Goal: Task Accomplishment & Management: Manage account settings

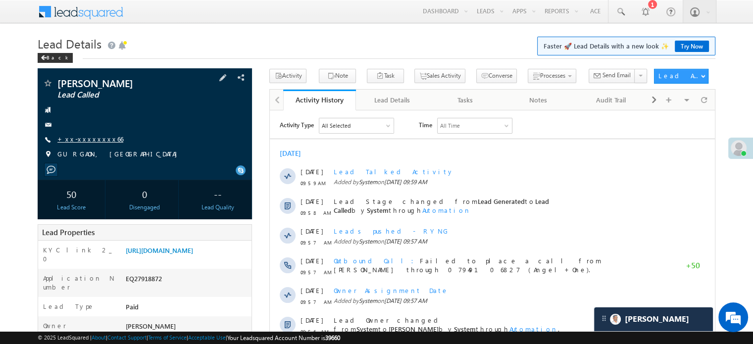
click at [86, 141] on link "+xx-xxxxxxxx66" at bounding box center [90, 139] width 66 height 8
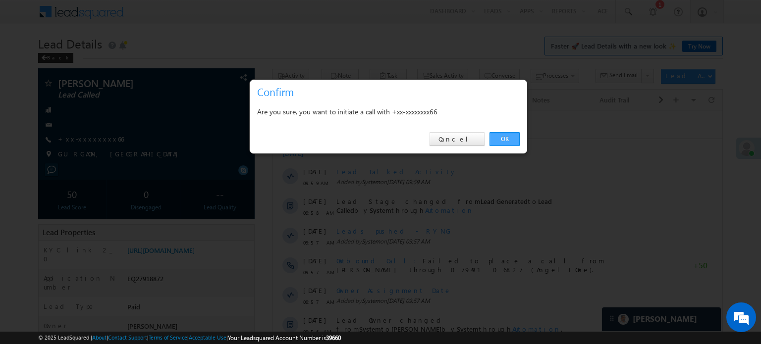
click at [493, 143] on link "OK" at bounding box center [504, 139] width 30 height 14
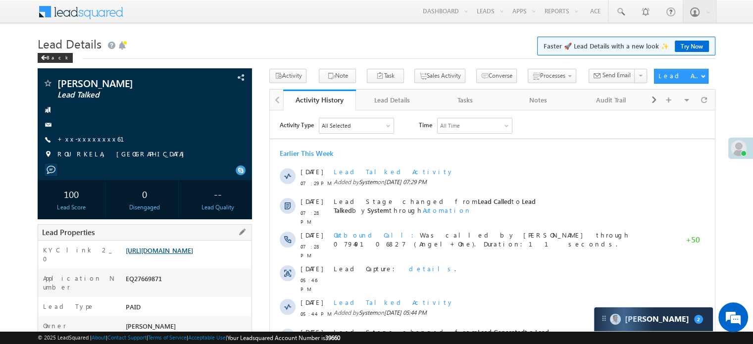
scroll to position [4847, 0]
drag, startPoint x: 124, startPoint y: 251, endPoint x: 236, endPoint y: 272, distance: 113.9
click at [236, 259] on div "https://angelbroking1-pk3em7sa.customui-test.leadsquared.com?leadId=6ad1490f-3a…" at bounding box center [187, 253] width 128 height 14
copy link "https://angelbroking1-pk3em7sa.customui-test.leadsquared.com?leadId=6ad1490f-3a…"
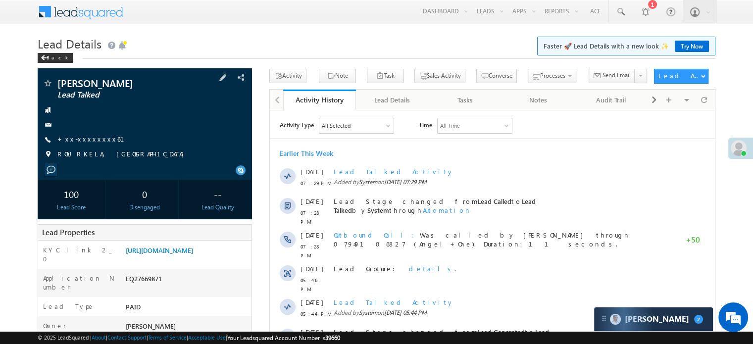
click at [151, 158] on div "ROURKELA, ORISSA" at bounding box center [145, 155] width 205 height 10
click at [158, 255] on link "https://angelbroking1-pk3em7sa.customui-test.leadsquared.com?leadId=6ad1490f-3a…" at bounding box center [159, 250] width 67 height 8
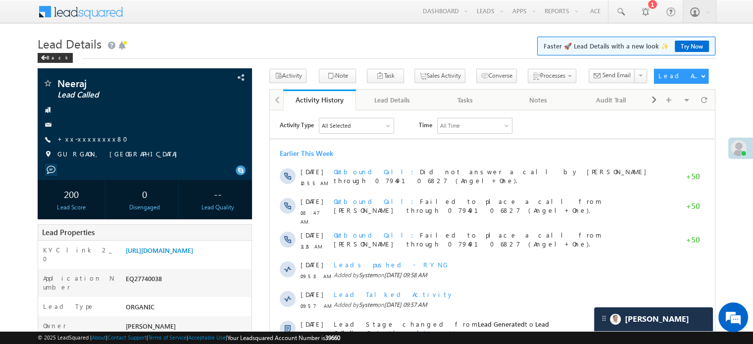
scroll to position [4977, 0]
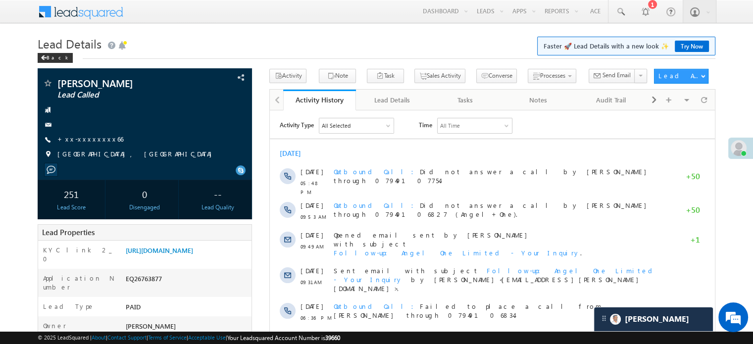
scroll to position [4977, 0]
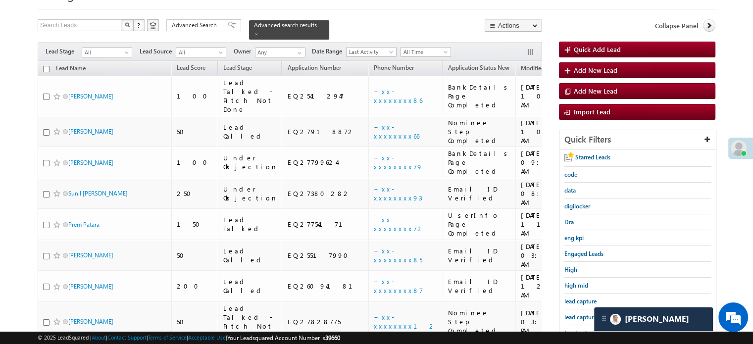
scroll to position [149, 0]
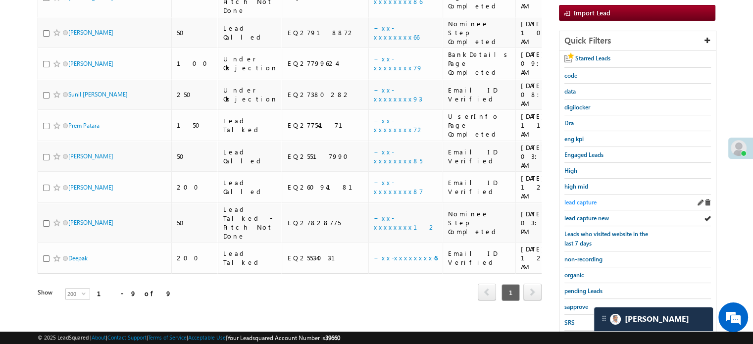
click at [584, 202] on span "lead capture" at bounding box center [580, 202] width 32 height 7
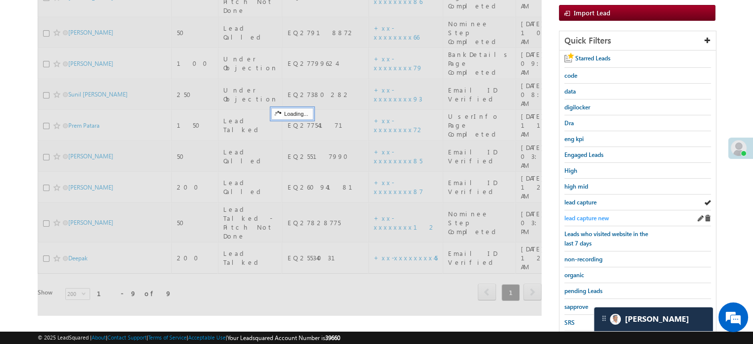
click at [589, 213] on link "lead capture new" at bounding box center [586, 217] width 45 height 9
click at [590, 210] on div "lead capture new" at bounding box center [637, 218] width 147 height 16
click at [589, 215] on span "lead capture new" at bounding box center [586, 217] width 45 height 7
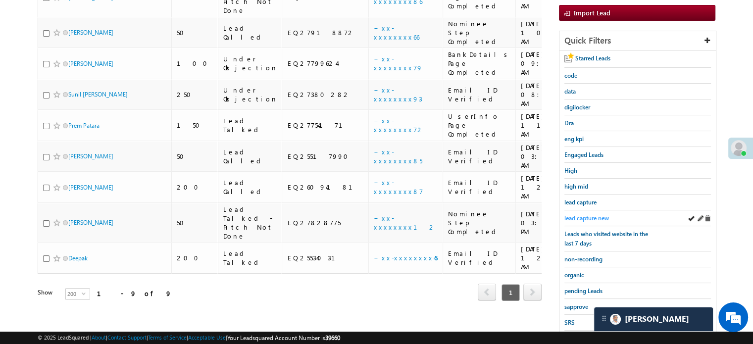
click at [587, 214] on span "lead capture new" at bounding box center [586, 217] width 45 height 7
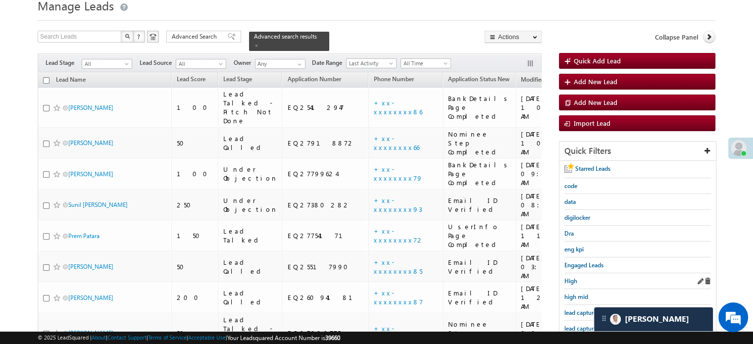
scroll to position [99, 0]
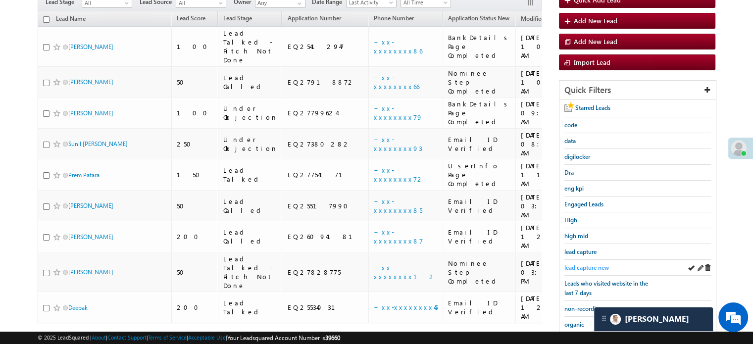
click at [586, 264] on span "lead capture new" at bounding box center [586, 267] width 45 height 7
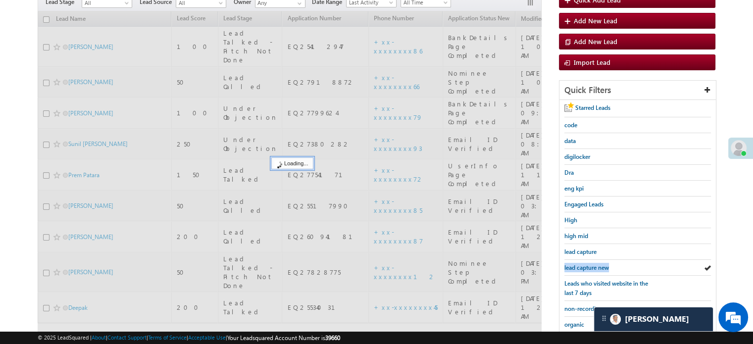
click at [586, 264] on span "lead capture new" at bounding box center [586, 267] width 45 height 7
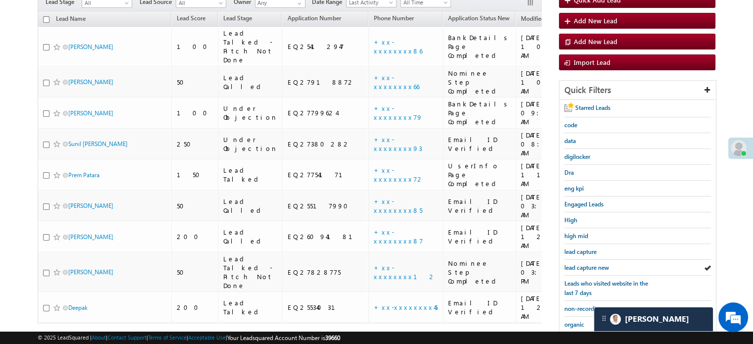
click at [586, 264] on span "lead capture new" at bounding box center [586, 267] width 45 height 7
click at [578, 264] on span "lead capture new" at bounding box center [586, 267] width 45 height 7
click at [588, 264] on span "lead capture new" at bounding box center [586, 267] width 45 height 7
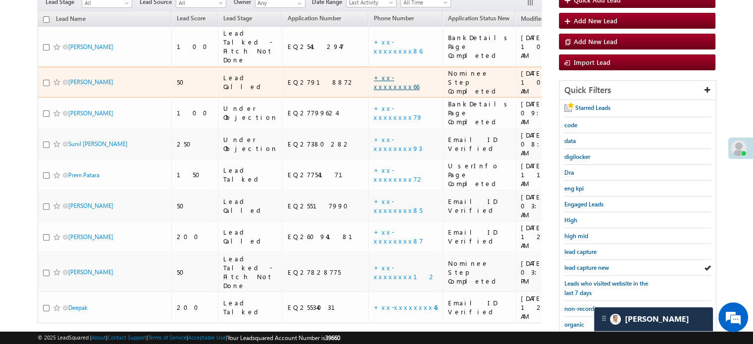
click at [374, 73] on link "+xx-xxxxxxxx66" at bounding box center [397, 81] width 46 height 17
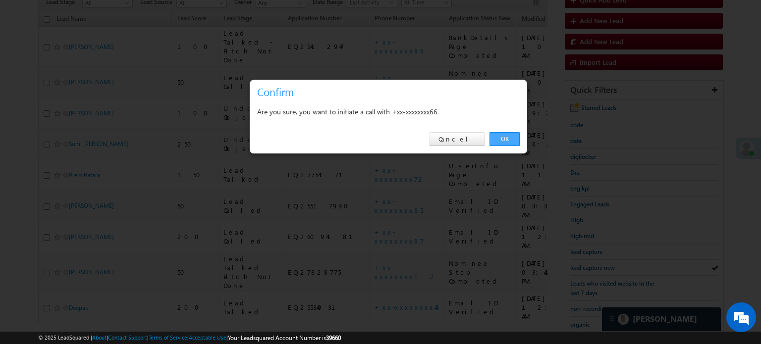
click at [503, 139] on link "OK" at bounding box center [504, 139] width 30 height 14
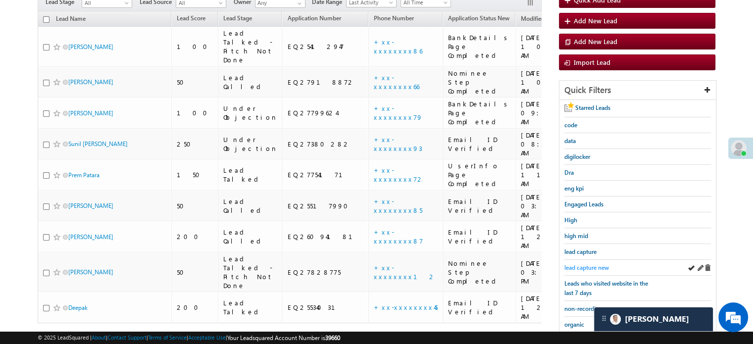
click at [592, 266] on span "lead capture new" at bounding box center [586, 267] width 45 height 7
click at [588, 253] on span "lead capture" at bounding box center [580, 251] width 32 height 7
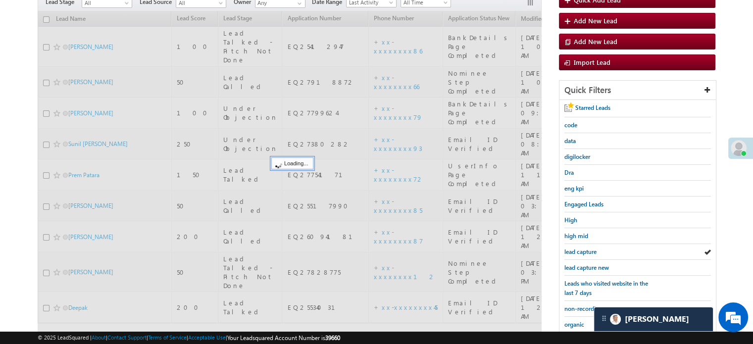
click at [586, 264] on span "lead capture new" at bounding box center [586, 267] width 45 height 7
click at [586, 271] on div "lead capture new" at bounding box center [637, 268] width 147 height 16
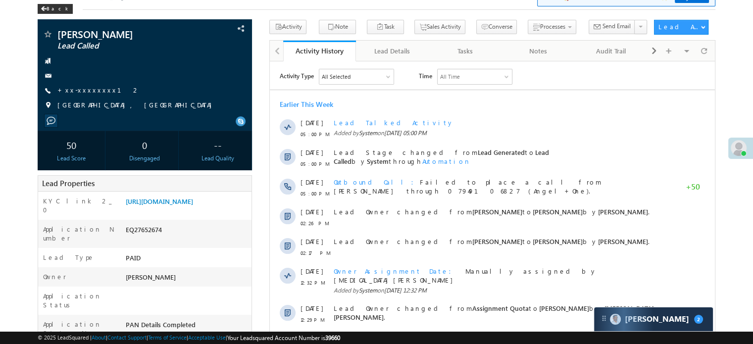
scroll to position [50, 0]
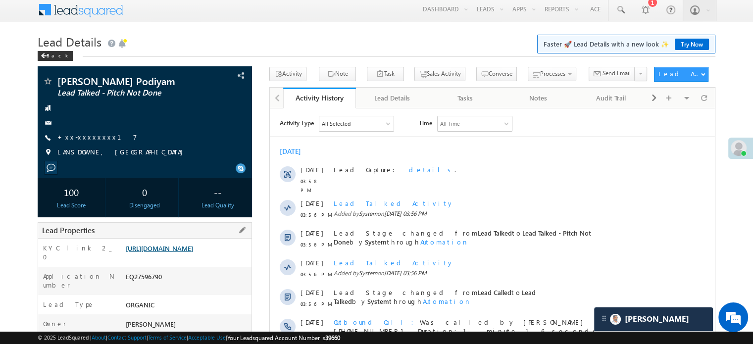
scroll to position [4977, 0]
drag, startPoint x: 123, startPoint y: 250, endPoint x: 237, endPoint y: 271, distance: 115.4
click at [237, 257] on div "https://angelbroking1-pk3em7sa.customui-test.leadsquared.com?leadId=05e748da-a6…" at bounding box center [187, 251] width 128 height 14
copy link "https://angelbroking1-pk3em7sa.customui-test.leadsquared.com?leadId=05e748da-a6…"
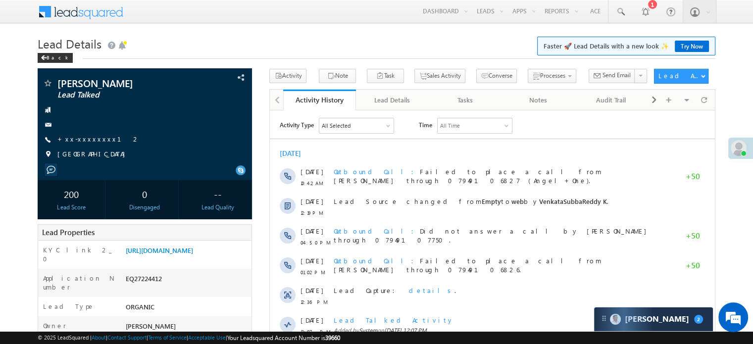
scroll to position [4847, 0]
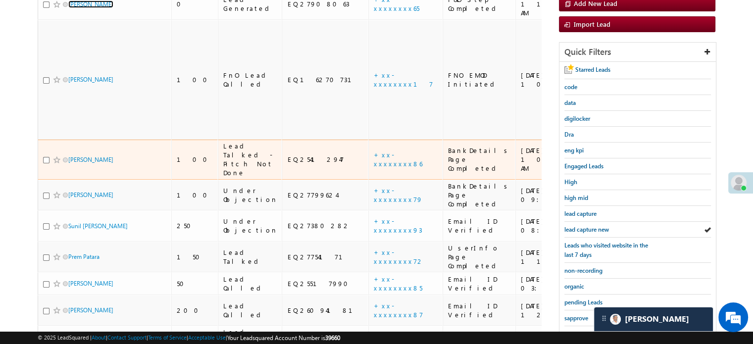
scroll to position [149, 0]
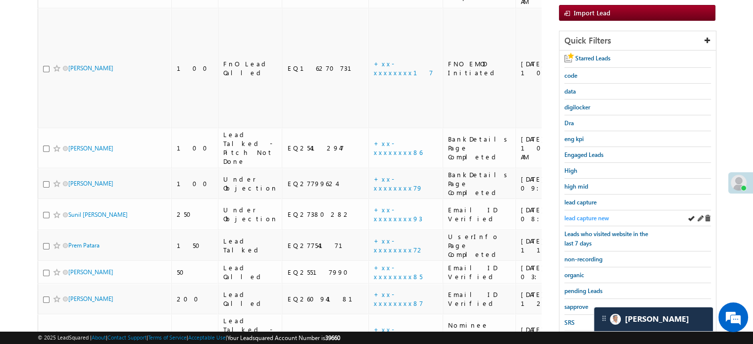
click at [581, 219] on span "lead capture new" at bounding box center [586, 217] width 45 height 7
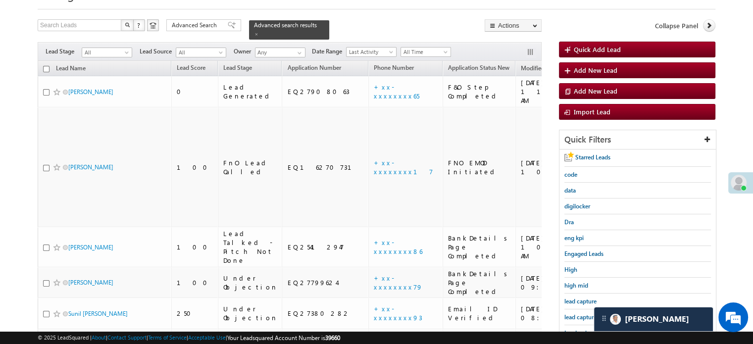
scroll to position [0, 0]
click at [581, 314] on span "lead capture new" at bounding box center [586, 316] width 45 height 7
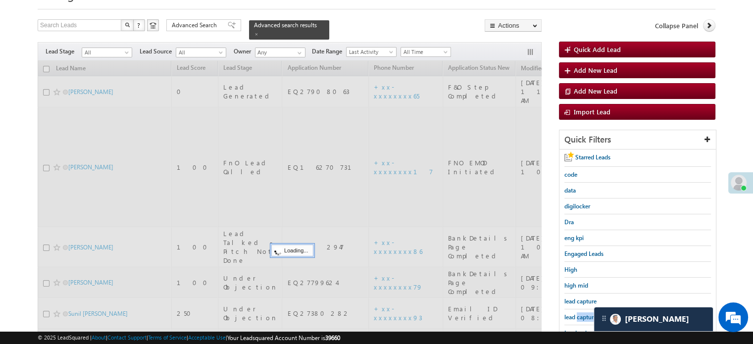
click at [581, 314] on span "lead capture new" at bounding box center [586, 316] width 45 height 7
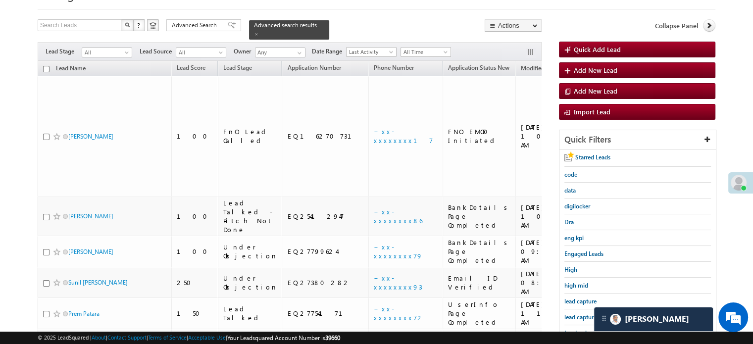
click at [581, 314] on span "lead capture new" at bounding box center [586, 316] width 45 height 7
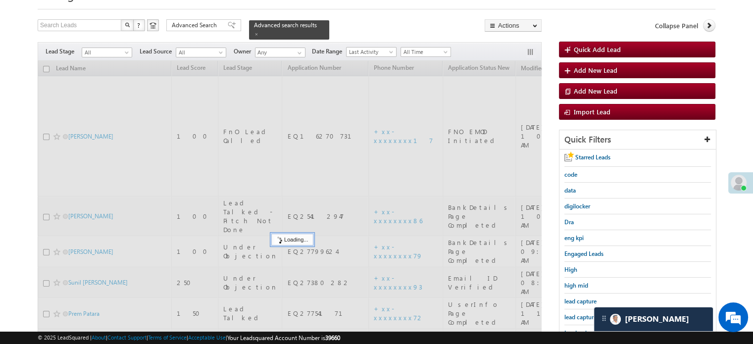
click at [581, 314] on span "lead capture new" at bounding box center [586, 316] width 45 height 7
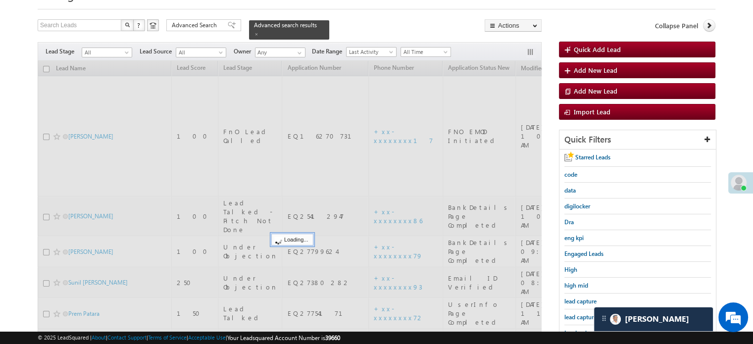
click at [581, 314] on span "lead capture new" at bounding box center [586, 316] width 45 height 7
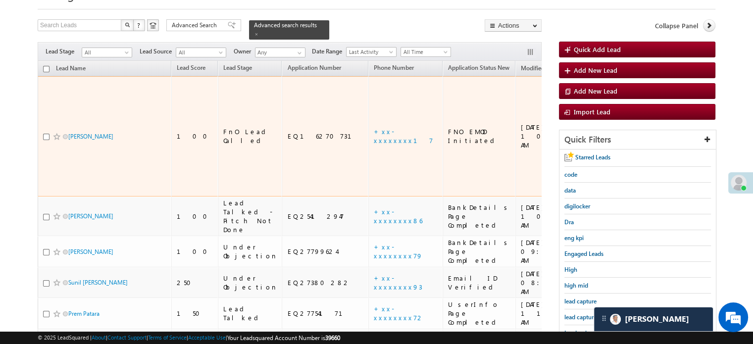
click at [374, 127] on link "+xx-xxxxxxxx17" at bounding box center [403, 135] width 59 height 17
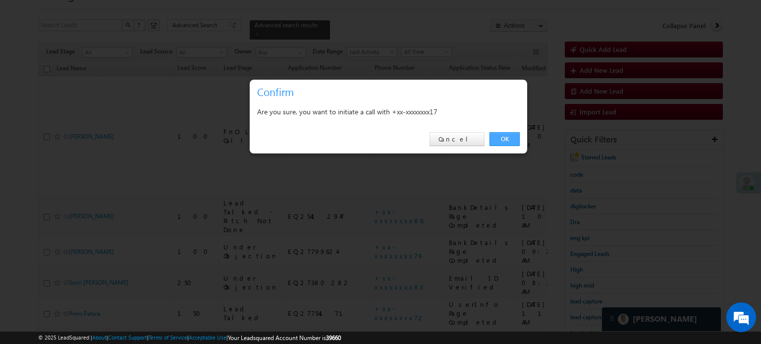
click at [490, 138] on link "OK" at bounding box center [504, 139] width 30 height 14
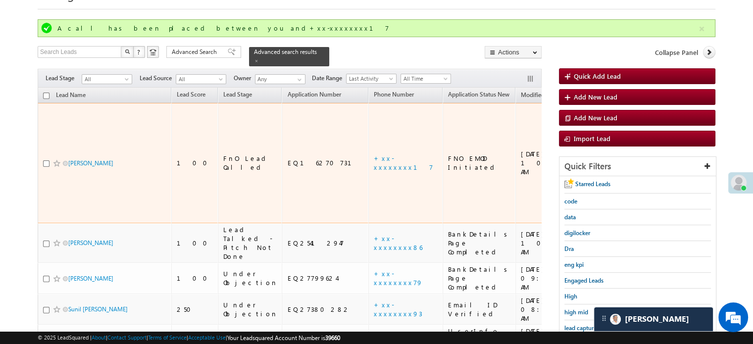
scroll to position [99, 0]
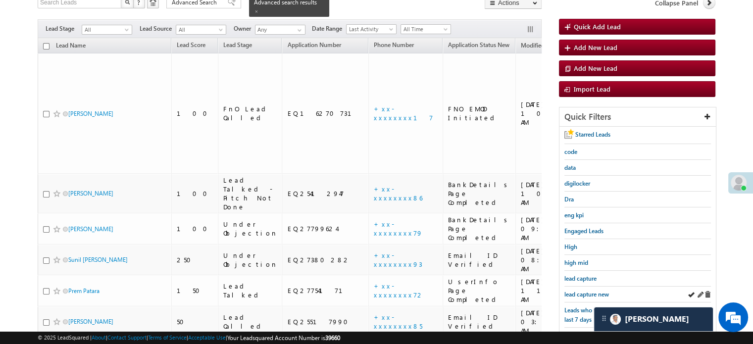
click at [600, 287] on div "lead capture new" at bounding box center [637, 295] width 147 height 16
click at [595, 291] on span "lead capture new" at bounding box center [586, 294] width 45 height 7
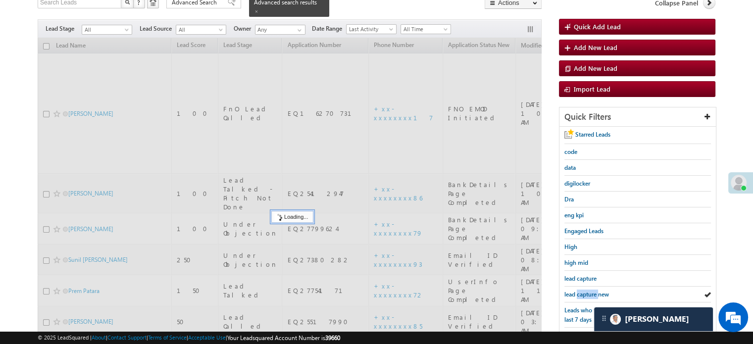
click at [595, 291] on span "lead capture new" at bounding box center [586, 294] width 45 height 7
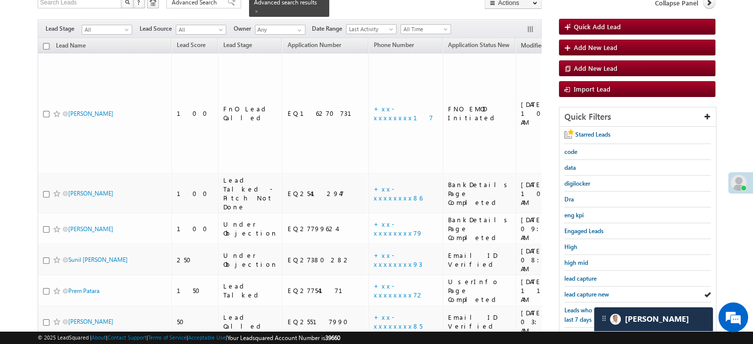
click at [595, 291] on span "lead capture new" at bounding box center [586, 294] width 45 height 7
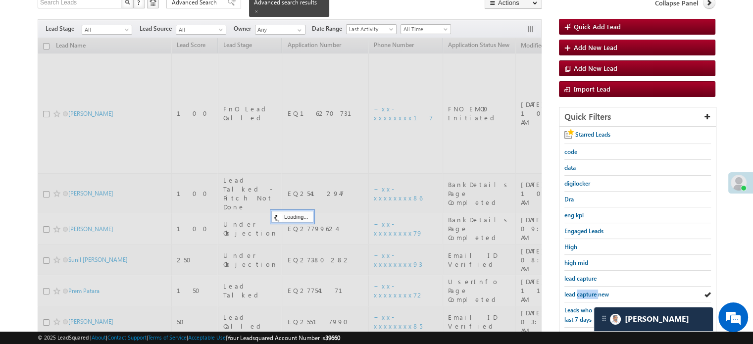
click at [595, 291] on span "lead capture new" at bounding box center [586, 294] width 45 height 7
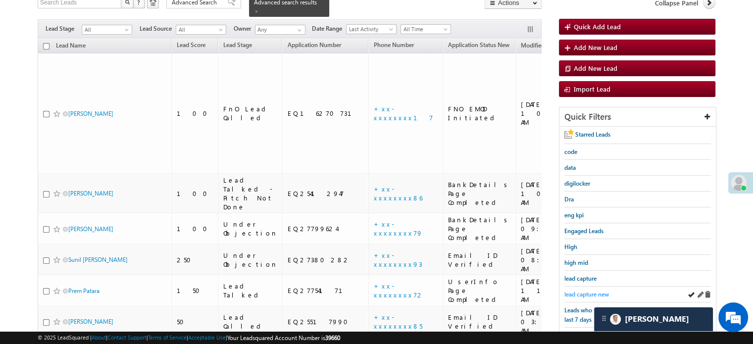
click at [593, 292] on span "lead capture new" at bounding box center [586, 294] width 45 height 7
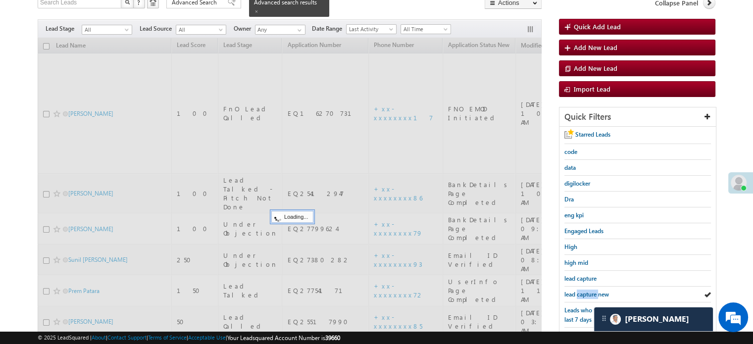
click at [593, 292] on span "lead capture new" at bounding box center [586, 294] width 45 height 7
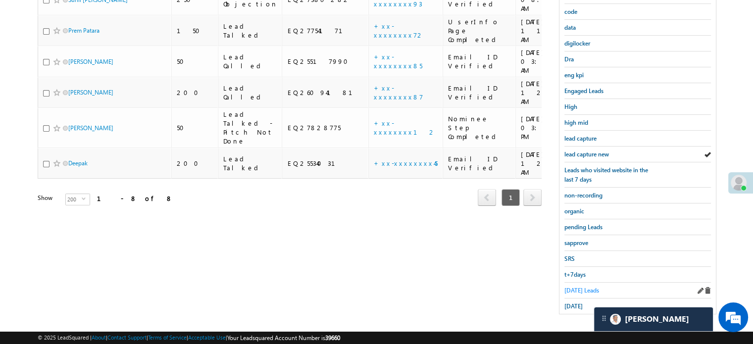
click at [571, 287] on span "Today's Leads" at bounding box center [581, 290] width 35 height 7
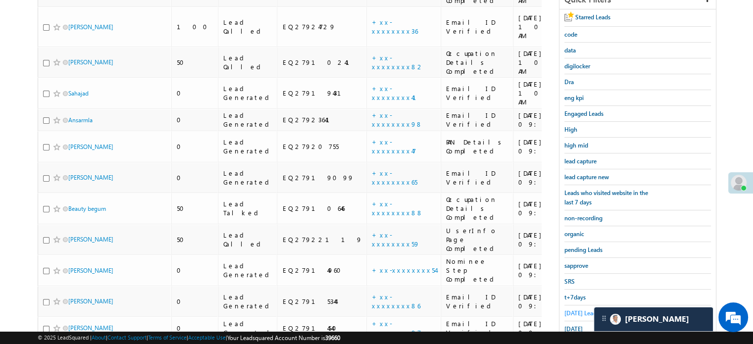
scroll to position [214, 0]
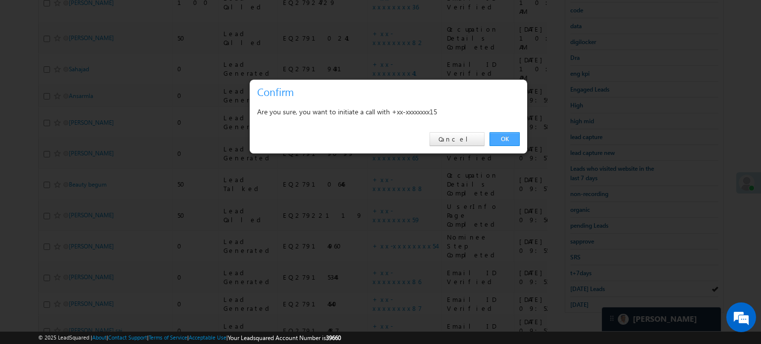
click at [511, 135] on link "OK" at bounding box center [504, 139] width 30 height 14
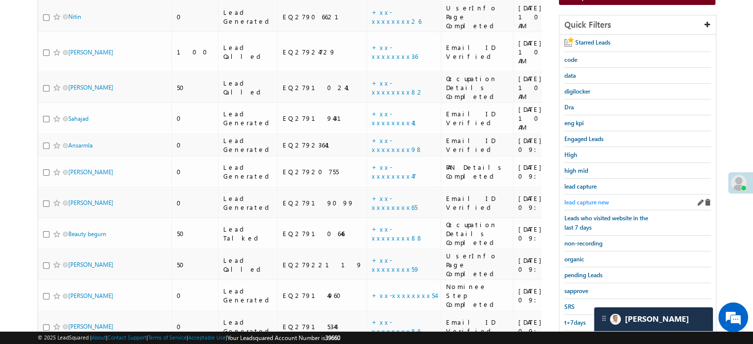
click at [595, 199] on span "lead capture new" at bounding box center [586, 202] width 45 height 7
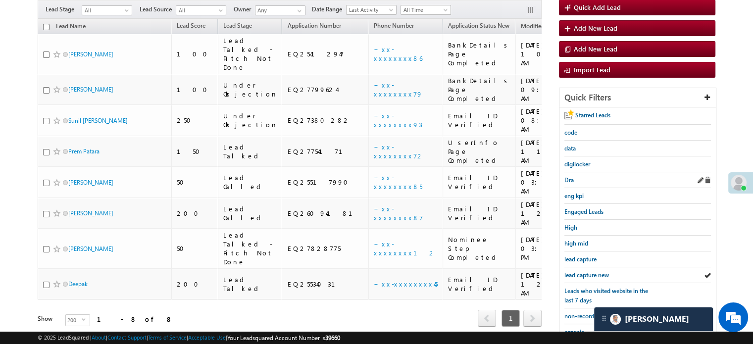
scroll to position [65, 0]
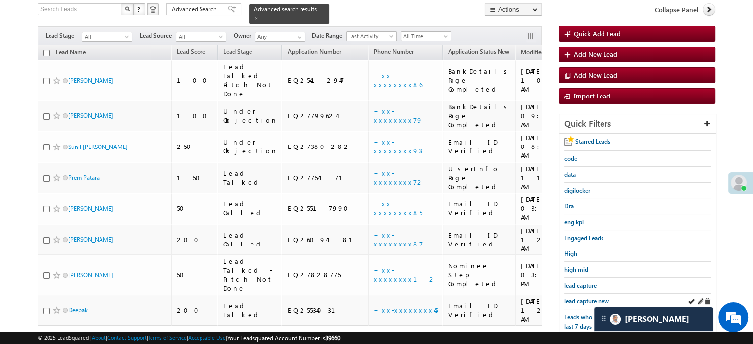
click at [594, 294] on div "lead capture new" at bounding box center [637, 302] width 147 height 16
click at [593, 298] on span "lead capture new" at bounding box center [586, 301] width 45 height 7
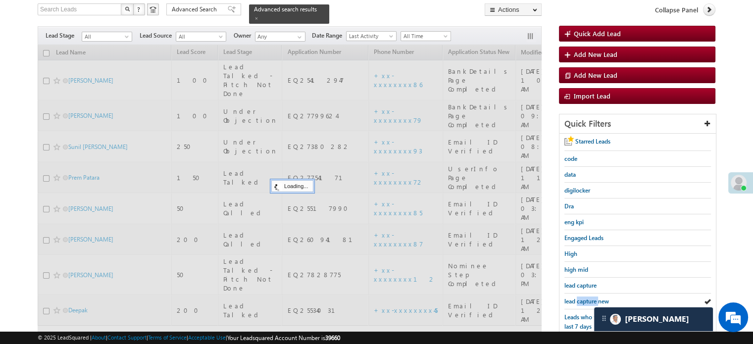
click at [593, 298] on span "lead capture new" at bounding box center [586, 301] width 45 height 7
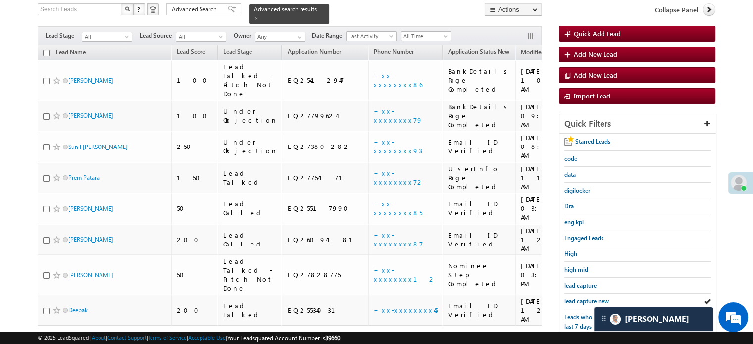
click at [593, 298] on span "lead capture new" at bounding box center [586, 301] width 45 height 7
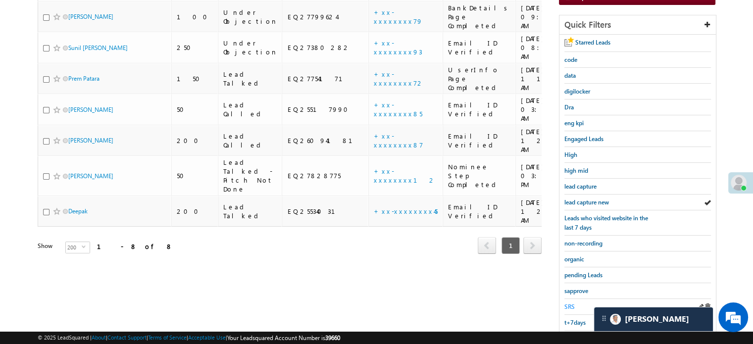
scroll to position [212, 0]
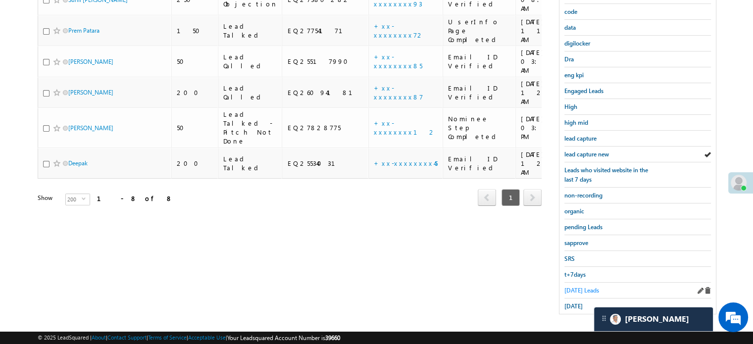
click at [574, 288] on span "Today's Leads" at bounding box center [581, 290] width 35 height 7
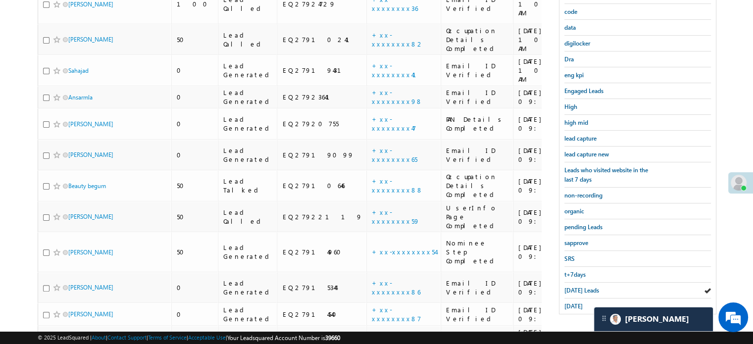
scroll to position [222, 0]
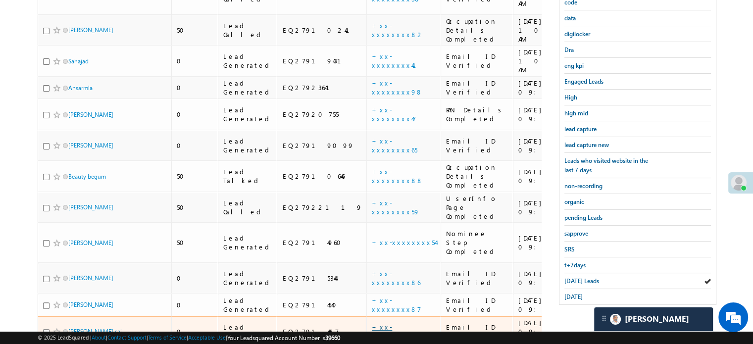
click at [372, 323] on link "+xx-xxxxxxxx97" at bounding box center [396, 331] width 49 height 17
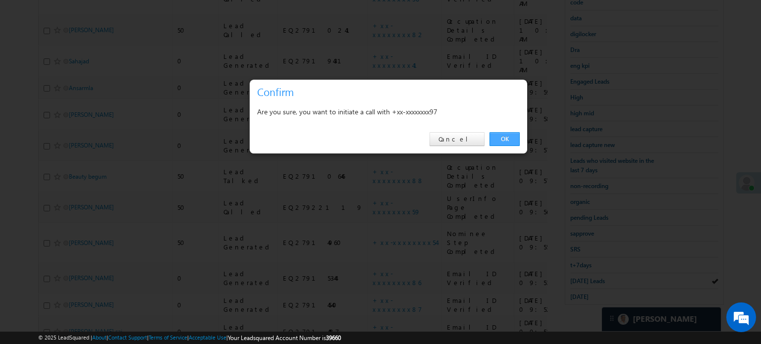
click at [518, 142] on link "OK" at bounding box center [504, 139] width 30 height 14
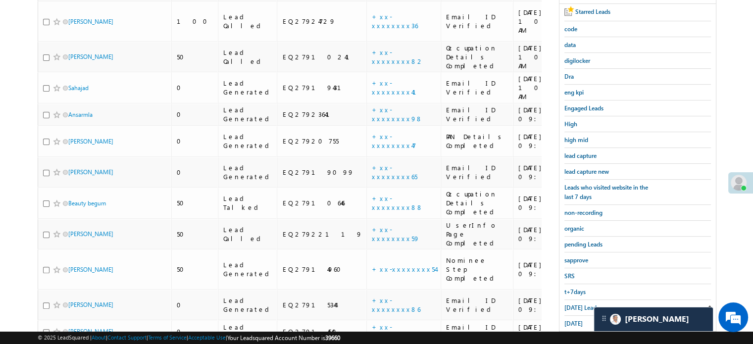
scroll to position [249, 0]
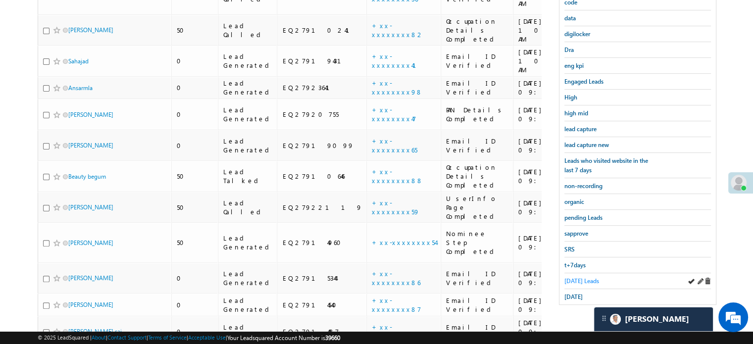
click at [574, 277] on span "Today's Leads" at bounding box center [581, 280] width 35 height 7
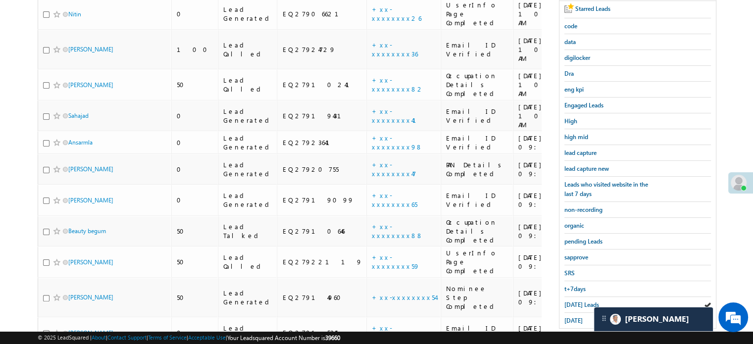
scroll to position [222, 0]
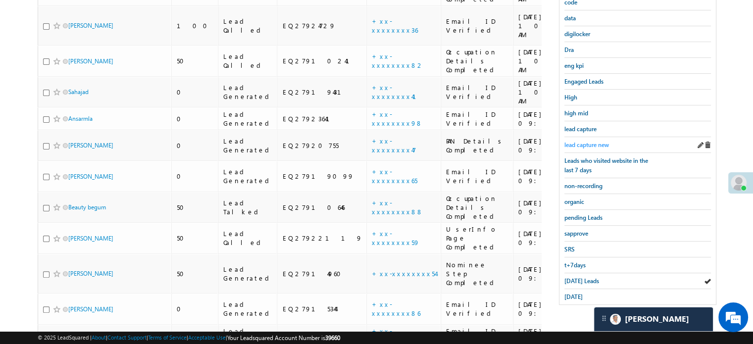
click at [587, 141] on span "lead capture new" at bounding box center [586, 144] width 45 height 7
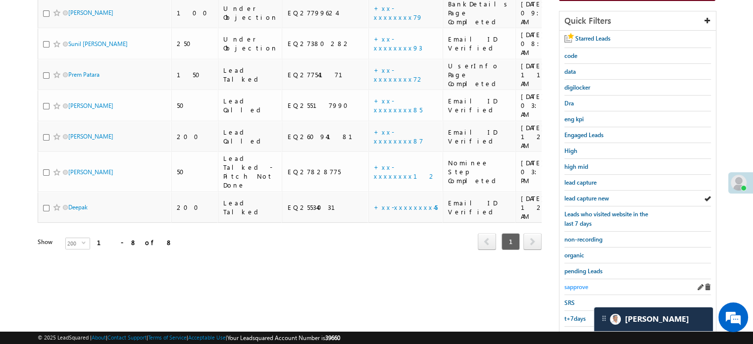
scroll to position [212, 0]
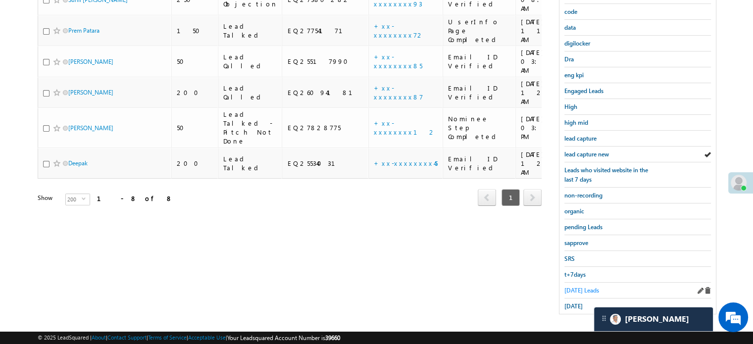
click at [578, 287] on span "Today's Leads" at bounding box center [581, 290] width 35 height 7
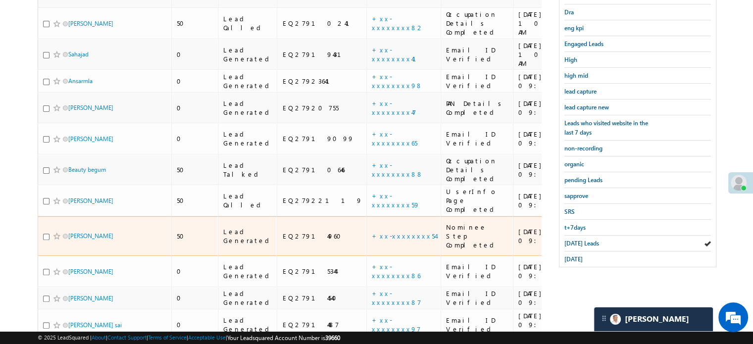
scroll to position [261, 0]
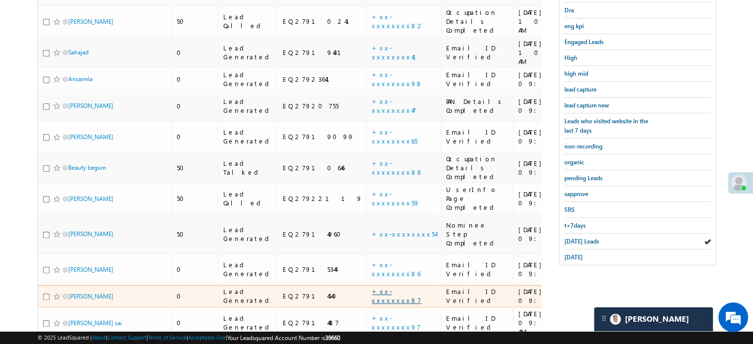
click at [372, 287] on link "+xx-xxxxxxxx87" at bounding box center [397, 295] width 50 height 17
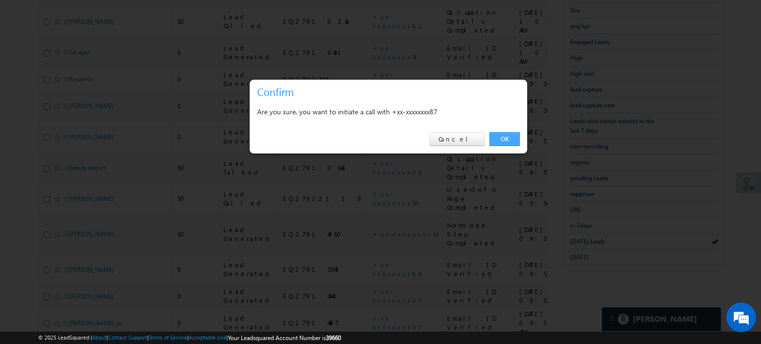
click at [510, 141] on link "OK" at bounding box center [504, 139] width 30 height 14
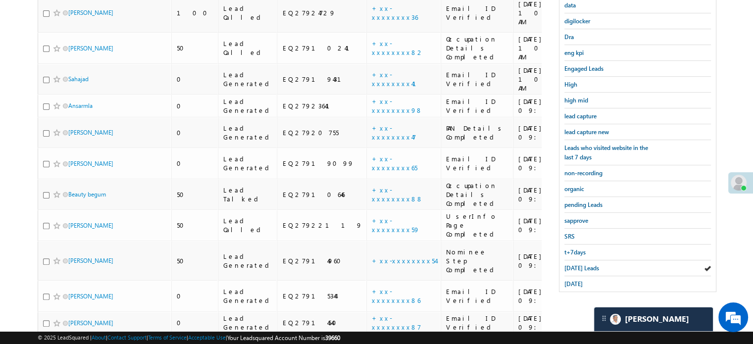
scroll to position [288, 0]
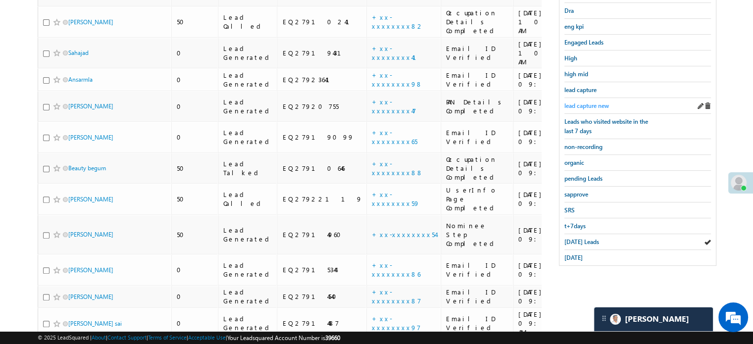
click at [566, 102] on span "lead capture new" at bounding box center [586, 105] width 45 height 7
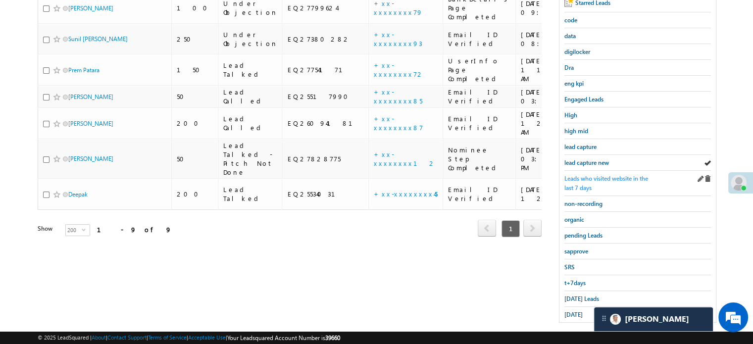
scroll to position [212, 0]
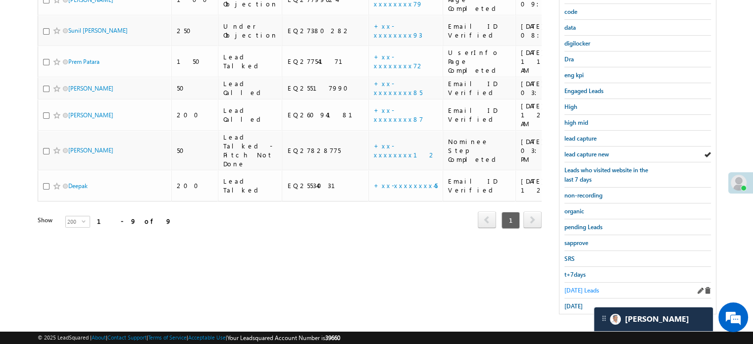
click at [579, 287] on span "Today's Leads" at bounding box center [581, 290] width 35 height 7
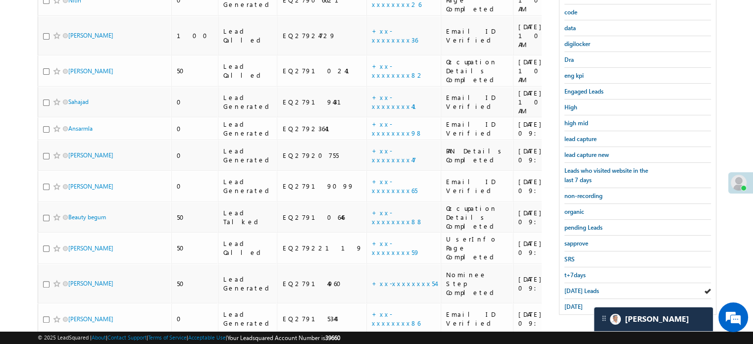
scroll to position [253, 0]
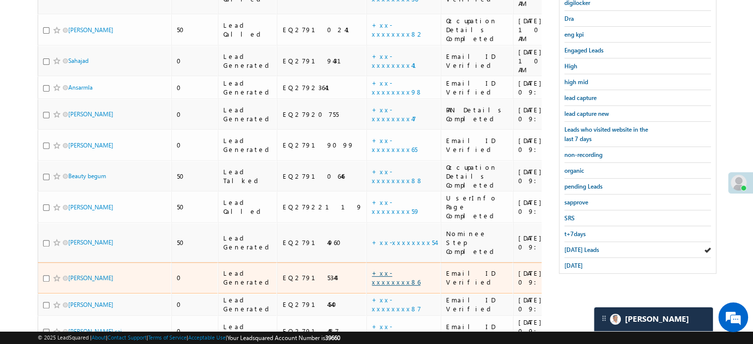
click at [372, 269] on link "+xx-xxxxxxxx86" at bounding box center [396, 277] width 49 height 17
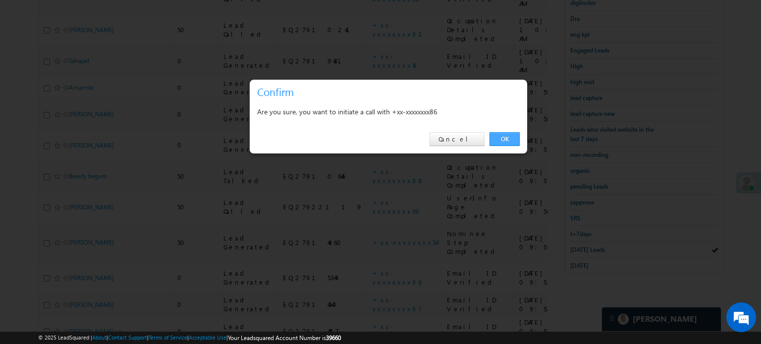
click at [501, 136] on link "OK" at bounding box center [504, 139] width 30 height 14
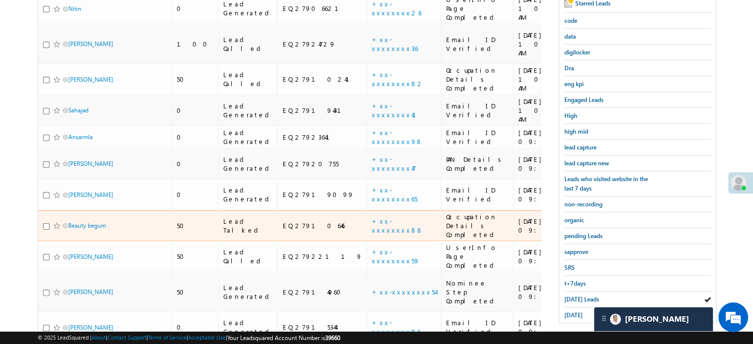
scroll to position [230, 0]
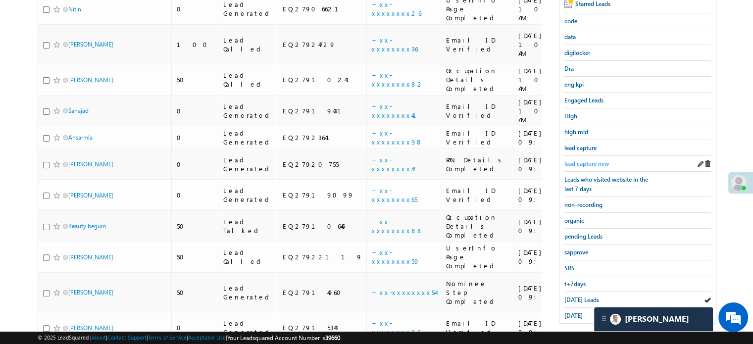
click at [584, 160] on span "lead capture new" at bounding box center [586, 163] width 45 height 7
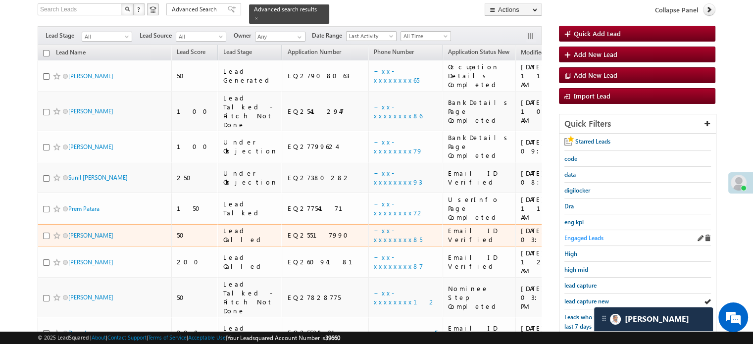
scroll to position [81, 0]
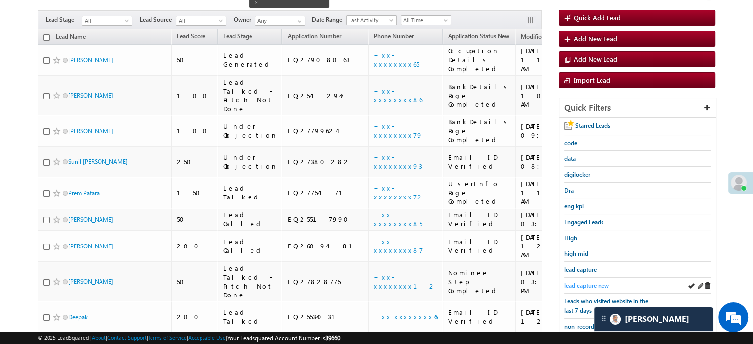
click at [588, 282] on span "lead capture new" at bounding box center [586, 285] width 45 height 7
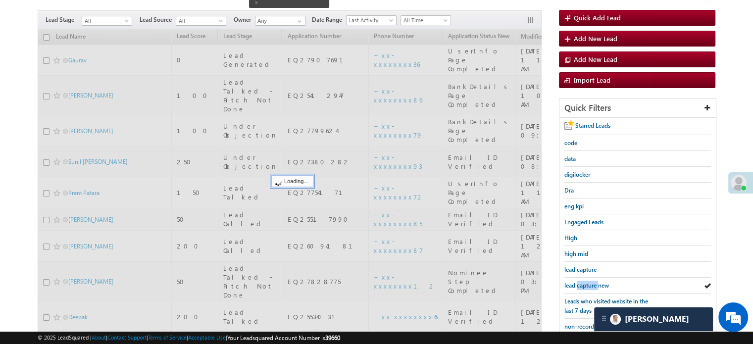
click at [588, 282] on span "lead capture new" at bounding box center [586, 285] width 45 height 7
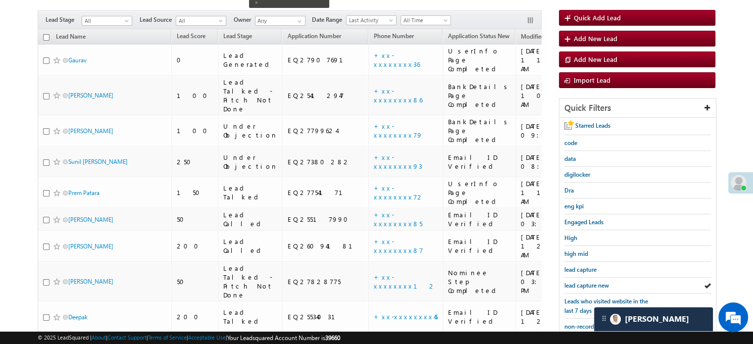
click at [588, 282] on span "lead capture new" at bounding box center [586, 285] width 45 height 7
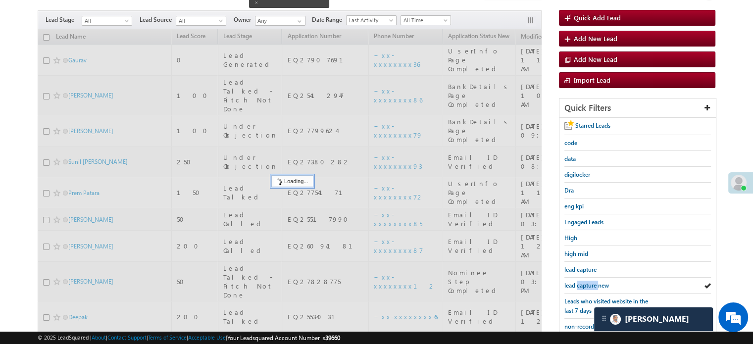
click at [588, 282] on span "lead capture new" at bounding box center [586, 285] width 45 height 7
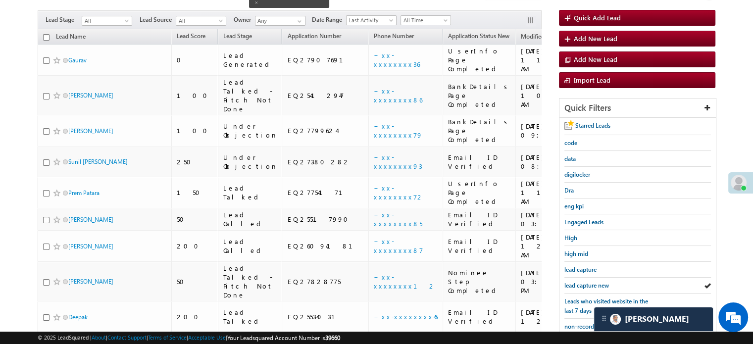
click at [588, 282] on span "lead capture new" at bounding box center [586, 285] width 45 height 7
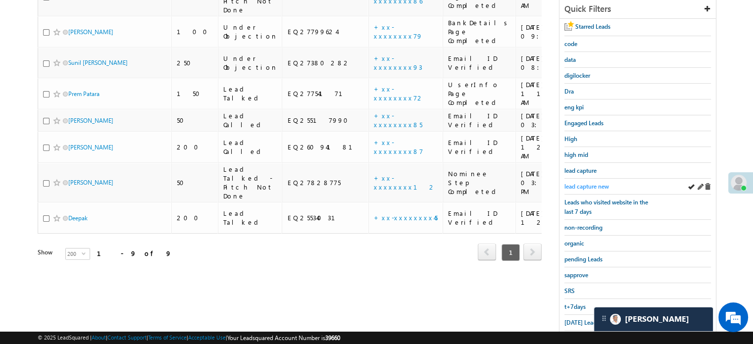
click at [594, 185] on span "lead capture new" at bounding box center [586, 186] width 45 height 7
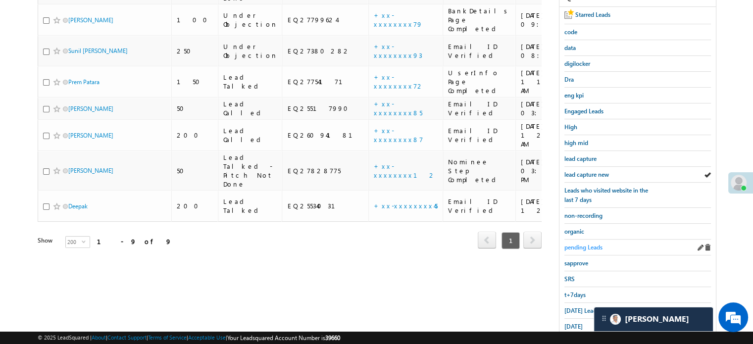
scroll to position [212, 0]
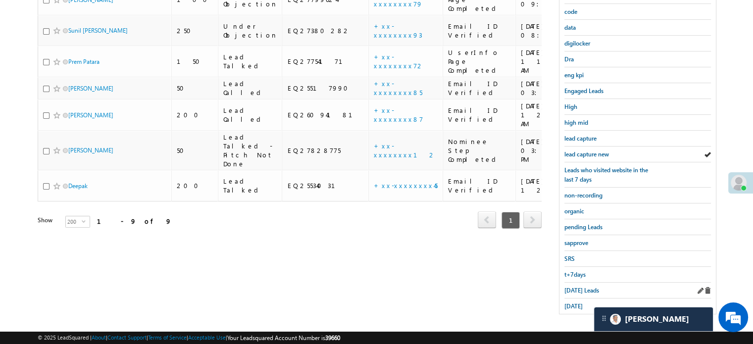
click at [585, 283] on div "Today's Leads" at bounding box center [637, 291] width 147 height 16
click at [586, 287] on span "Today's Leads" at bounding box center [581, 290] width 35 height 7
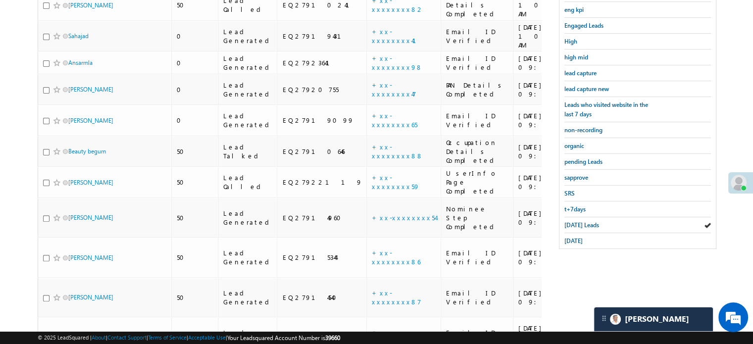
scroll to position [80, 0]
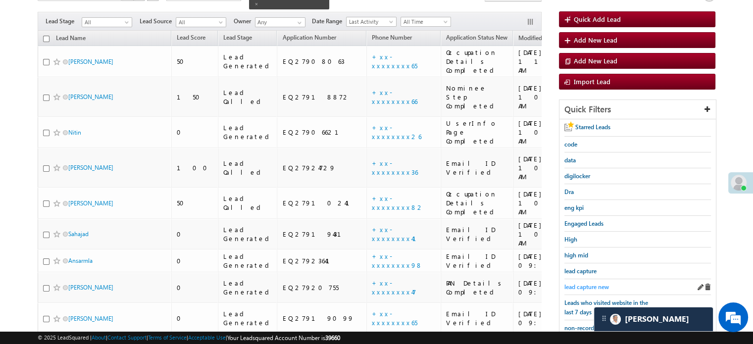
click at [591, 283] on span "lead capture new" at bounding box center [586, 286] width 45 height 7
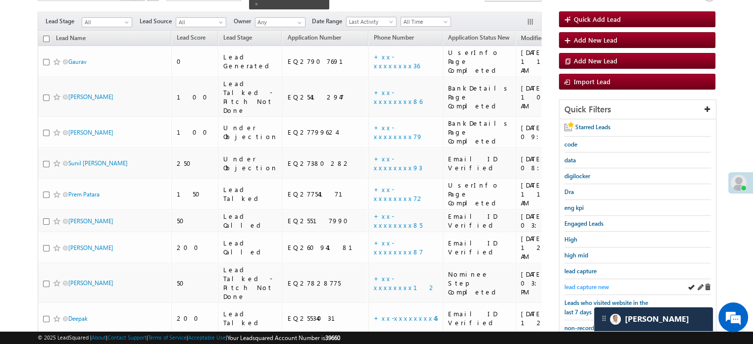
click at [584, 285] on span "lead capture new" at bounding box center [586, 286] width 45 height 7
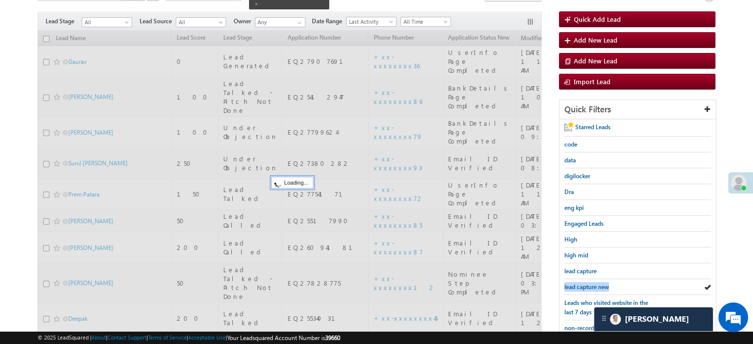
click at [584, 285] on span "lead capture new" at bounding box center [586, 286] width 45 height 7
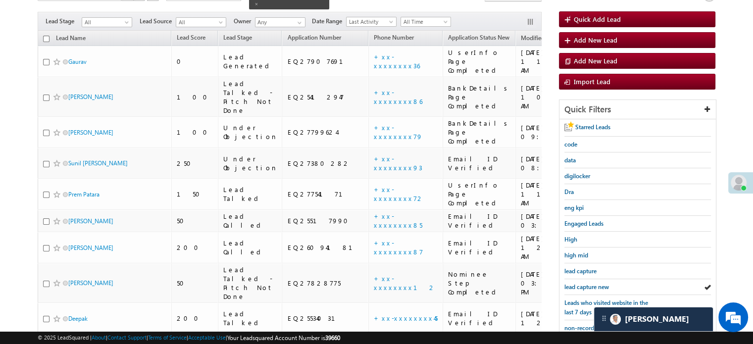
click at [584, 285] on span "lead capture new" at bounding box center [586, 286] width 45 height 7
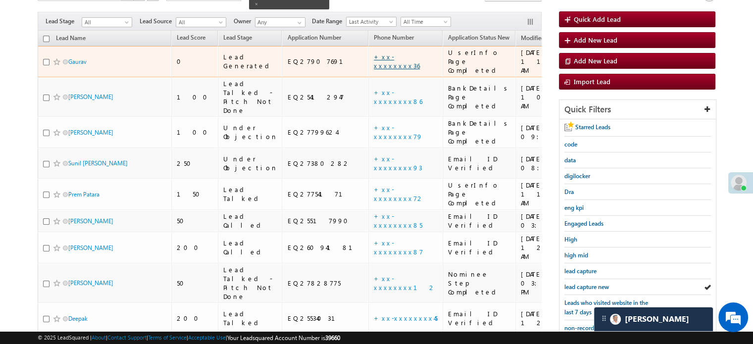
click at [374, 52] on link "+xx-xxxxxxxx36" at bounding box center [397, 60] width 46 height 17
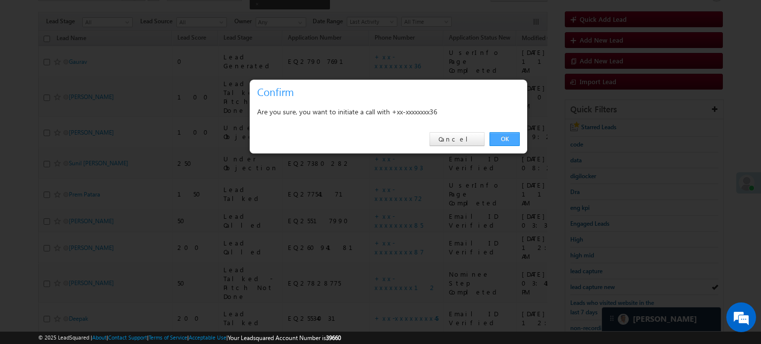
click at [499, 138] on link "OK" at bounding box center [504, 139] width 30 height 14
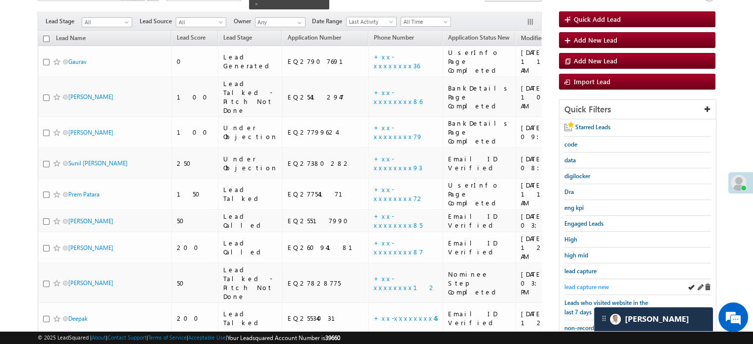
click at [586, 285] on span "lead capture new" at bounding box center [586, 286] width 45 height 7
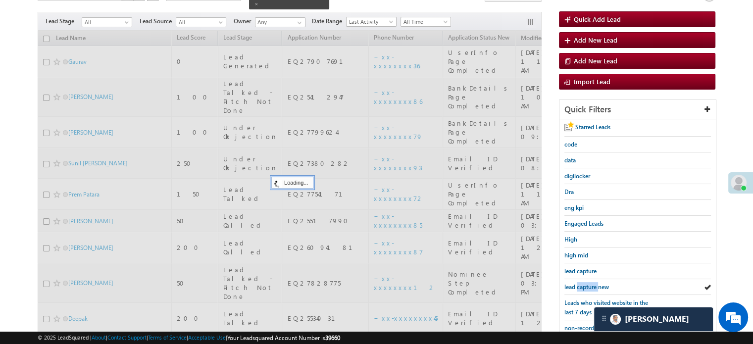
click at [586, 285] on span "lead capture new" at bounding box center [586, 286] width 45 height 7
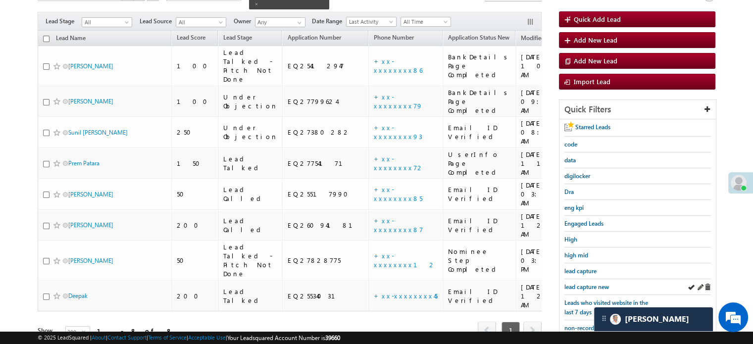
click at [588, 279] on div "lead capture new" at bounding box center [637, 287] width 147 height 16
click at [591, 286] on span "lead capture new" at bounding box center [586, 286] width 45 height 7
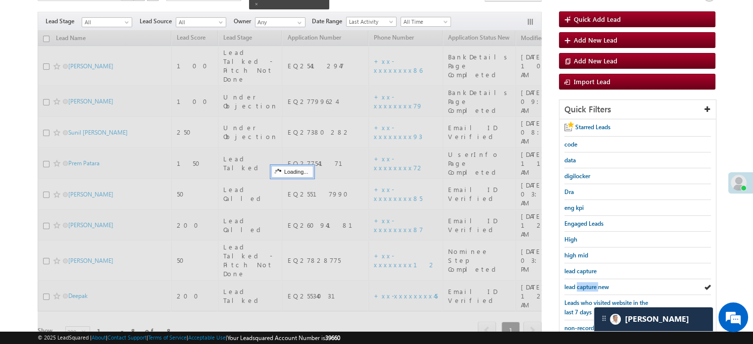
click at [591, 286] on span "lead capture new" at bounding box center [586, 286] width 45 height 7
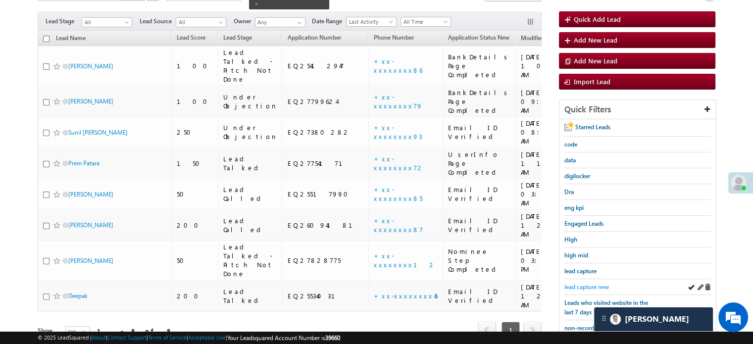
click at [604, 285] on span "lead capture new" at bounding box center [586, 286] width 45 height 7
click at [585, 285] on span "lead capture new" at bounding box center [586, 286] width 45 height 7
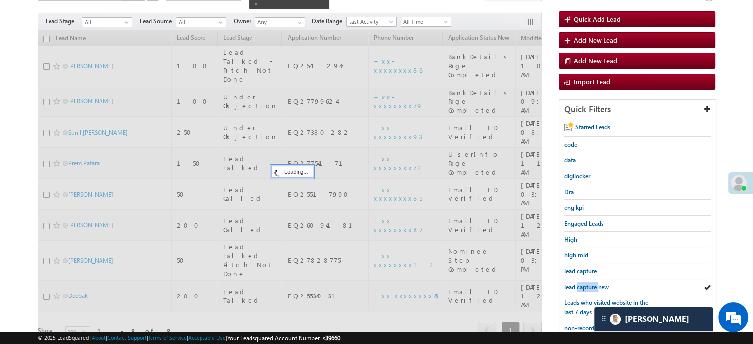
click at [585, 285] on span "lead capture new" at bounding box center [586, 286] width 45 height 7
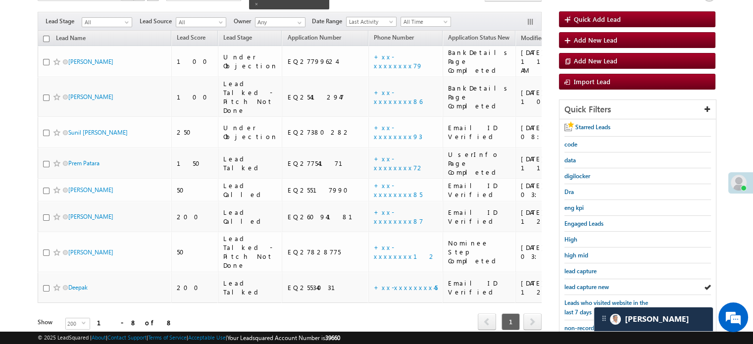
click at [585, 285] on span "lead capture new" at bounding box center [586, 286] width 45 height 7
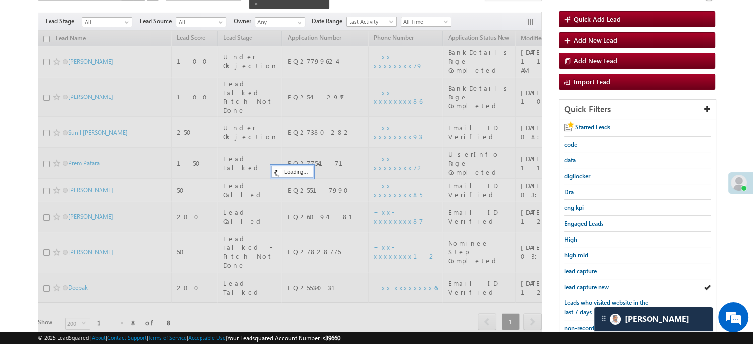
click at [585, 285] on span "lead capture new" at bounding box center [586, 286] width 45 height 7
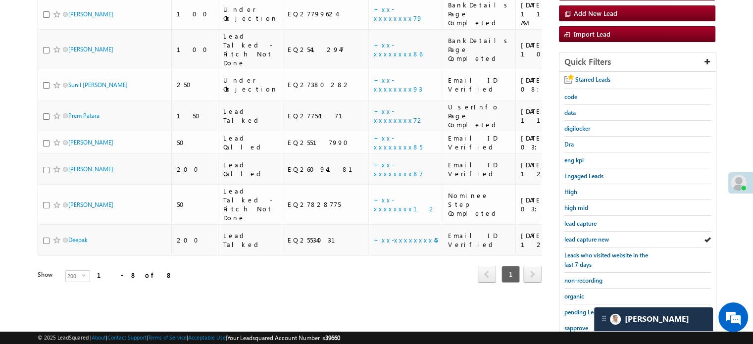
scroll to position [212, 0]
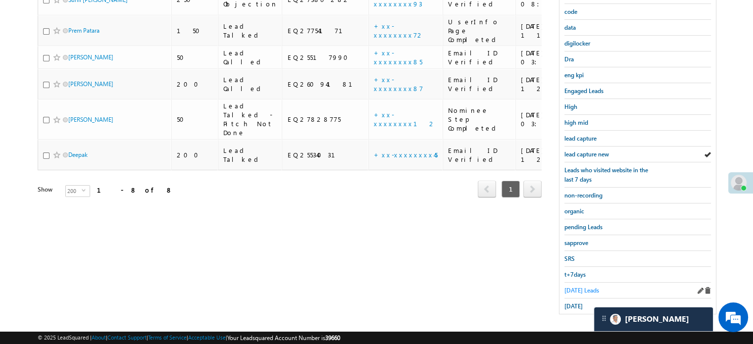
click at [575, 289] on span "Today's Leads" at bounding box center [581, 290] width 35 height 7
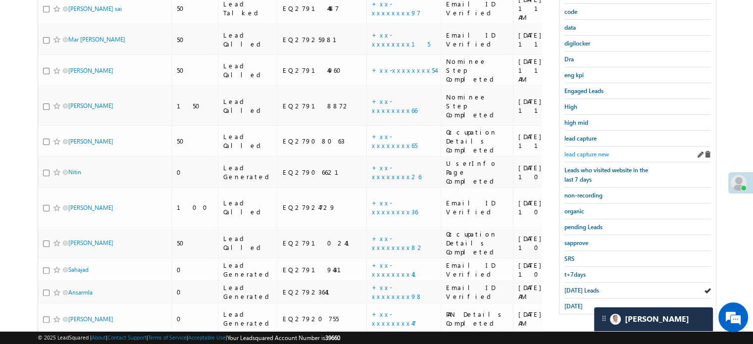
click at [596, 153] on span "lead capture new" at bounding box center [586, 154] width 45 height 7
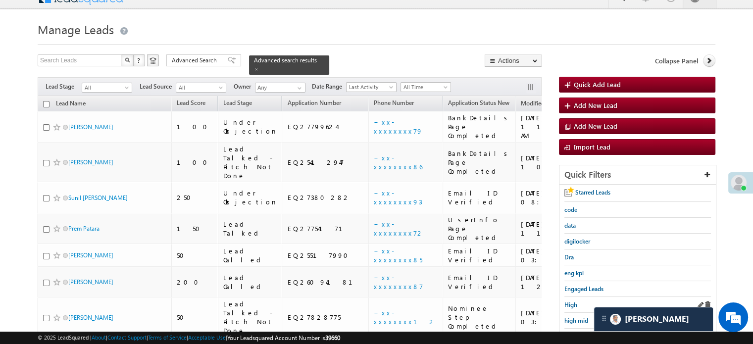
scroll to position [113, 0]
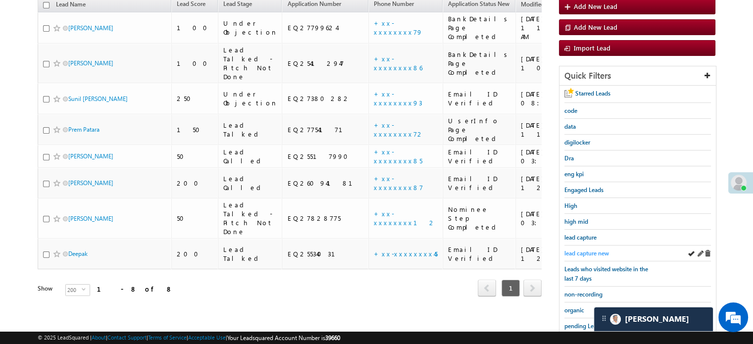
click at [584, 250] on span "lead capture new" at bounding box center [586, 253] width 45 height 7
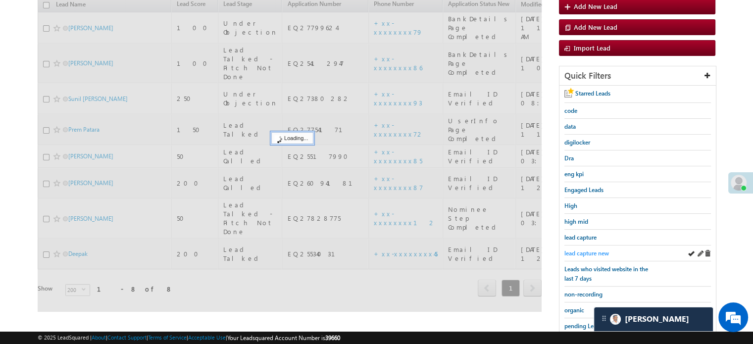
click at [586, 251] on span "lead capture new" at bounding box center [586, 253] width 45 height 7
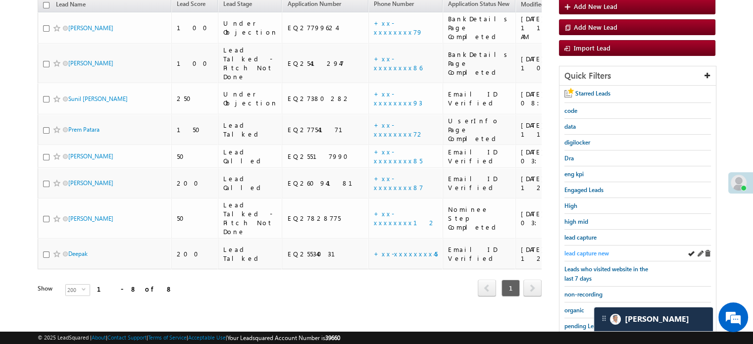
click at [596, 253] on span "lead capture new" at bounding box center [586, 253] width 45 height 7
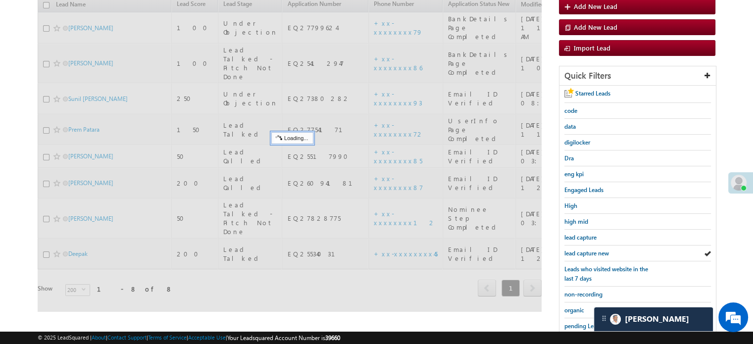
click at [596, 253] on span "lead capture new" at bounding box center [586, 253] width 45 height 7
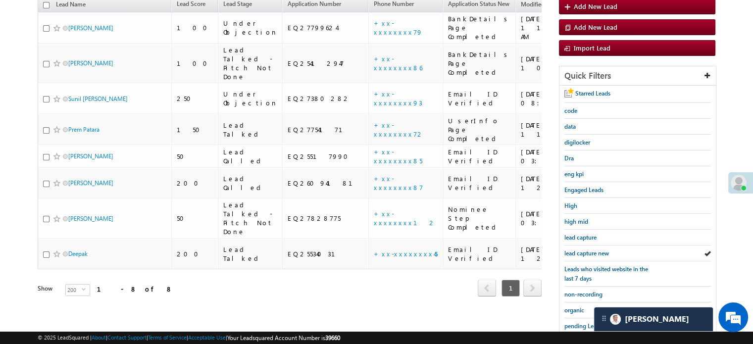
scroll to position [64, 0]
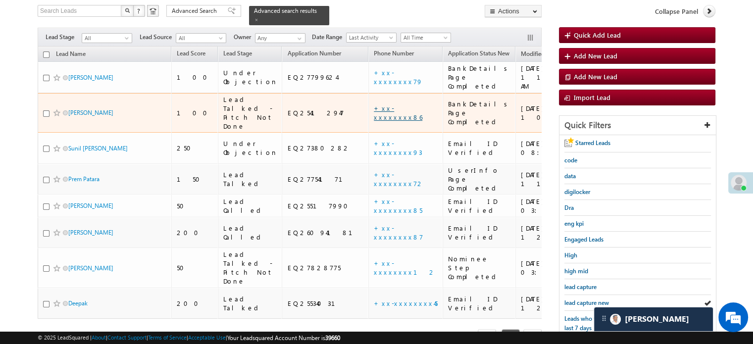
click at [374, 104] on link "+xx-xxxxxxxx86" at bounding box center [398, 112] width 49 height 17
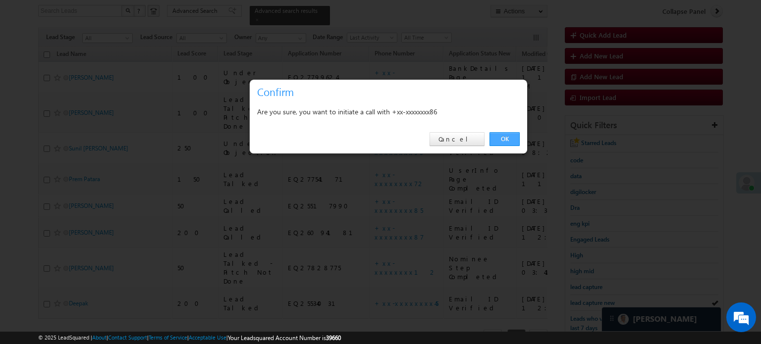
click at [503, 136] on link "OK" at bounding box center [504, 139] width 30 height 14
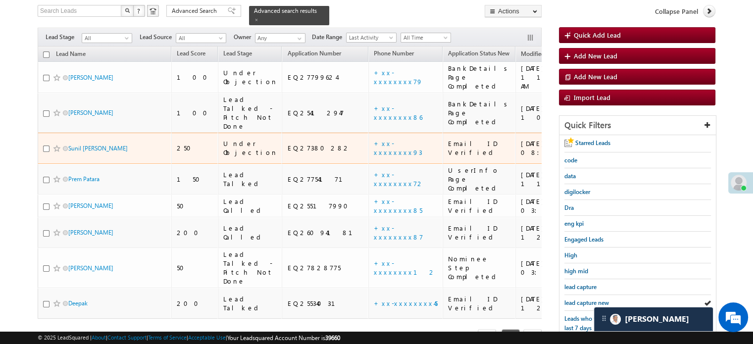
scroll to position [91, 0]
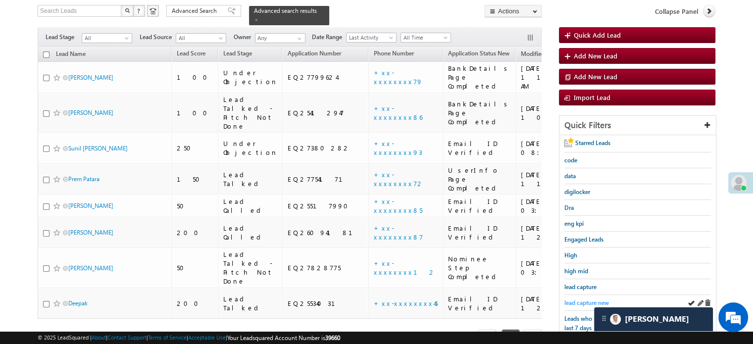
click at [583, 300] on span "lead capture new" at bounding box center [586, 302] width 45 height 7
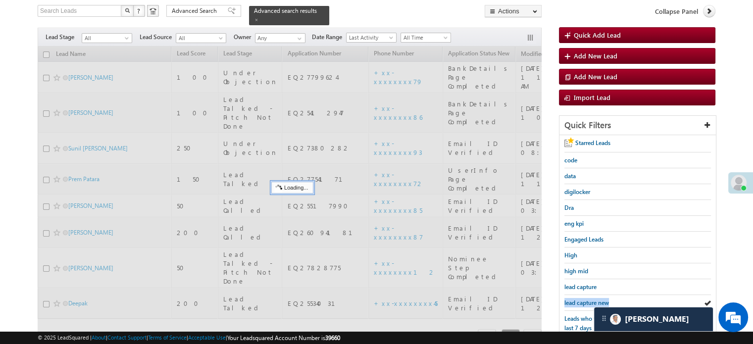
click at [583, 300] on span "lead capture new" at bounding box center [586, 302] width 45 height 7
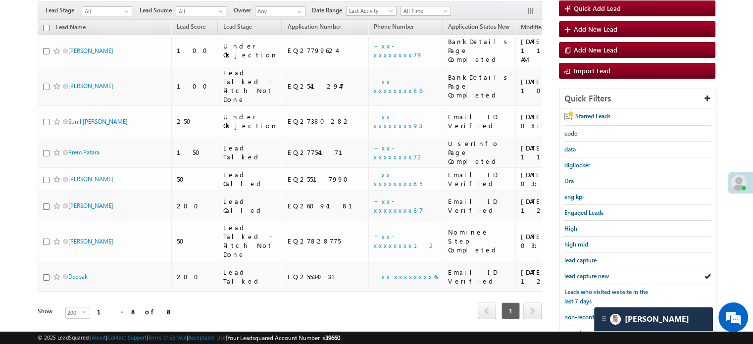
scroll to position [64, 0]
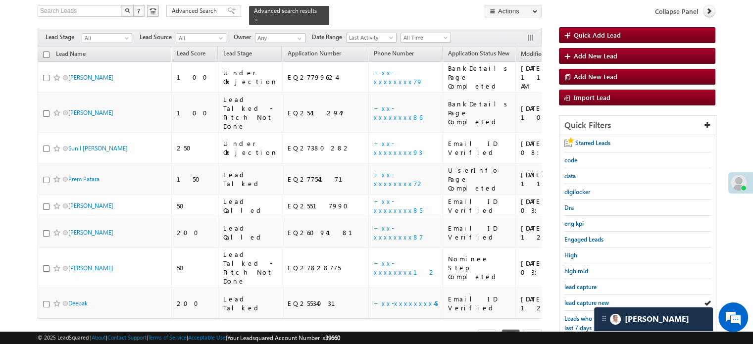
click at [583, 300] on span "lead capture new" at bounding box center [586, 302] width 45 height 7
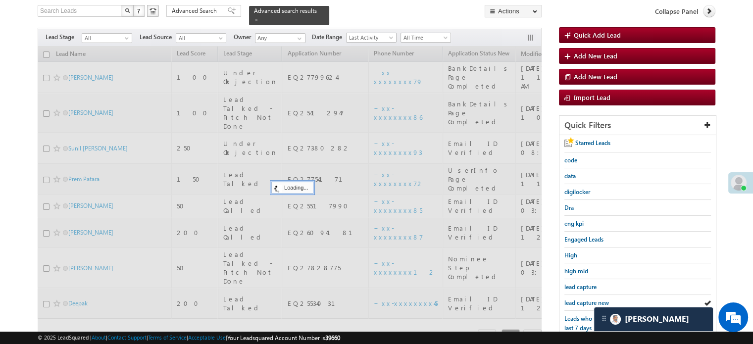
click at [583, 300] on span "lead capture new" at bounding box center [586, 302] width 45 height 7
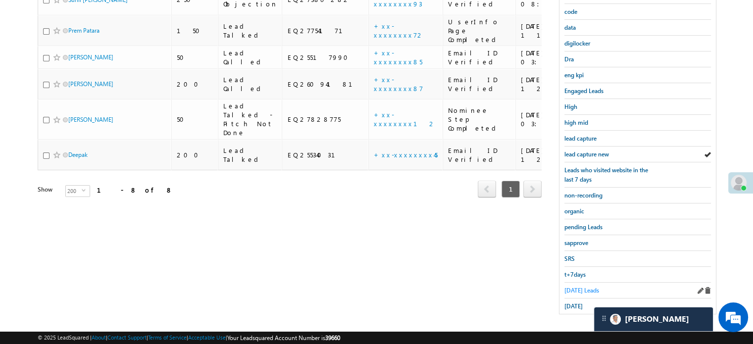
click at [577, 287] on span "Today's Leads" at bounding box center [581, 290] width 35 height 7
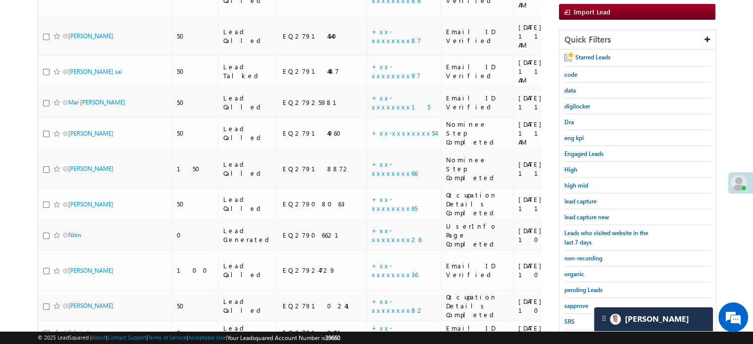
scroll to position [212, 0]
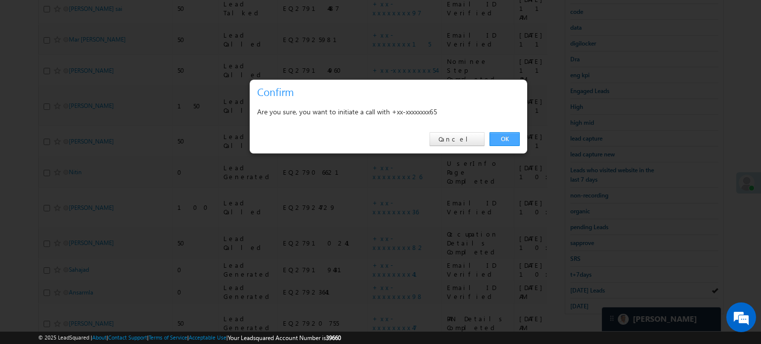
click at [509, 145] on link "OK" at bounding box center [504, 139] width 30 height 14
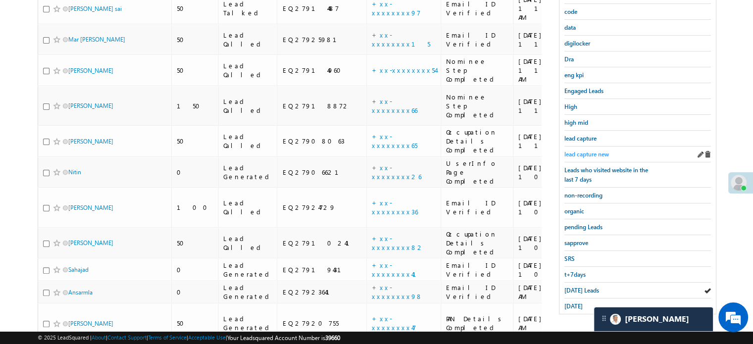
click at [585, 151] on span "lead capture new" at bounding box center [586, 154] width 45 height 7
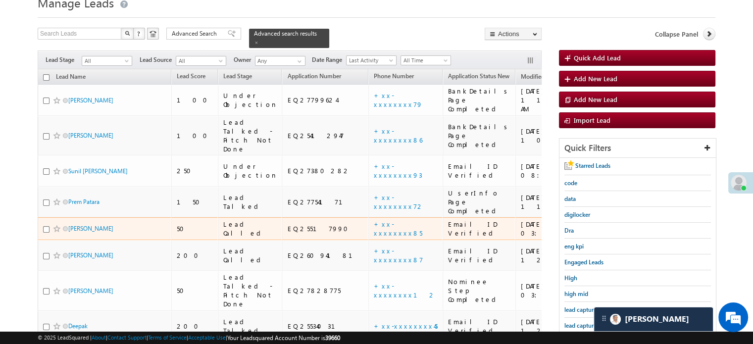
scroll to position [91, 0]
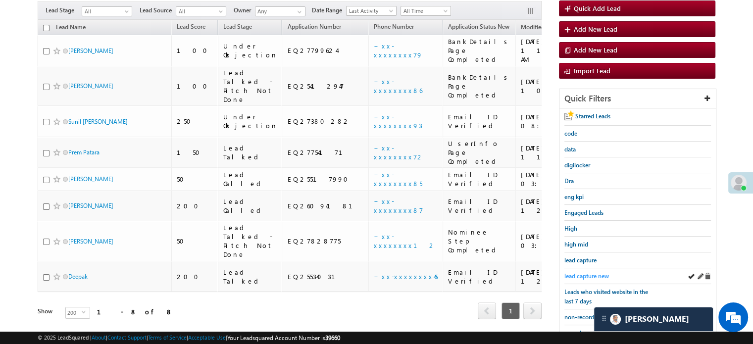
click at [581, 276] on span "lead capture new" at bounding box center [586, 275] width 45 height 7
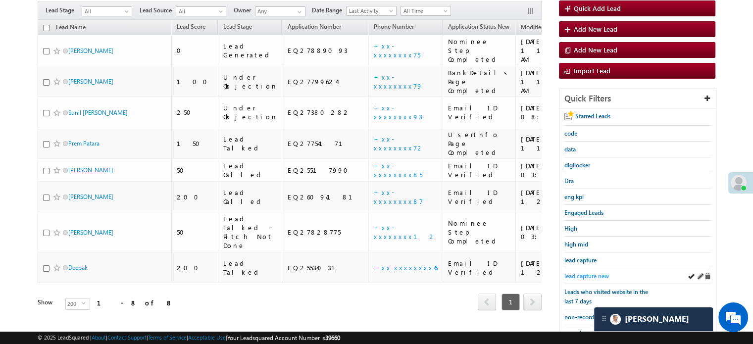
click at [572, 272] on span "lead capture new" at bounding box center [586, 275] width 45 height 7
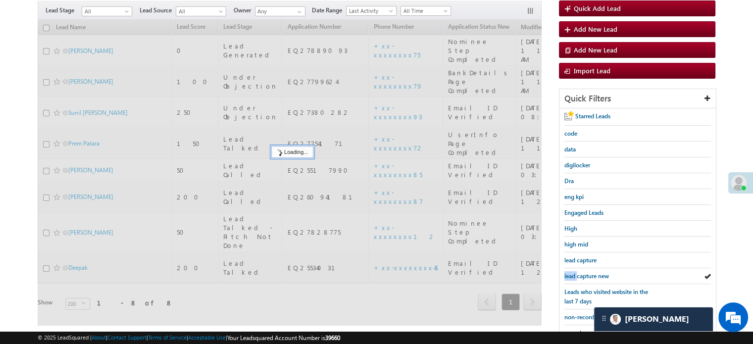
click at [572, 272] on span "lead capture new" at bounding box center [586, 275] width 45 height 7
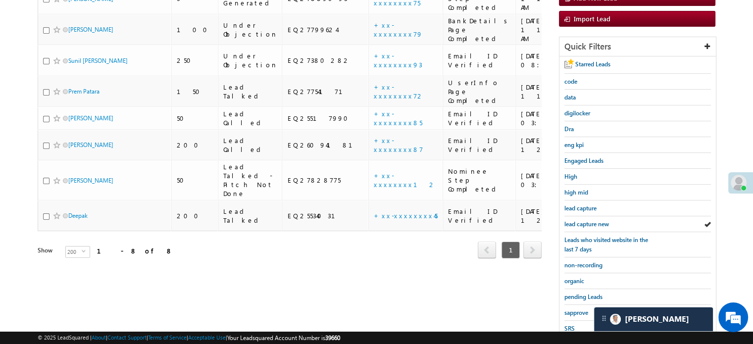
scroll to position [212, 0]
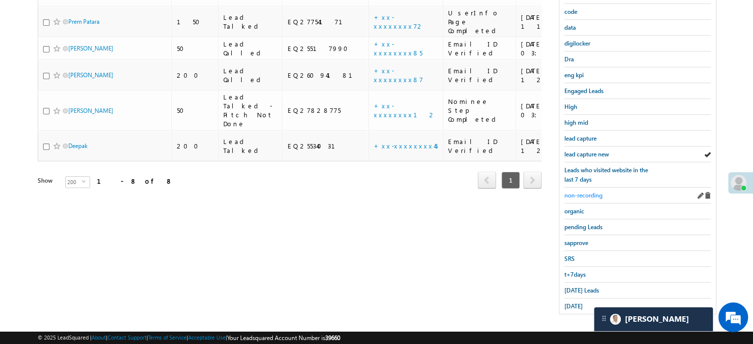
click at [579, 192] on span "non-recording" at bounding box center [583, 195] width 38 height 7
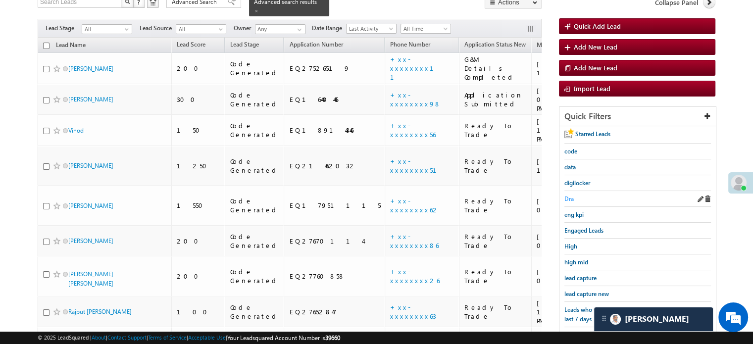
scroll to position [0, 0]
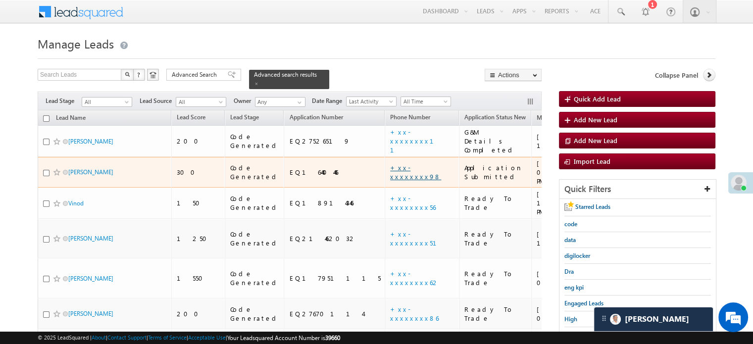
click at [390, 163] on link "+xx-xxxxxxxx98" at bounding box center [415, 171] width 51 height 17
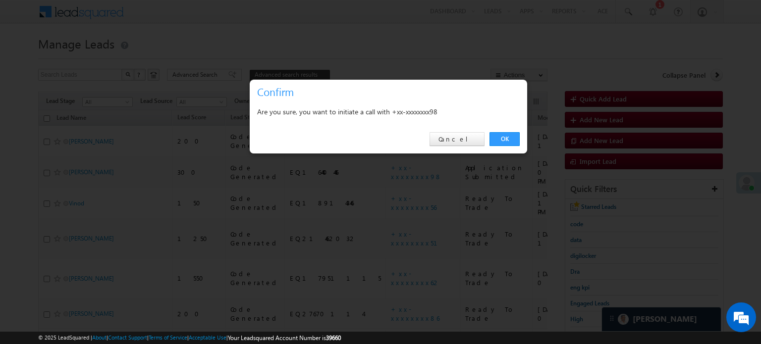
click at [496, 137] on link "OK" at bounding box center [504, 139] width 30 height 14
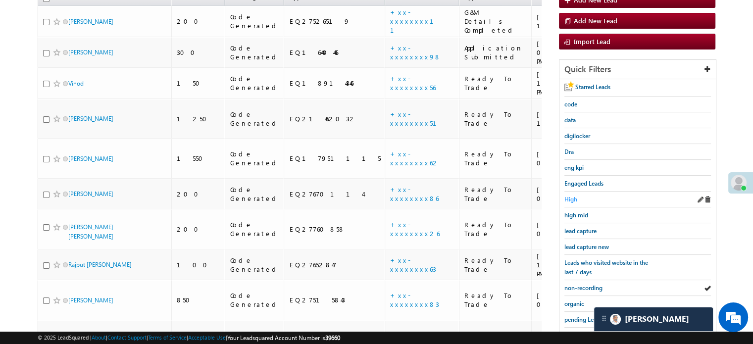
scroll to position [149, 0]
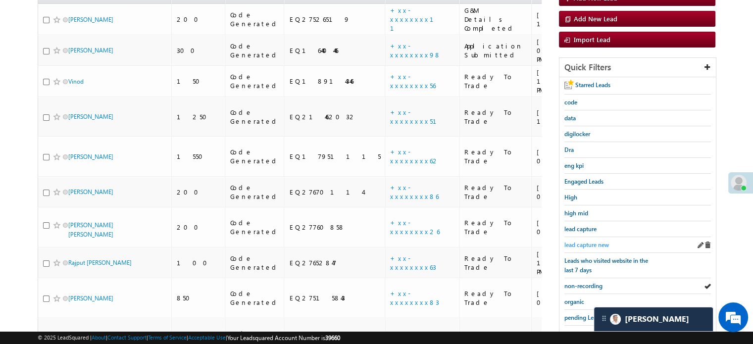
click at [590, 244] on span "lead capture new" at bounding box center [586, 244] width 45 height 7
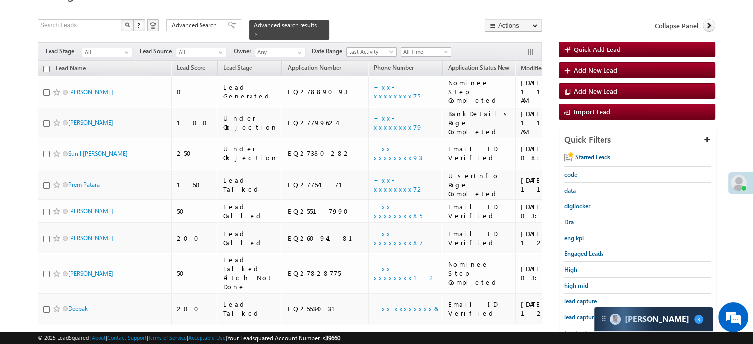
scroll to position [198, 0]
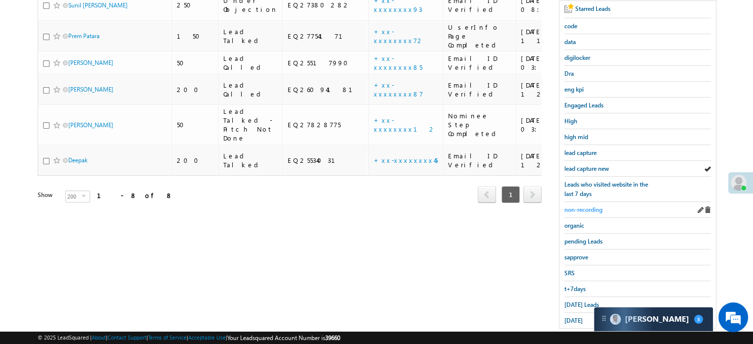
click at [590, 206] on span "non-recording" at bounding box center [583, 209] width 38 height 7
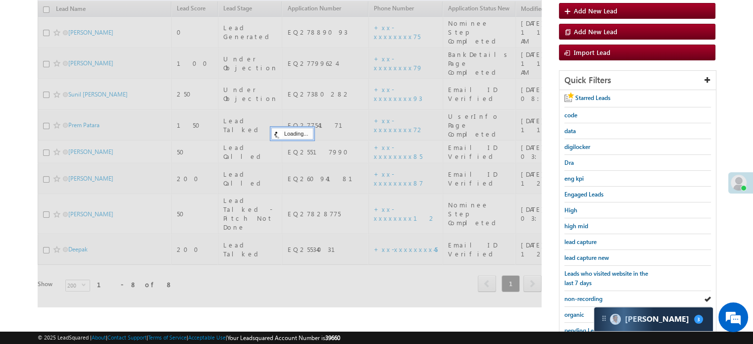
scroll to position [50, 0]
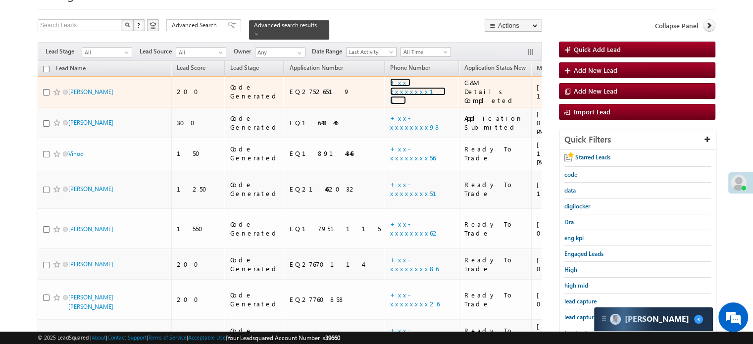
click at [390, 84] on link "+xx-xxxxxxxx11" at bounding box center [417, 91] width 55 height 26
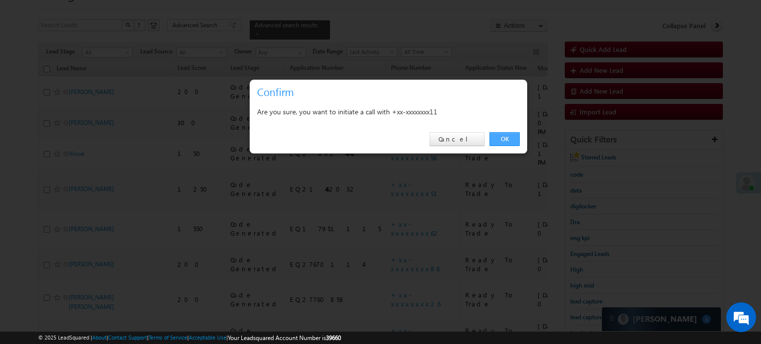
click at [512, 141] on link "OK" at bounding box center [504, 139] width 30 height 14
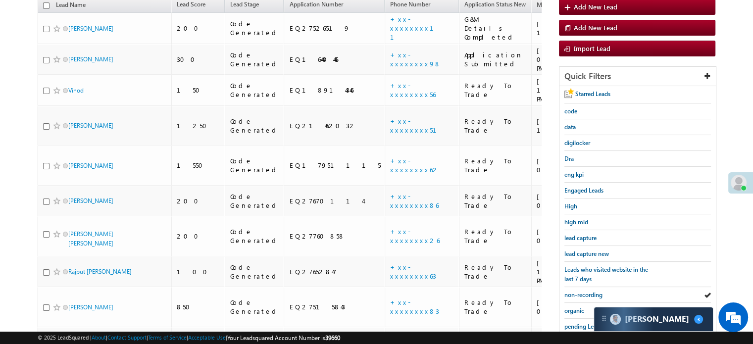
scroll to position [136, 0]
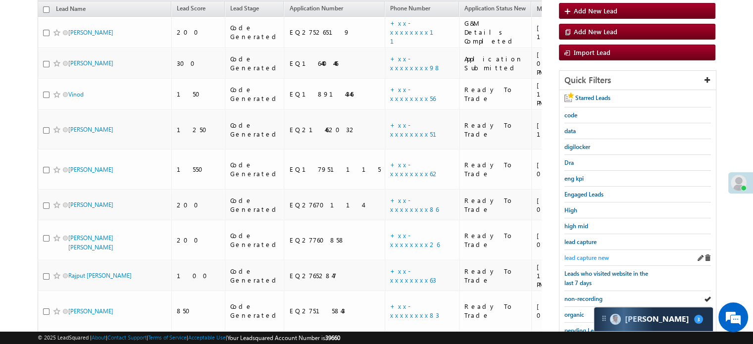
click at [588, 256] on span "lead capture new" at bounding box center [586, 257] width 45 height 7
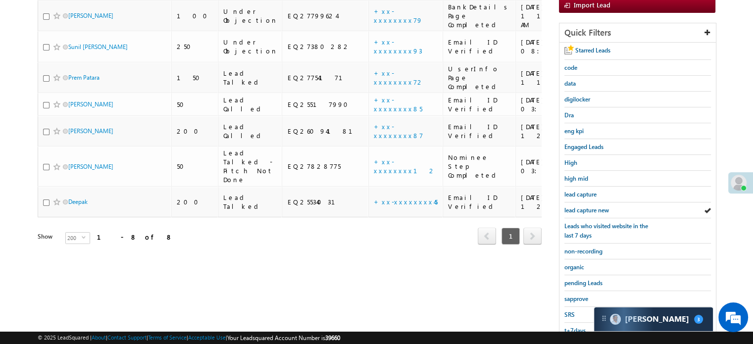
scroll to position [185, 0]
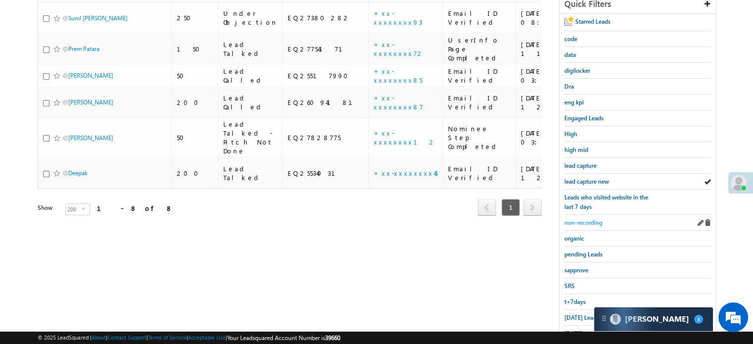
click at [589, 219] on span "non-recording" at bounding box center [583, 222] width 38 height 7
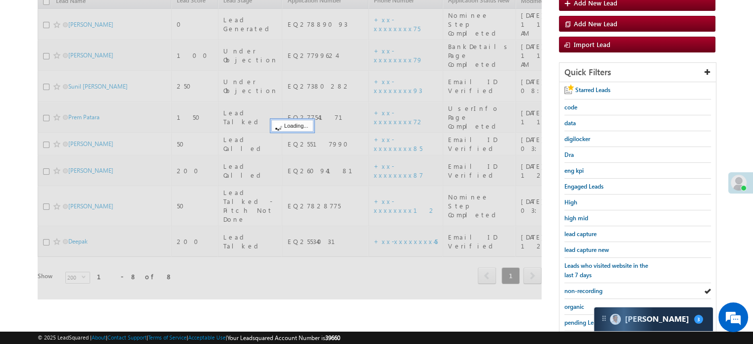
scroll to position [37, 0]
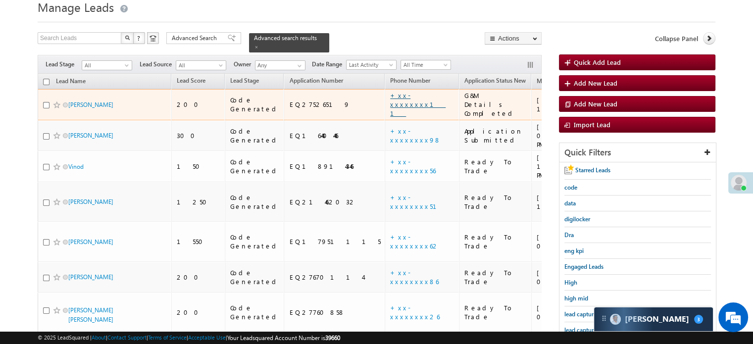
click at [390, 95] on link "+xx-xxxxxxxx11" at bounding box center [417, 104] width 55 height 26
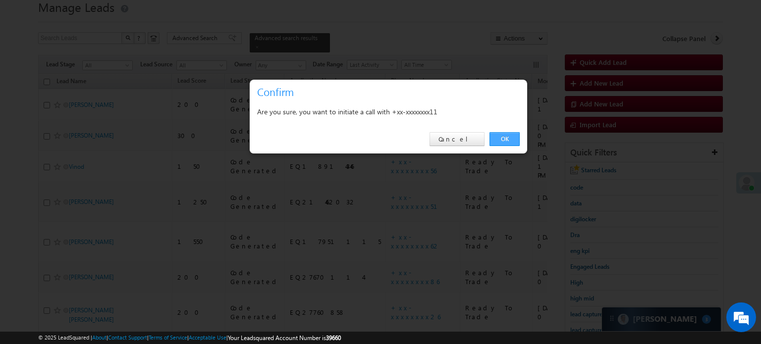
click at [508, 136] on link "OK" at bounding box center [504, 139] width 30 height 14
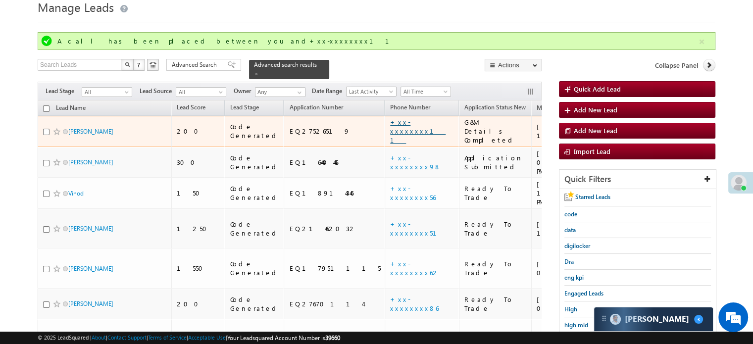
click at [390, 124] on link "+xx-xxxxxxxx11" at bounding box center [417, 131] width 55 height 26
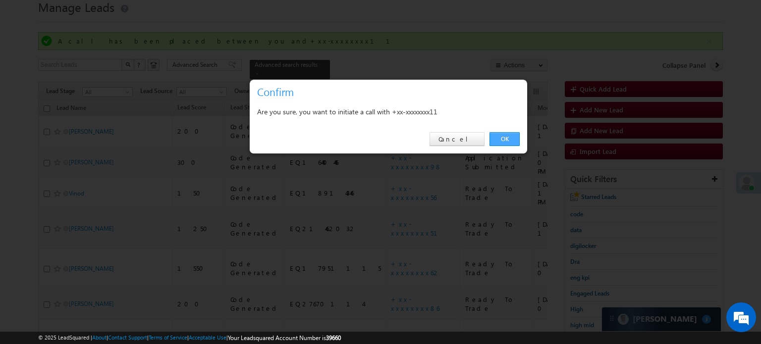
click at [512, 141] on link "OK" at bounding box center [504, 139] width 30 height 14
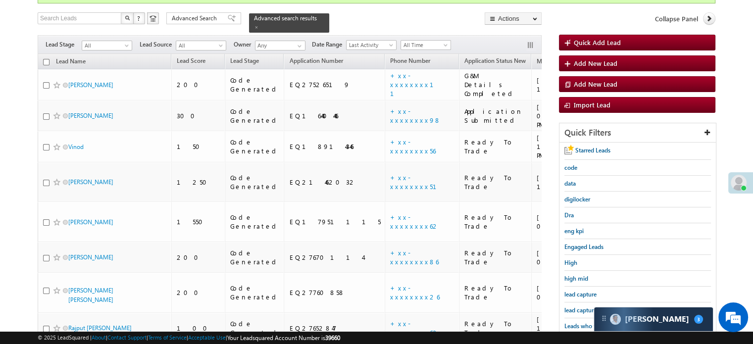
scroll to position [136, 0]
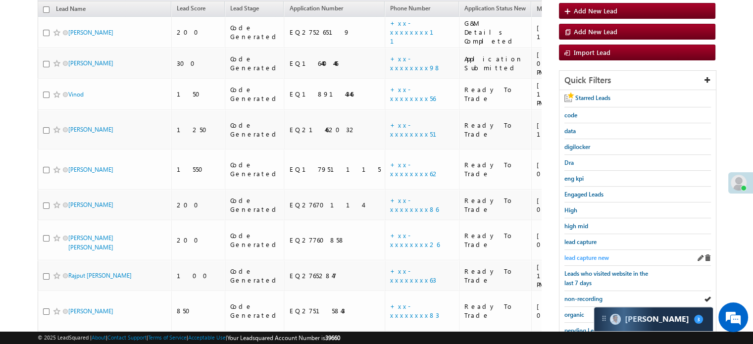
click at [590, 255] on span "lead capture new" at bounding box center [586, 257] width 45 height 7
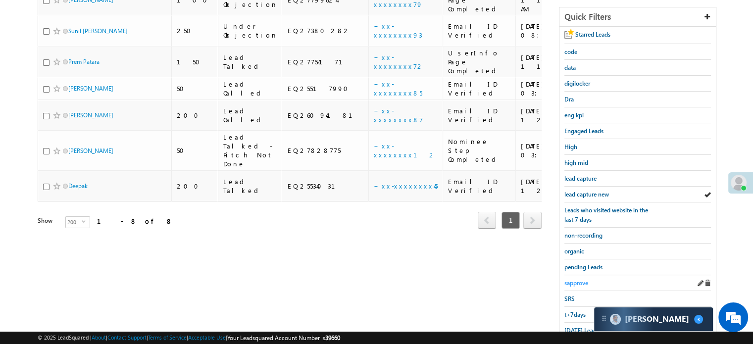
scroll to position [212, 0]
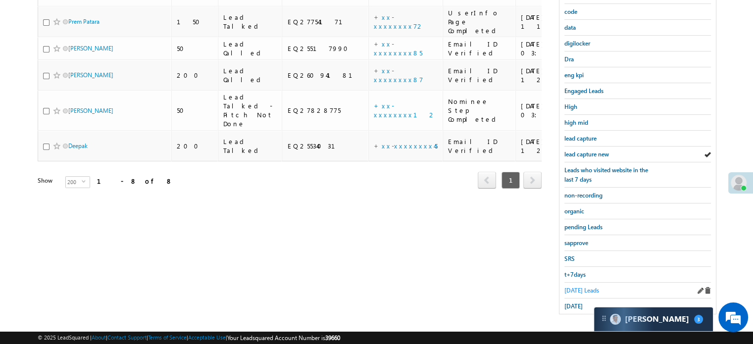
click at [578, 287] on span "Today's Leads" at bounding box center [581, 290] width 35 height 7
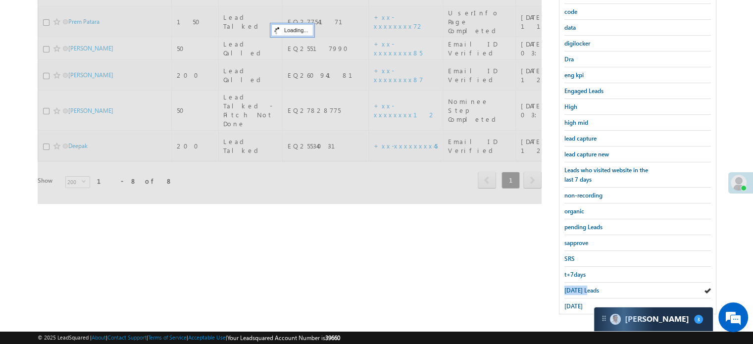
click at [578, 287] on span "Today's Leads" at bounding box center [581, 290] width 35 height 7
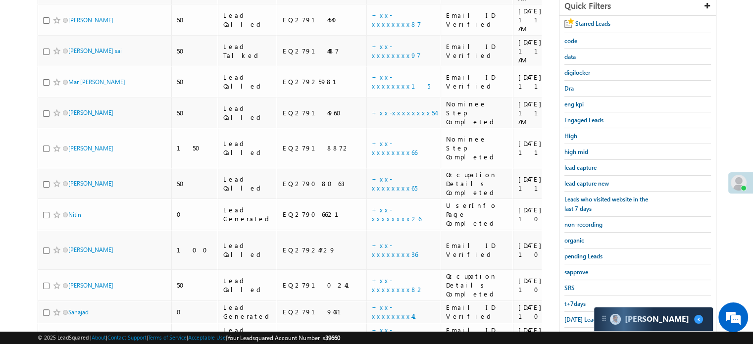
scroll to position [127, 0]
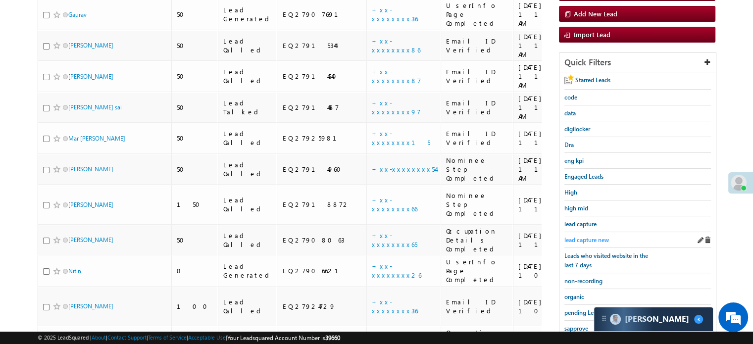
click at [589, 237] on span "lead capture new" at bounding box center [586, 239] width 45 height 7
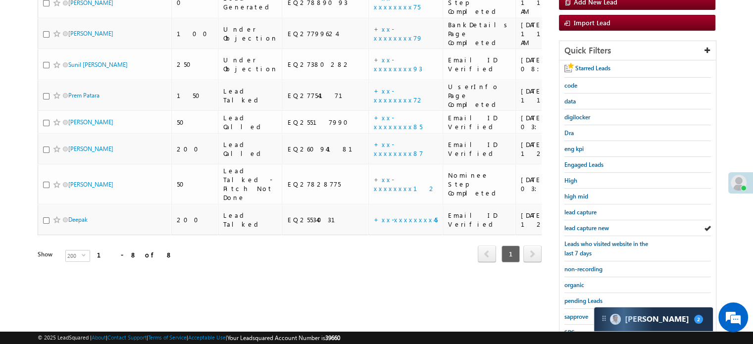
scroll to position [149, 0]
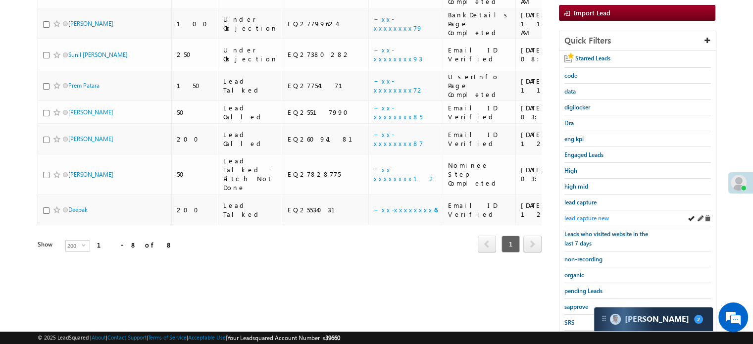
click at [570, 214] on span "lead capture new" at bounding box center [586, 217] width 45 height 7
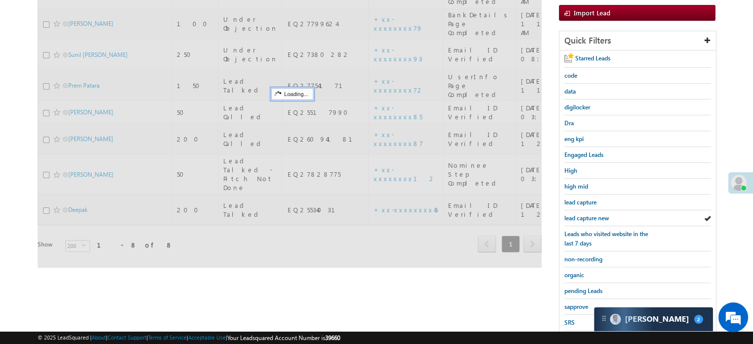
scroll to position [0, 0]
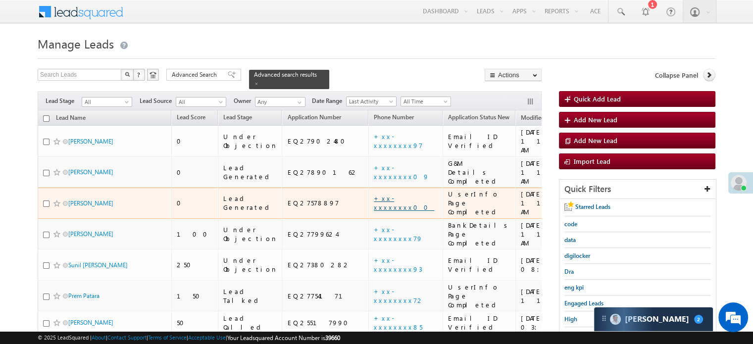
click at [374, 194] on link "+xx-xxxxxxxx00" at bounding box center [404, 202] width 60 height 17
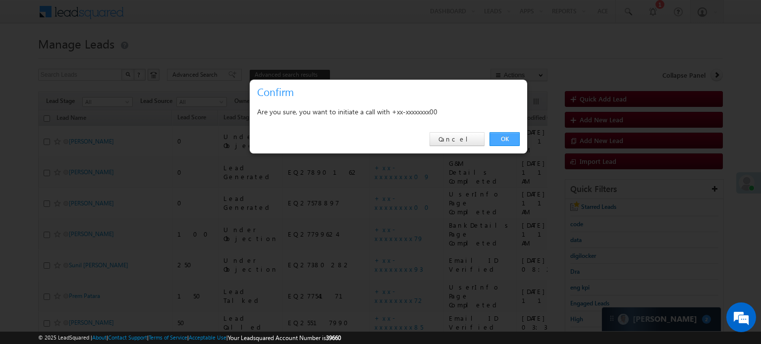
click at [516, 138] on link "OK" at bounding box center [504, 139] width 30 height 14
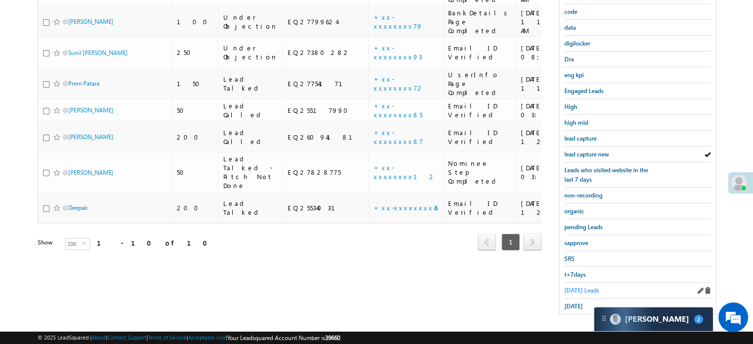
click at [588, 287] on span "Today's Leads" at bounding box center [581, 290] width 35 height 7
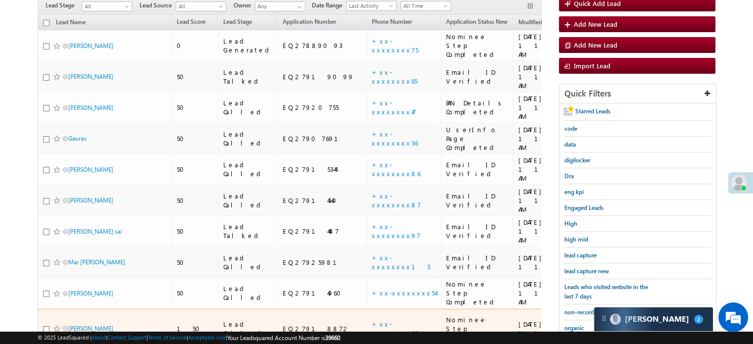
scroll to position [91, 0]
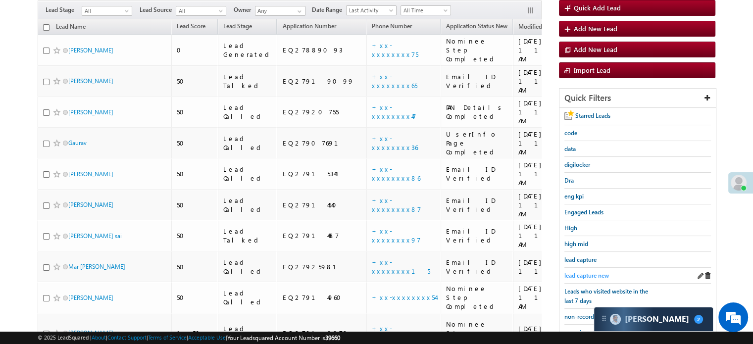
click at [592, 272] on span "lead capture new" at bounding box center [586, 275] width 45 height 7
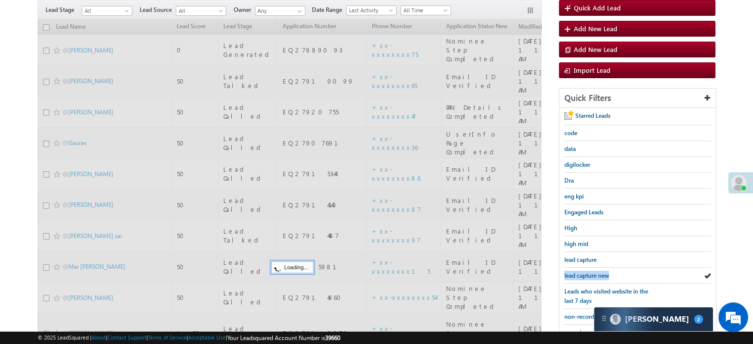
click at [592, 272] on span "lead capture new" at bounding box center [586, 275] width 45 height 7
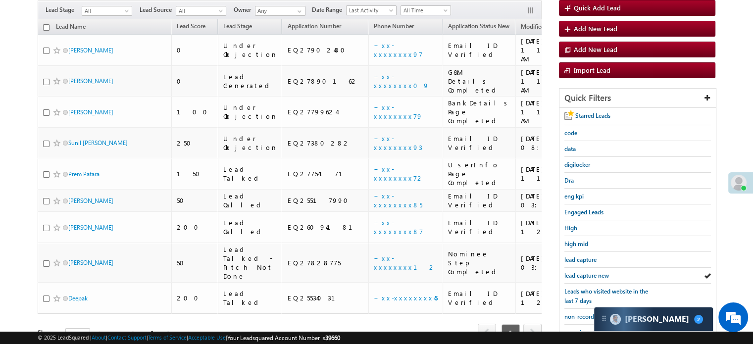
click at [592, 272] on span "lead capture new" at bounding box center [586, 275] width 45 height 7
click at [585, 272] on span "lead capture new" at bounding box center [586, 275] width 45 height 7
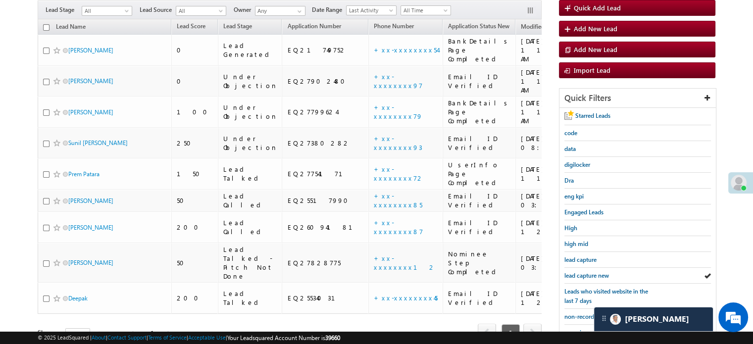
click at [585, 272] on span "lead capture new" at bounding box center [586, 275] width 45 height 7
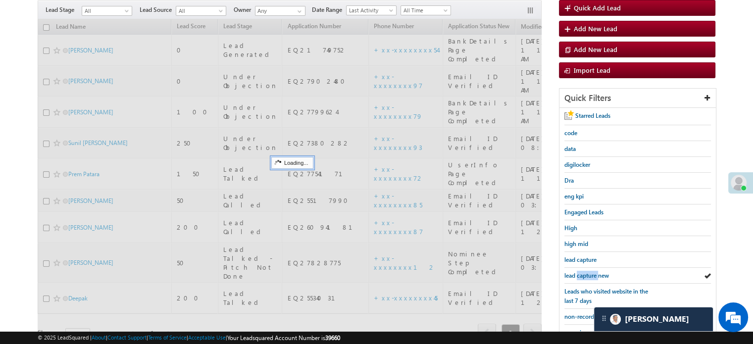
click at [585, 272] on span "lead capture new" at bounding box center [586, 275] width 45 height 7
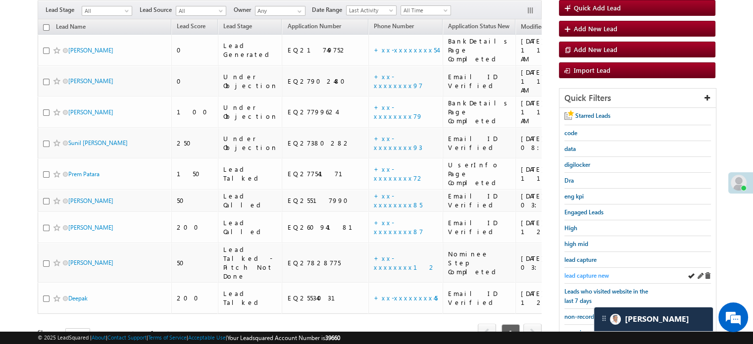
click at [574, 272] on span "lead capture new" at bounding box center [586, 275] width 45 height 7
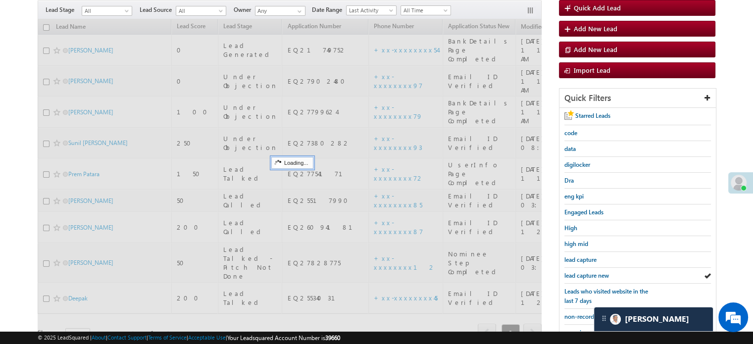
click at [574, 272] on span "lead capture new" at bounding box center [586, 275] width 45 height 7
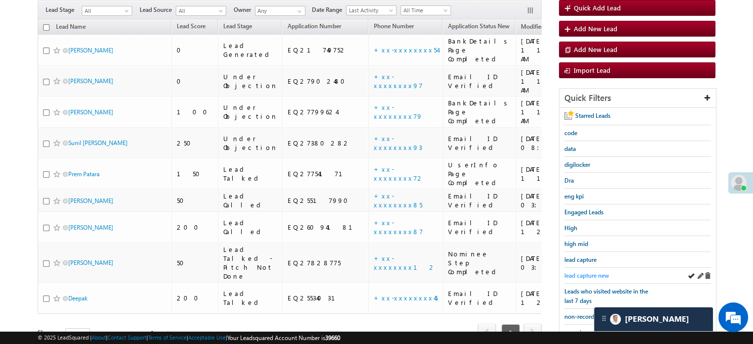
click at [581, 274] on span "lead capture new" at bounding box center [586, 275] width 45 height 7
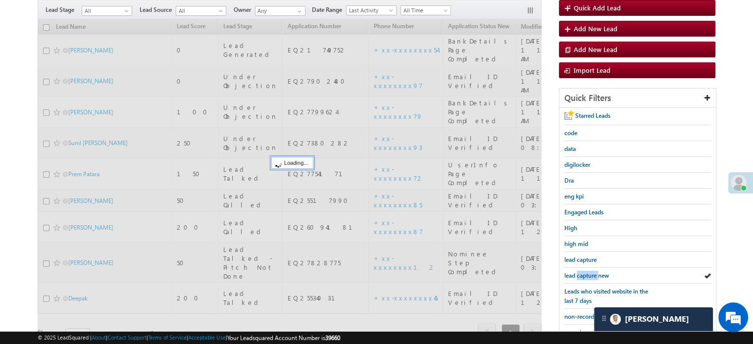
click at [581, 274] on span "lead capture new" at bounding box center [586, 275] width 45 height 7
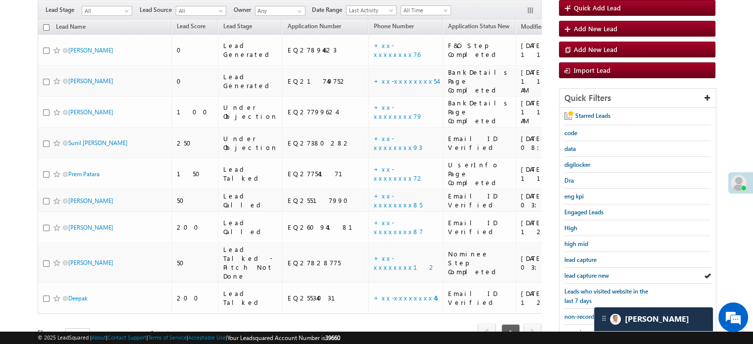
click at [581, 274] on span "lead capture new" at bounding box center [586, 275] width 45 height 7
click at [588, 272] on span "lead capture new" at bounding box center [586, 275] width 45 height 7
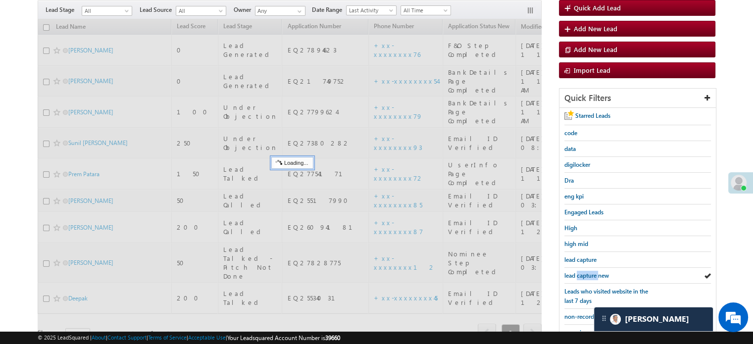
click at [588, 272] on span "lead capture new" at bounding box center [586, 275] width 45 height 7
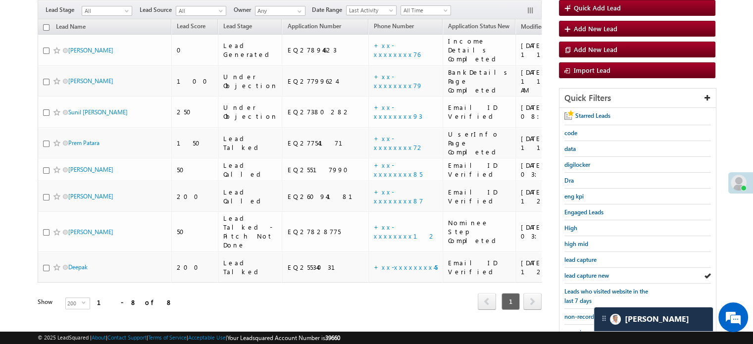
click at [588, 272] on span "lead capture new" at bounding box center [586, 275] width 45 height 7
click at [589, 272] on span "lead capture new" at bounding box center [586, 275] width 45 height 7
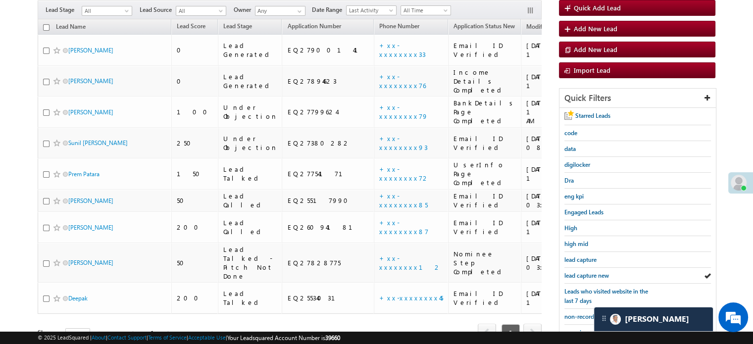
click at [588, 272] on span "lead capture new" at bounding box center [586, 275] width 45 height 7
click at [573, 272] on span "lead capture new" at bounding box center [586, 275] width 45 height 7
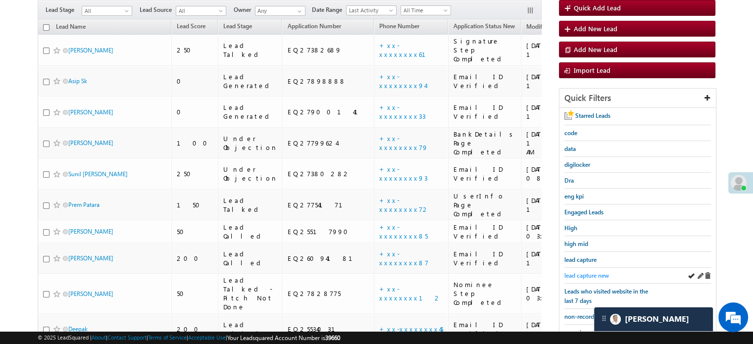
click at [587, 276] on span "lead capture new" at bounding box center [586, 275] width 45 height 7
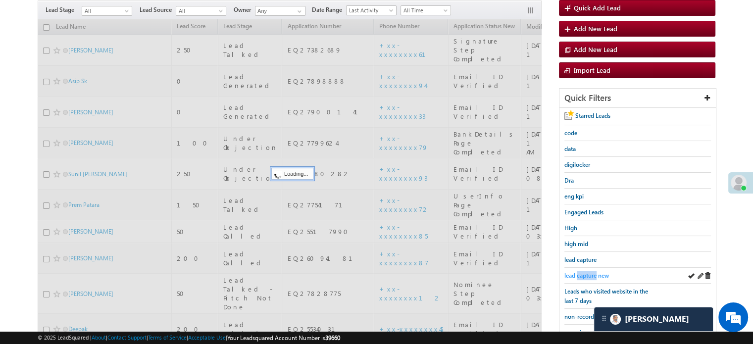
click at [586, 276] on span "lead capture new" at bounding box center [586, 275] width 45 height 7
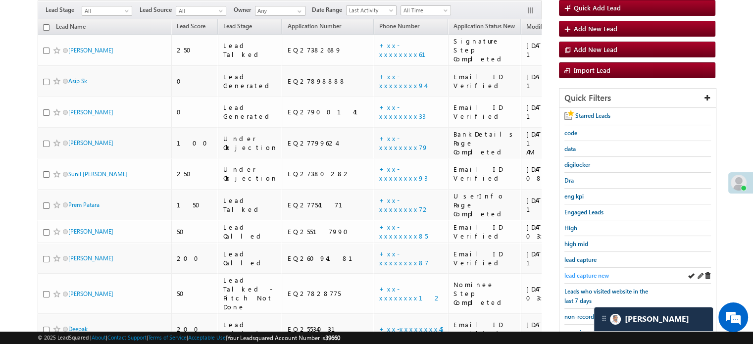
click at [583, 272] on span "lead capture new" at bounding box center [586, 275] width 45 height 7
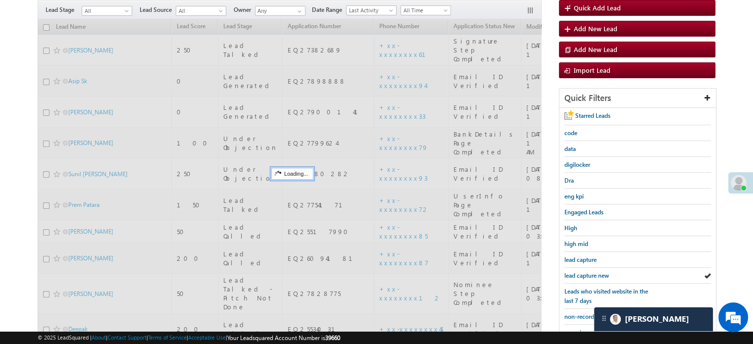
click at [583, 272] on span "lead capture new" at bounding box center [586, 275] width 45 height 7
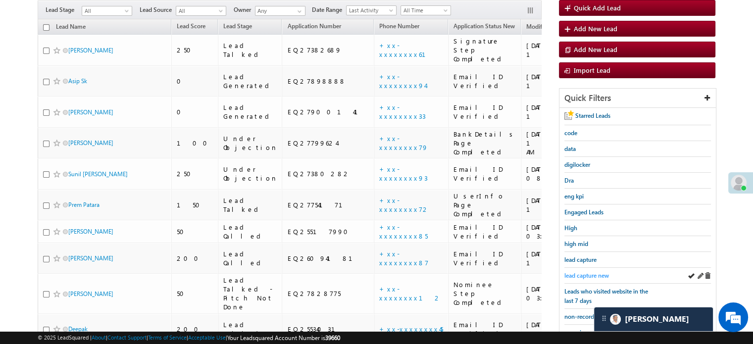
click at [585, 274] on span "lead capture new" at bounding box center [586, 275] width 45 height 7
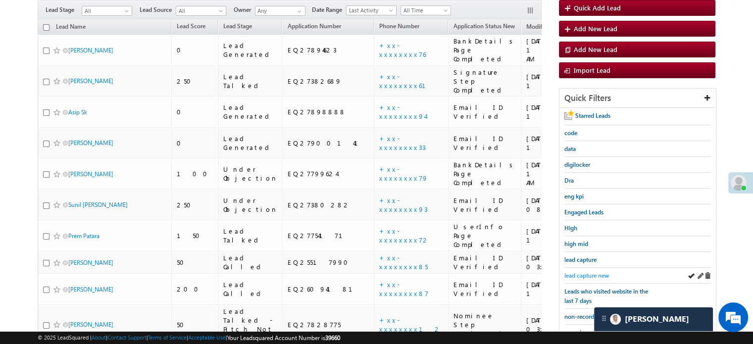
click at [584, 272] on span "lead capture new" at bounding box center [586, 275] width 45 height 7
click at [598, 268] on div "lead capture new" at bounding box center [637, 276] width 147 height 16
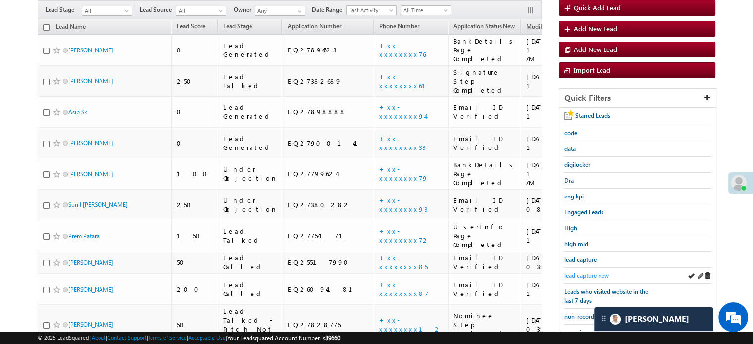
click at [593, 272] on span "lead capture new" at bounding box center [586, 275] width 45 height 7
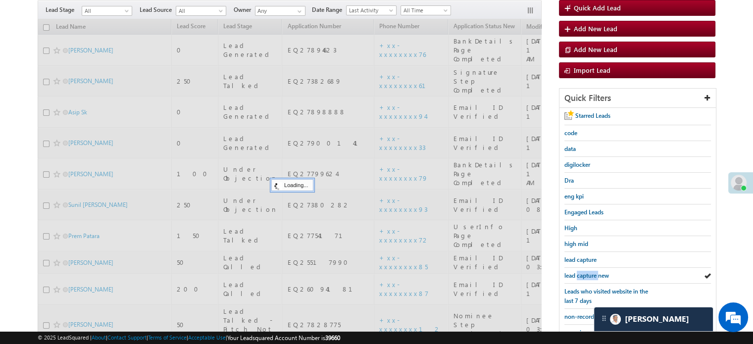
click at [593, 272] on span "lead capture new" at bounding box center [586, 275] width 45 height 7
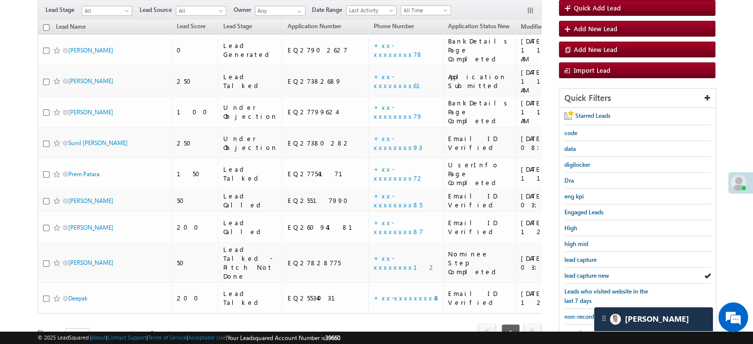
click at [593, 272] on span "lead capture new" at bounding box center [586, 275] width 45 height 7
click at [582, 274] on span "lead capture new" at bounding box center [586, 275] width 45 height 7
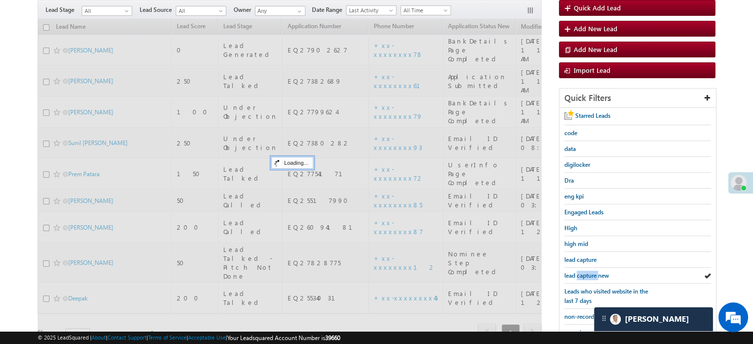
click at [582, 274] on span "lead capture new" at bounding box center [586, 275] width 45 height 7
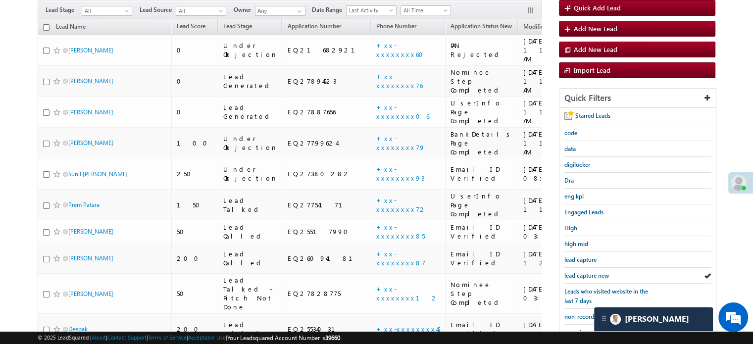
click at [582, 274] on span "lead capture new" at bounding box center [586, 275] width 45 height 7
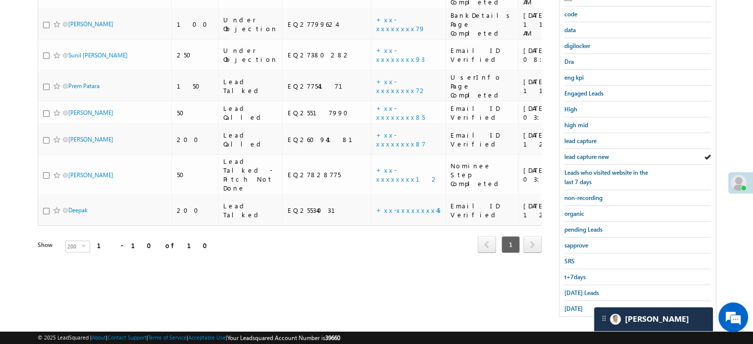
scroll to position [212, 0]
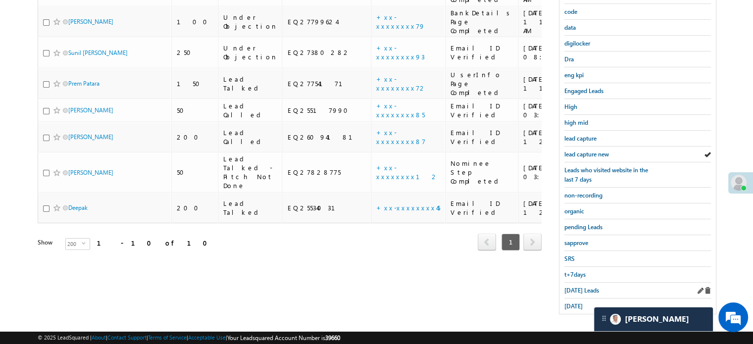
click at [564, 292] on div "Today's Leads" at bounding box center [637, 291] width 147 height 16
click at [568, 288] on span "Today's Leads" at bounding box center [581, 290] width 35 height 7
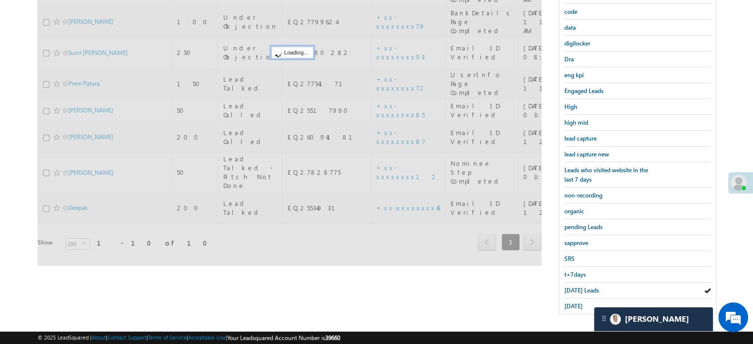
click at [568, 288] on span "Today's Leads" at bounding box center [581, 290] width 35 height 7
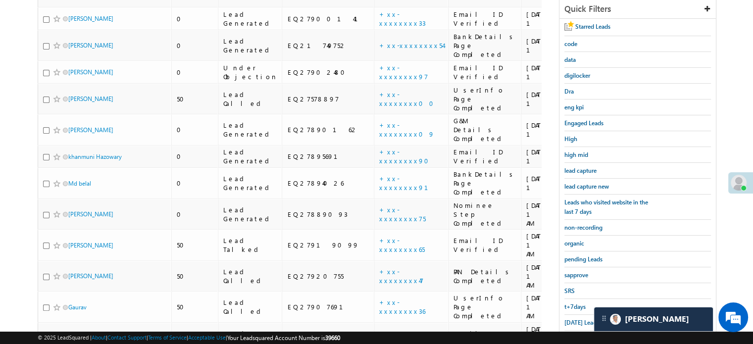
scroll to position [103, 0]
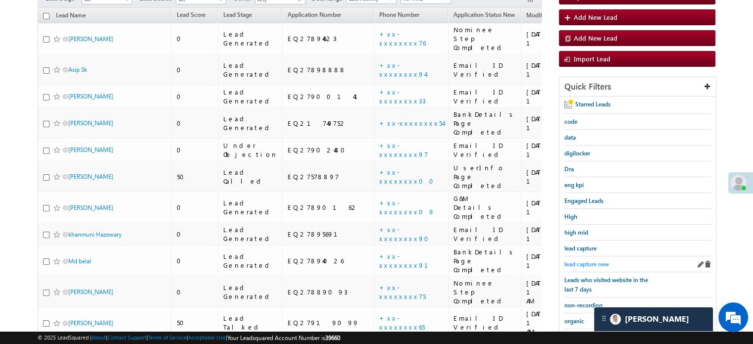
click at [578, 260] on span "lead capture new" at bounding box center [586, 263] width 45 height 7
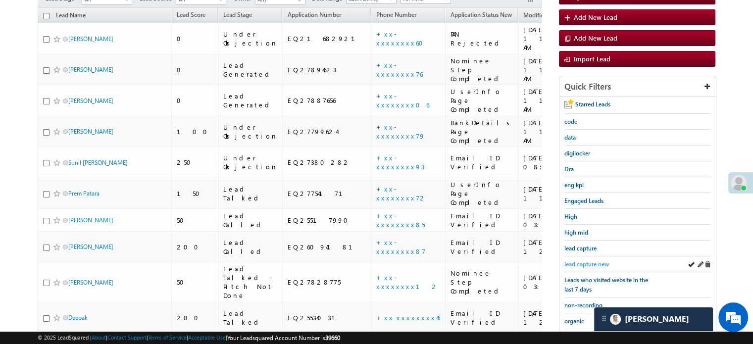
click at [579, 260] on span "lead capture new" at bounding box center [586, 263] width 45 height 7
click at [584, 260] on span "lead capture new" at bounding box center [586, 263] width 45 height 7
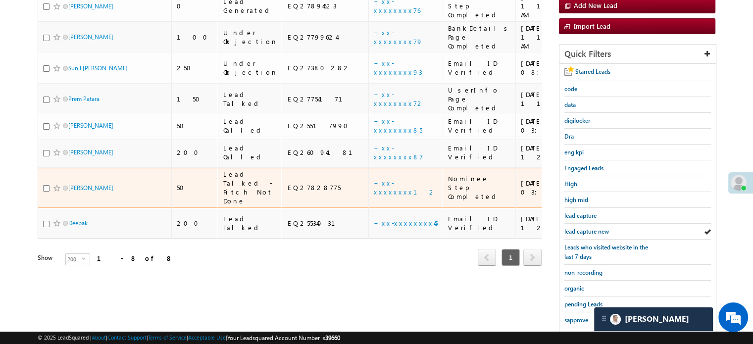
scroll to position [212, 0]
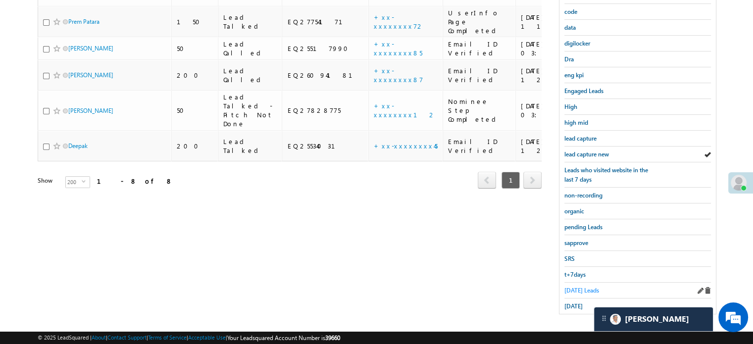
click at [576, 286] on link "Today's Leads" at bounding box center [581, 290] width 35 height 9
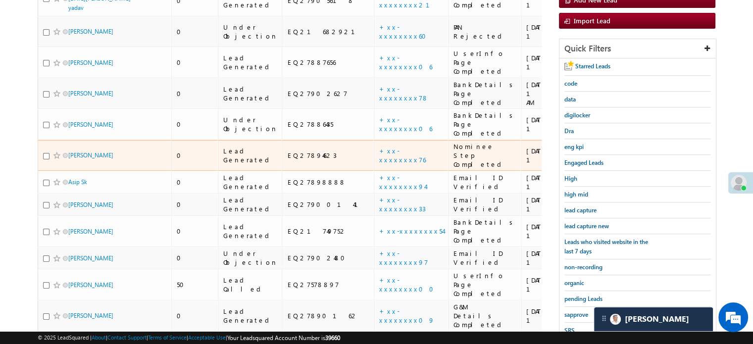
scroll to position [123, 0]
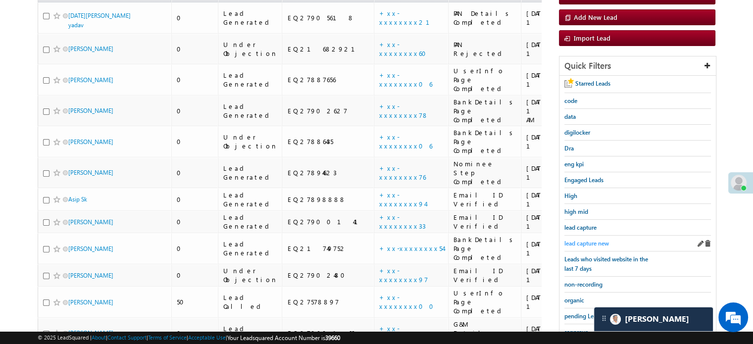
click at [591, 241] on span "lead capture new" at bounding box center [586, 243] width 45 height 7
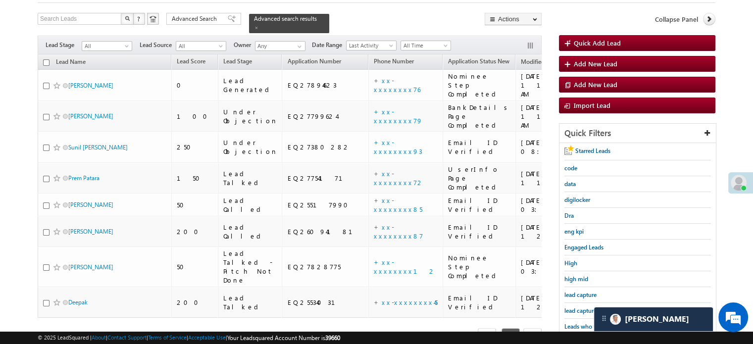
scroll to position [99, 0]
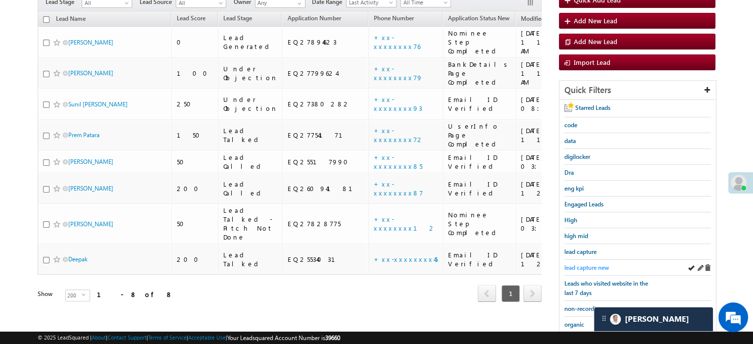
click at [589, 268] on span "lead capture new" at bounding box center [586, 267] width 45 height 7
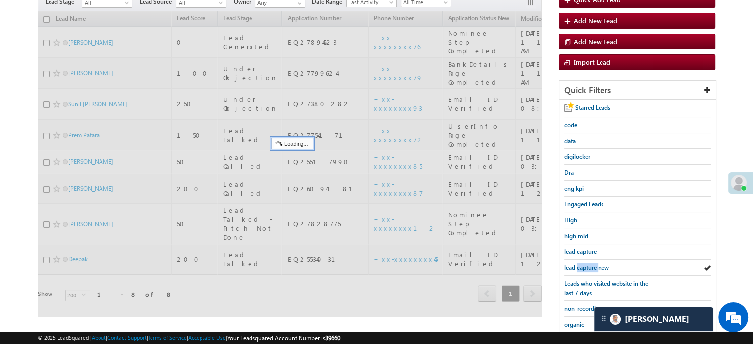
click at [590, 268] on span "lead capture new" at bounding box center [586, 267] width 45 height 7
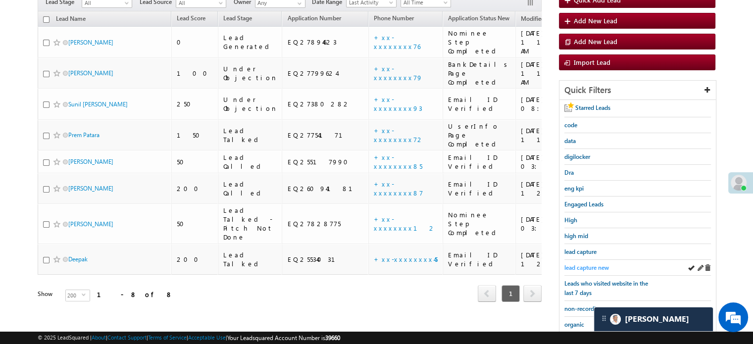
click at [589, 267] on span "lead capture new" at bounding box center [586, 267] width 45 height 7
click at [591, 268] on span "lead capture new" at bounding box center [586, 267] width 45 height 7
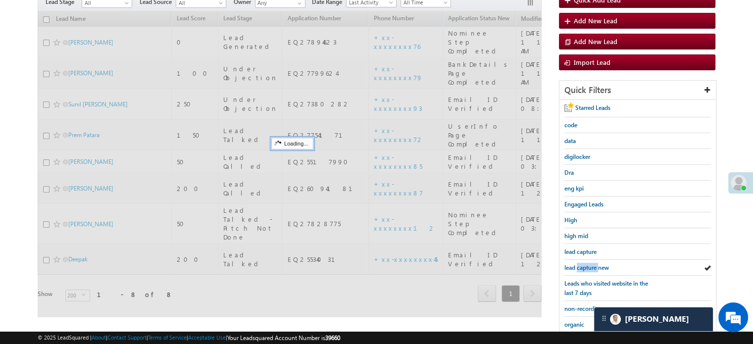
click at [591, 268] on span "lead capture new" at bounding box center [586, 267] width 45 height 7
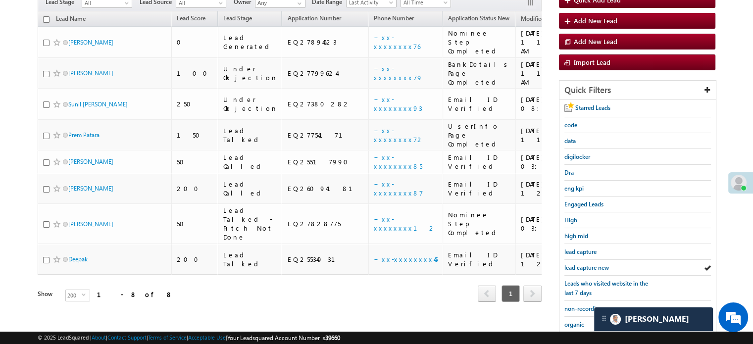
drag, startPoint x: 591, startPoint y: 268, endPoint x: 0, endPoint y: 41, distance: 633.2
click at [592, 268] on span "lead capture new" at bounding box center [586, 267] width 45 height 7
click at [594, 265] on span "lead capture new" at bounding box center [586, 267] width 45 height 7
click at [597, 267] on span "lead capture new" at bounding box center [586, 267] width 45 height 7
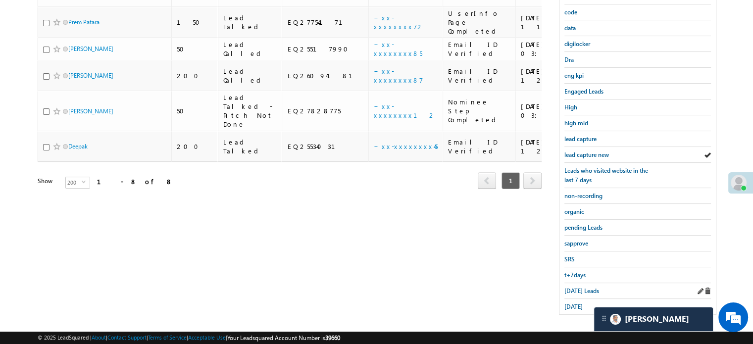
scroll to position [212, 0]
click at [566, 287] on span "Today's Leads" at bounding box center [581, 290] width 35 height 7
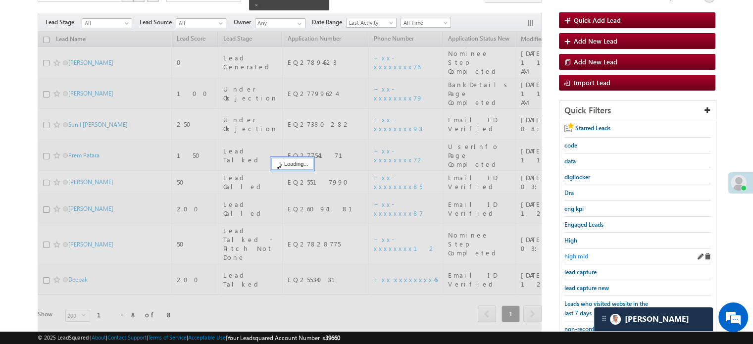
scroll to position [64, 0]
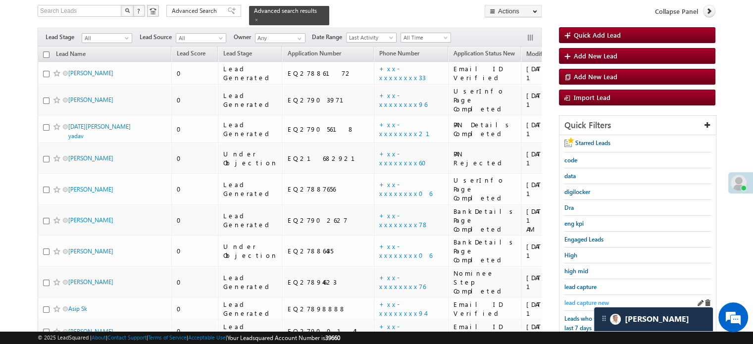
click at [587, 300] on span "lead capture new" at bounding box center [586, 302] width 45 height 7
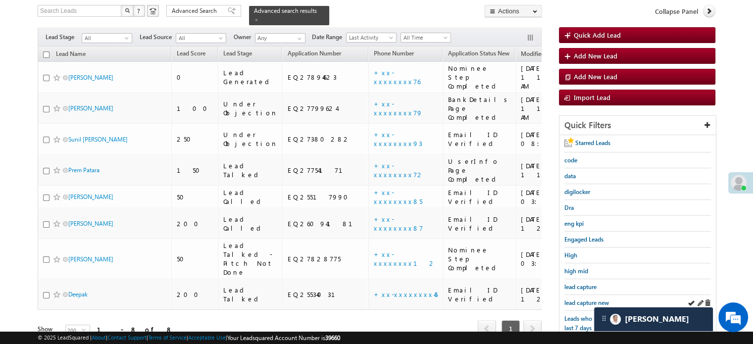
click at [581, 295] on div "lead capture new" at bounding box center [637, 303] width 147 height 16
click at [581, 299] on span "lead capture new" at bounding box center [586, 302] width 45 height 7
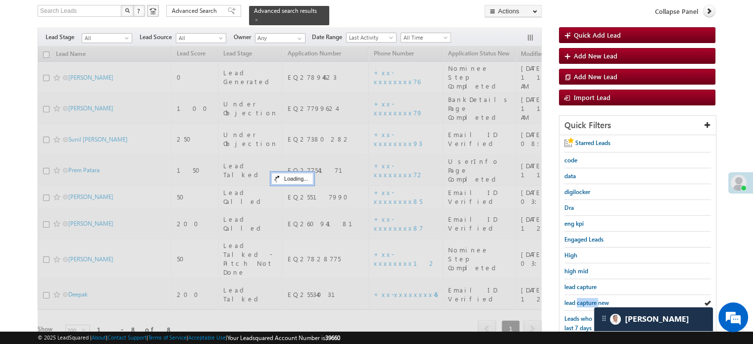
click at [581, 299] on span "lead capture new" at bounding box center [586, 302] width 45 height 7
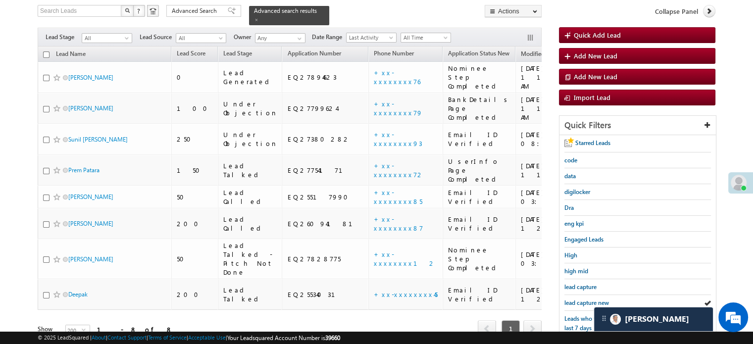
click at [581, 299] on span "lead capture new" at bounding box center [586, 302] width 45 height 7
click at [586, 300] on span "lead capture new" at bounding box center [586, 302] width 45 height 7
click at [583, 299] on span "lead capture new" at bounding box center [586, 302] width 45 height 7
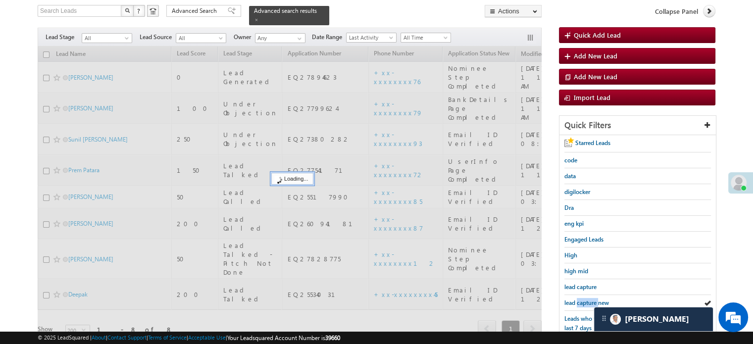
click at [583, 299] on span "lead capture new" at bounding box center [586, 302] width 45 height 7
click at [584, 299] on span "lead capture new" at bounding box center [586, 302] width 45 height 7
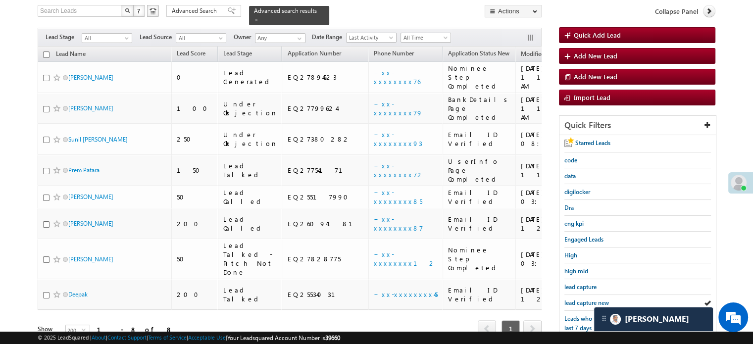
click at [584, 299] on span "lead capture new" at bounding box center [586, 302] width 45 height 7
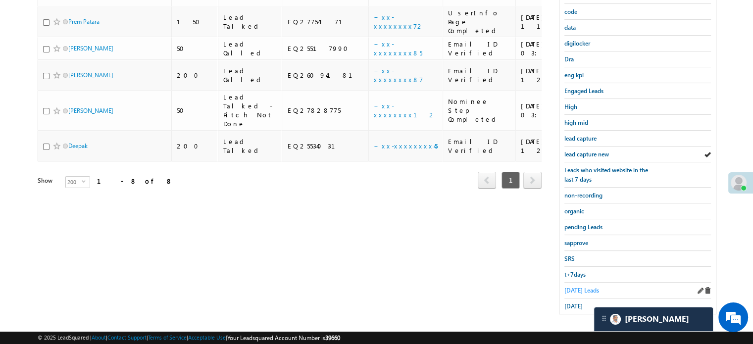
click at [573, 287] on span "Today's Leads" at bounding box center [581, 290] width 35 height 7
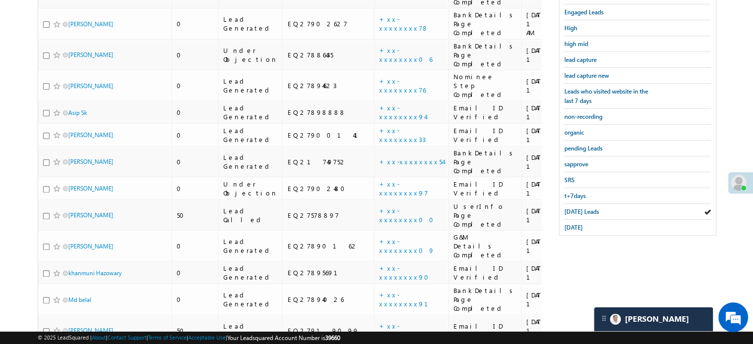
scroll to position [44, 0]
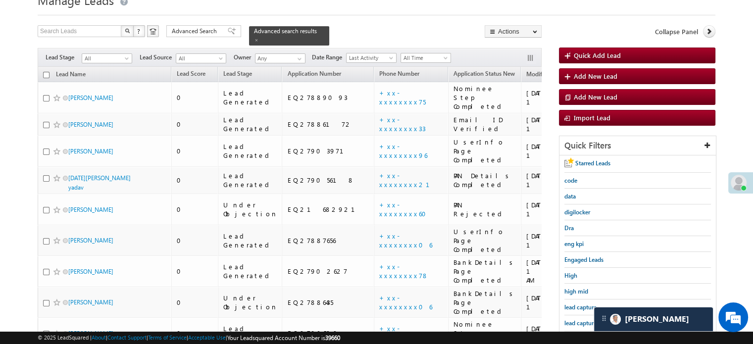
click at [586, 324] on div "lead capture new" at bounding box center [637, 323] width 147 height 16
click at [585, 319] on span "lead capture new" at bounding box center [586, 322] width 45 height 7
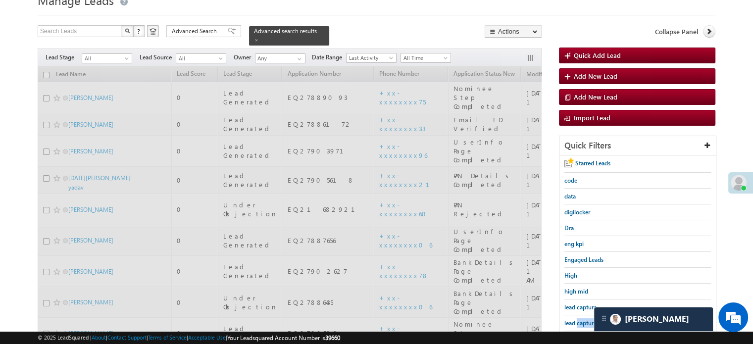
click at [585, 319] on span "lead capture new" at bounding box center [586, 322] width 45 height 7
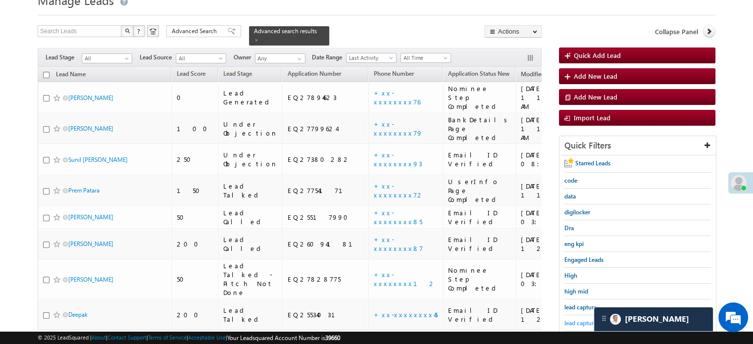
click at [582, 320] on span "lead capture new" at bounding box center [586, 322] width 45 height 7
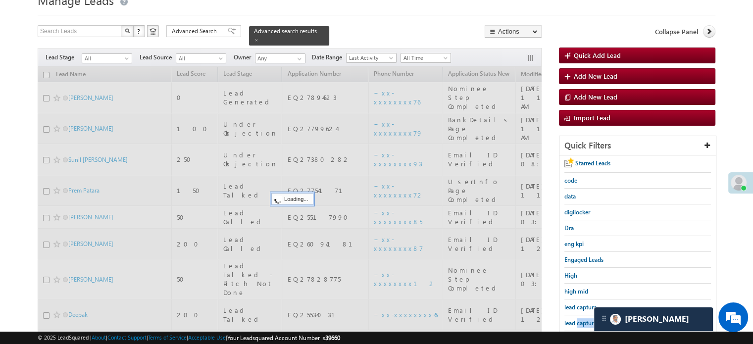
click at [582, 320] on span "lead capture new" at bounding box center [586, 322] width 45 height 7
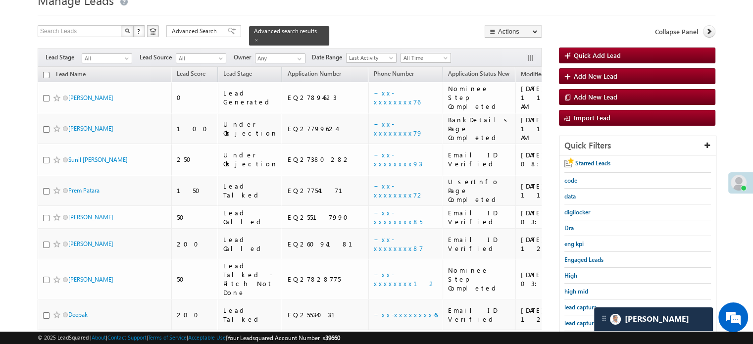
click at [582, 320] on span "lead capture new" at bounding box center [586, 322] width 45 height 7
click at [577, 323] on span "lead capture new" at bounding box center [586, 322] width 45 height 7
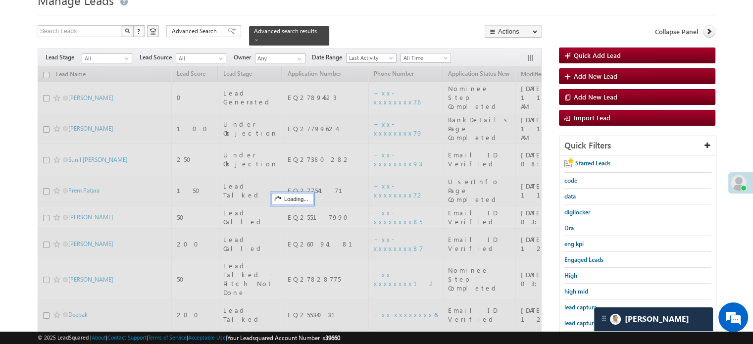
click at [577, 319] on span "lead capture new" at bounding box center [586, 322] width 45 height 7
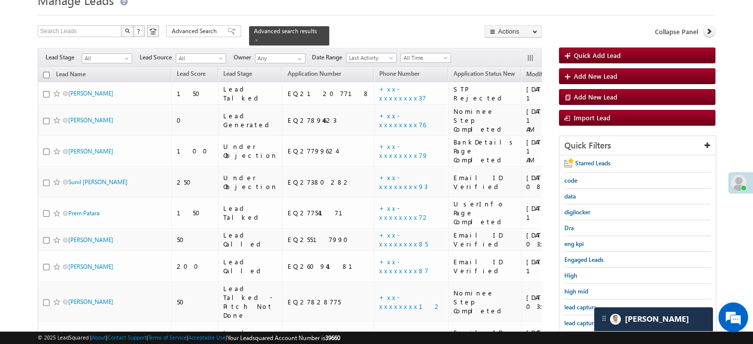
click at [577, 319] on span "lead capture new" at bounding box center [586, 322] width 45 height 7
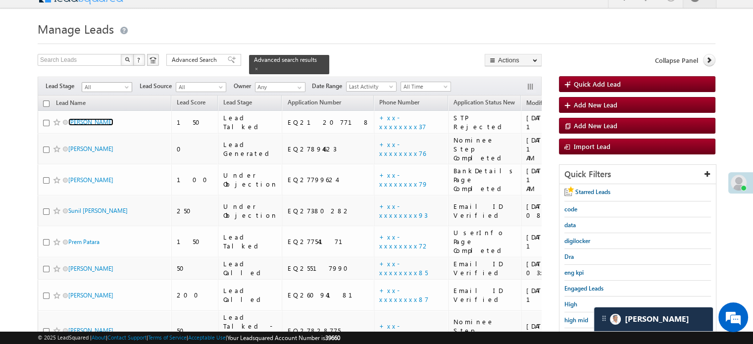
scroll to position [0, 0]
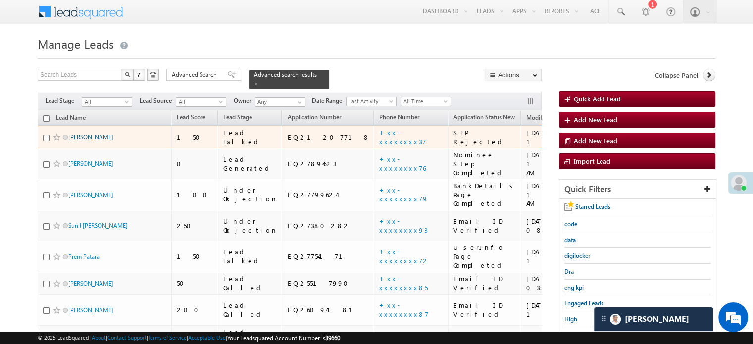
drag, startPoint x: 93, startPoint y: 89, endPoint x: 77, endPoint y: 132, distance: 45.7
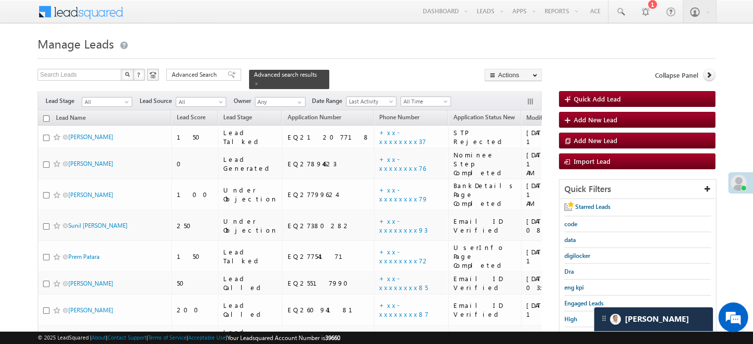
click at [221, 43] on h1 "Manage Leads" at bounding box center [377, 42] width 678 height 19
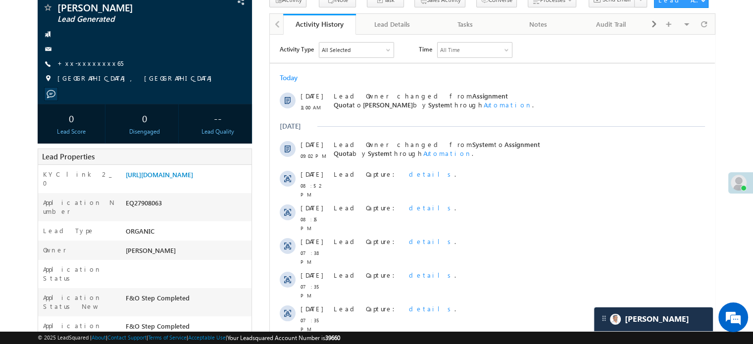
scroll to position [50, 0]
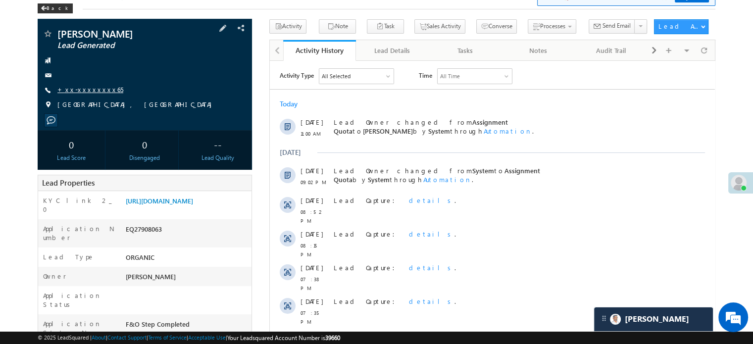
click at [85, 90] on link "+xx-xxxxxxxx65" at bounding box center [90, 89] width 66 height 8
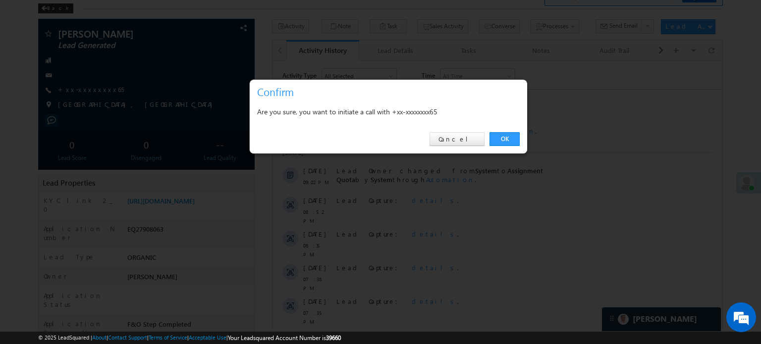
click at [508, 132] on div "OK Cancel" at bounding box center [388, 139] width 277 height 28
drag, startPoint x: 509, startPoint y: 136, endPoint x: 224, endPoint y: 82, distance: 289.8
click at [509, 136] on link "OK" at bounding box center [504, 139] width 30 height 14
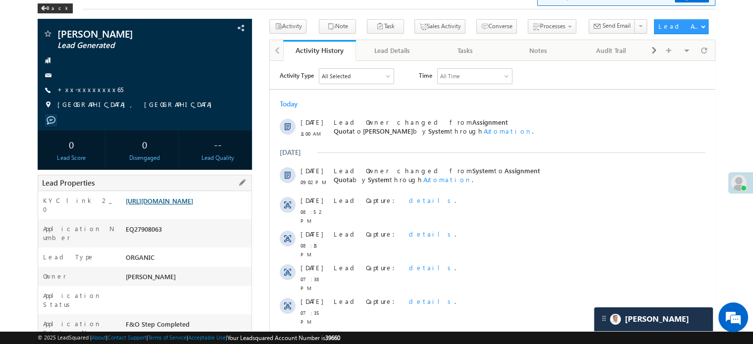
click at [193, 205] on link "[URL][DOMAIN_NAME]" at bounding box center [159, 201] width 67 height 8
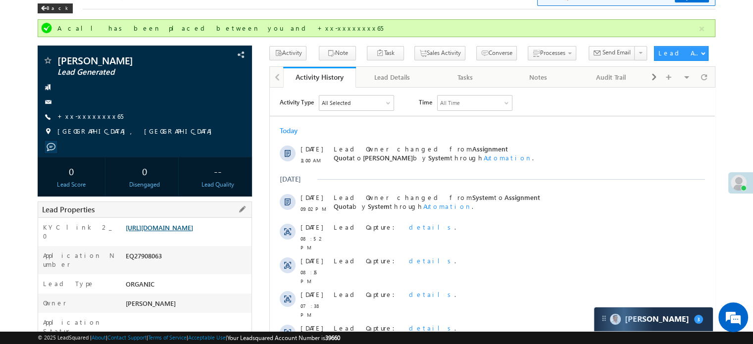
scroll to position [0, 0]
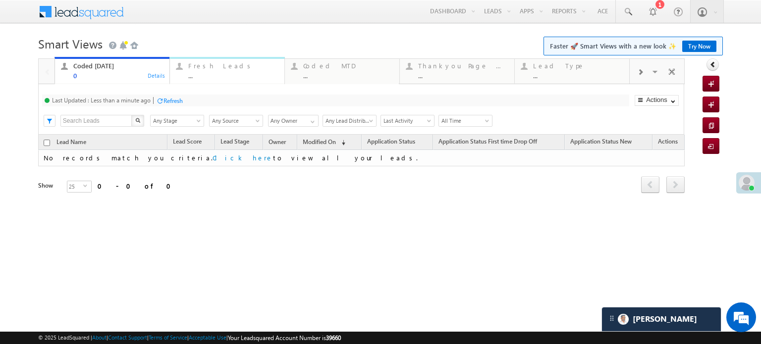
click at [215, 71] on div "Fresh Leads ..." at bounding box center [233, 69] width 90 height 19
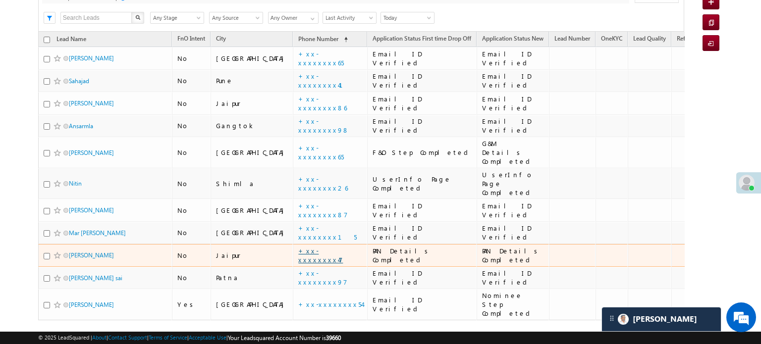
scroll to position [88, 0]
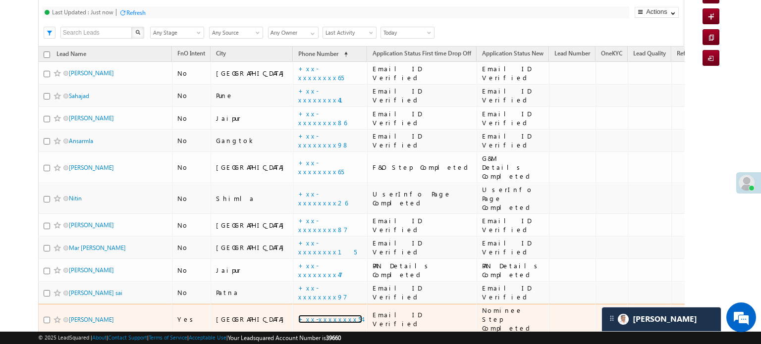
click at [298, 315] on link "+xx-xxxxxxxx54" at bounding box center [330, 319] width 64 height 8
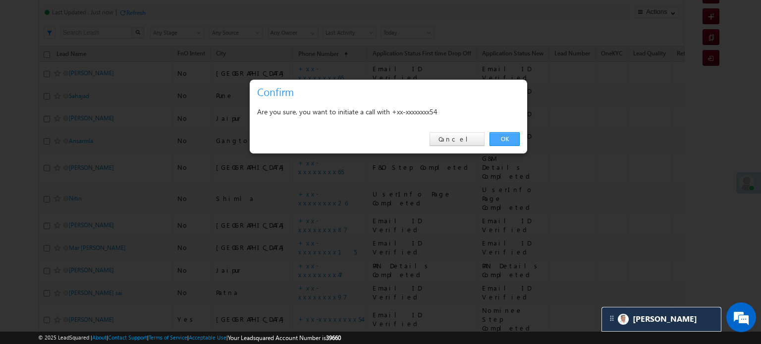
click at [493, 135] on link "OK" at bounding box center [504, 139] width 30 height 14
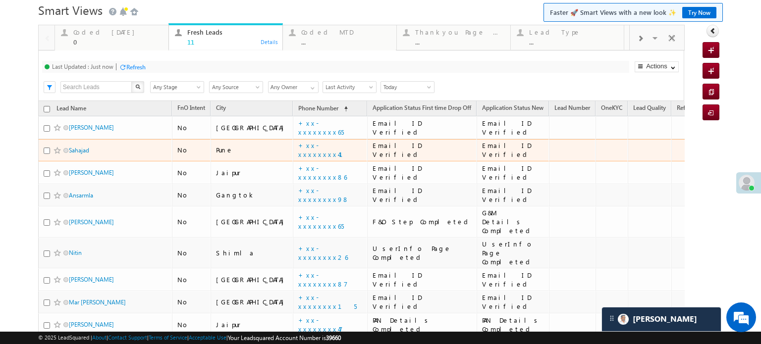
scroll to position [0, 0]
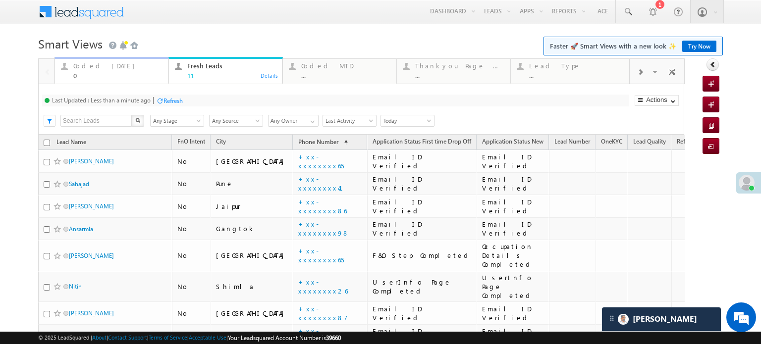
click at [105, 73] on div "0" at bounding box center [117, 75] width 89 height 7
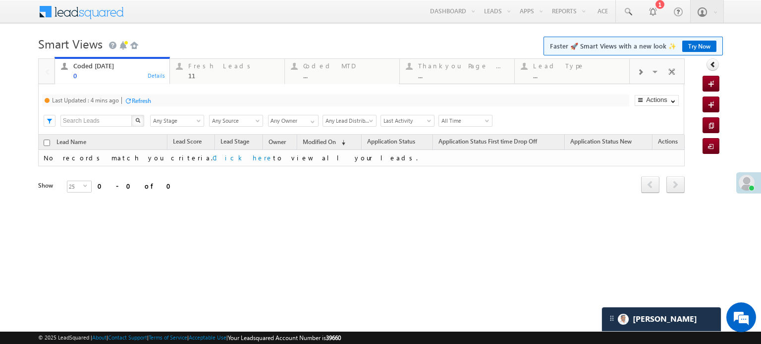
click at [142, 102] on div "Refresh" at bounding box center [141, 100] width 19 height 7
click at [226, 69] on div "Fresh Leads" at bounding box center [233, 66] width 90 height 8
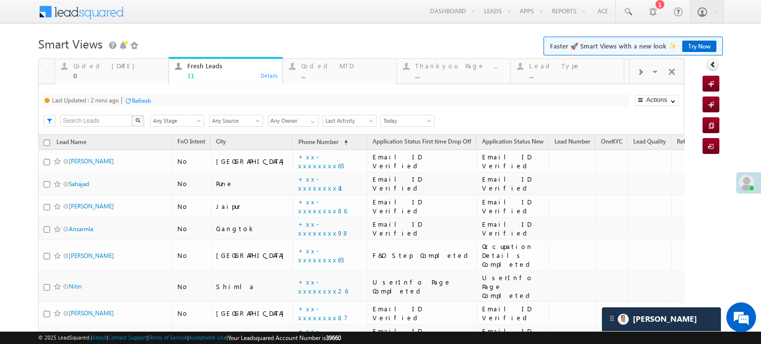
click at [144, 97] on div "Refresh" at bounding box center [141, 100] width 19 height 7
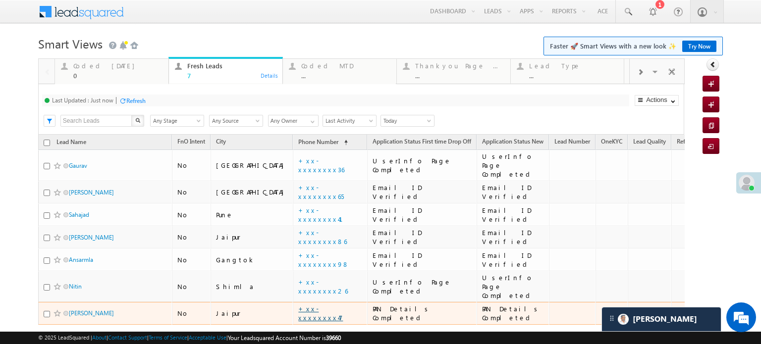
click at [298, 305] on link "+xx-xxxxxxxx47" at bounding box center [320, 313] width 45 height 17
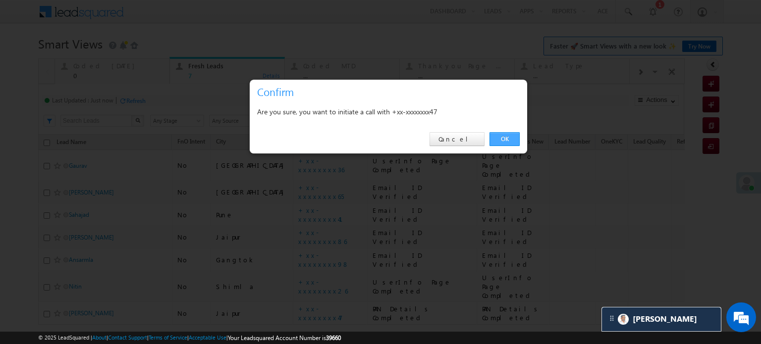
click at [497, 145] on link "OK" at bounding box center [504, 139] width 30 height 14
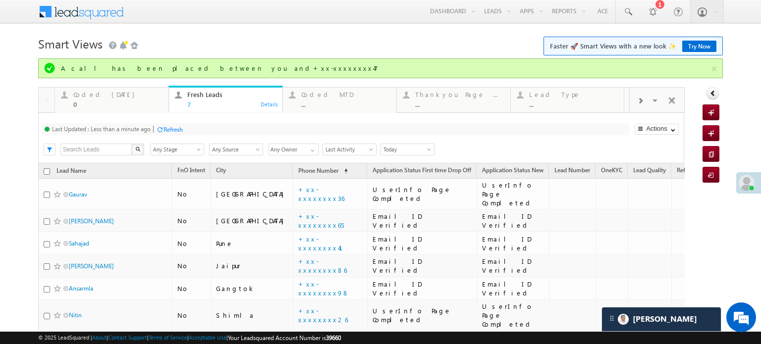
click at [176, 132] on div "Refresh" at bounding box center [172, 129] width 19 height 7
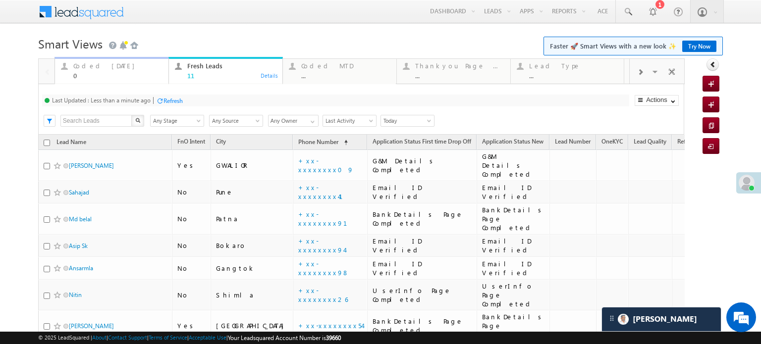
click at [94, 68] on div "Coded Today" at bounding box center [117, 66] width 89 height 8
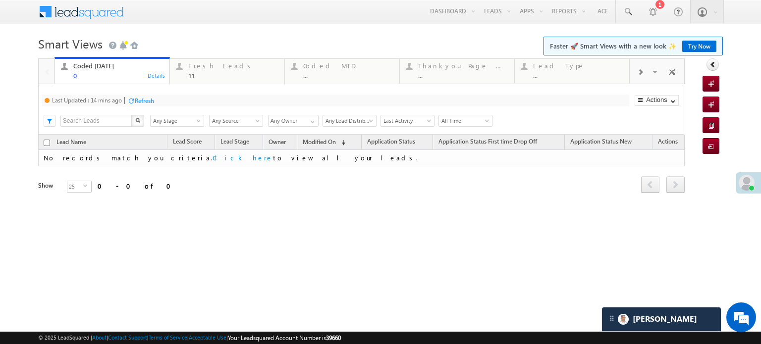
click at [152, 105] on div "Refresh" at bounding box center [140, 100] width 27 height 9
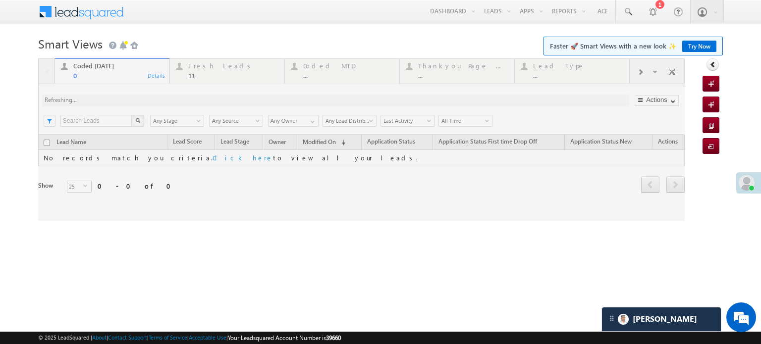
click at [147, 101] on div at bounding box center [361, 139] width 646 height 162
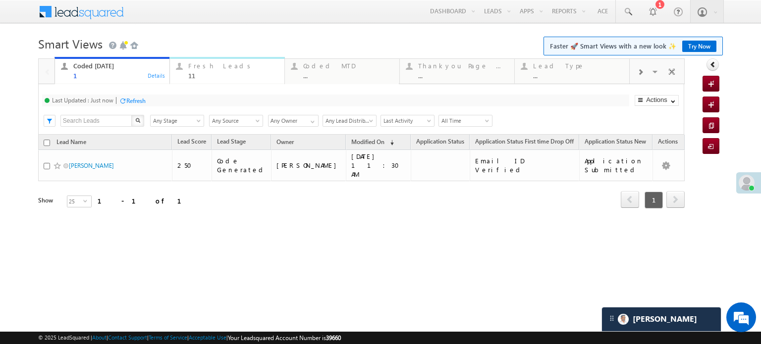
click at [196, 68] on div "Fresh Leads" at bounding box center [233, 66] width 90 height 8
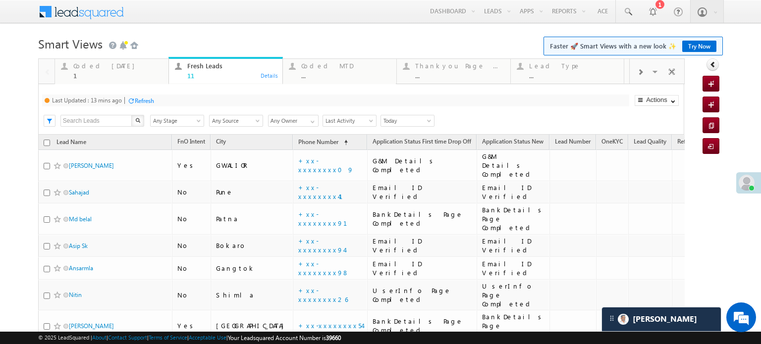
click at [151, 98] on div "Refresh" at bounding box center [144, 100] width 19 height 7
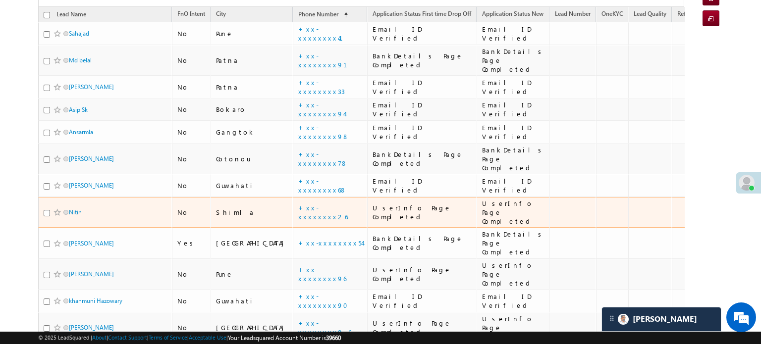
scroll to position [50, 0]
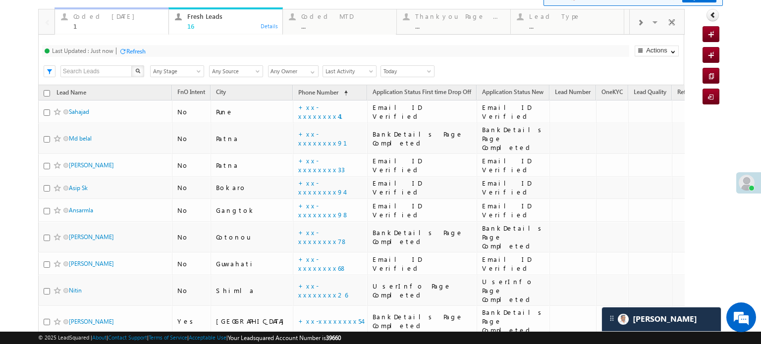
click at [90, 19] on div "Coded Today" at bounding box center [117, 16] width 89 height 8
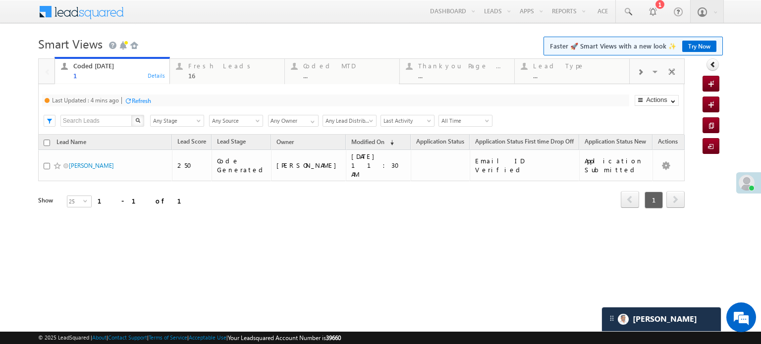
click at [133, 101] on div "Refresh" at bounding box center [141, 100] width 19 height 7
click at [212, 71] on div "Fresh Leads 16" at bounding box center [233, 69] width 90 height 19
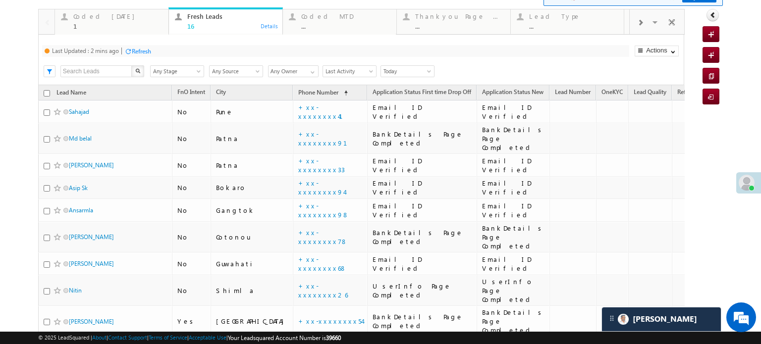
click at [140, 51] on div "Refresh" at bounding box center [141, 51] width 19 height 7
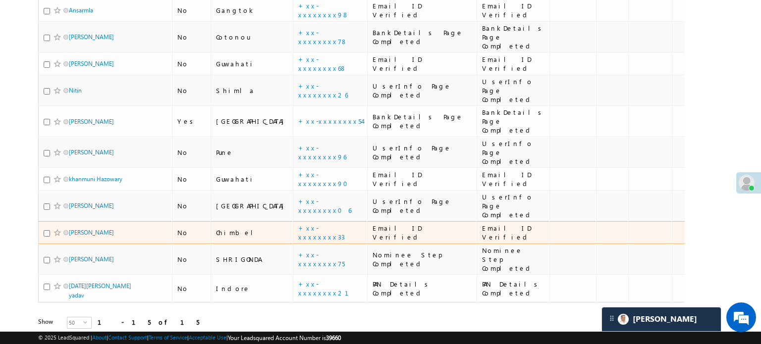
scroll to position [227, 0]
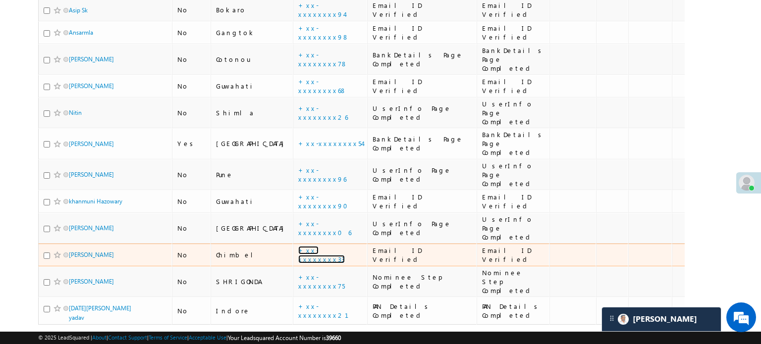
click at [298, 246] on link "+xx-xxxxxxxx33" at bounding box center [321, 254] width 47 height 17
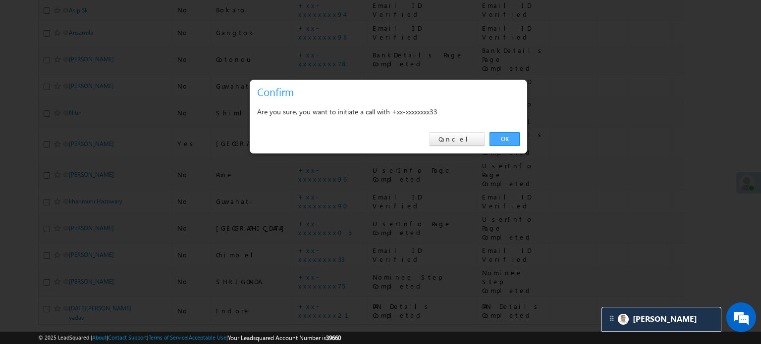
click at [518, 139] on link "OK" at bounding box center [504, 139] width 30 height 14
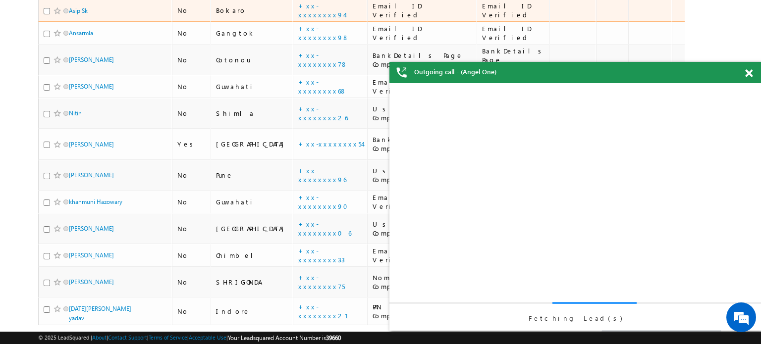
scroll to position [156, 0]
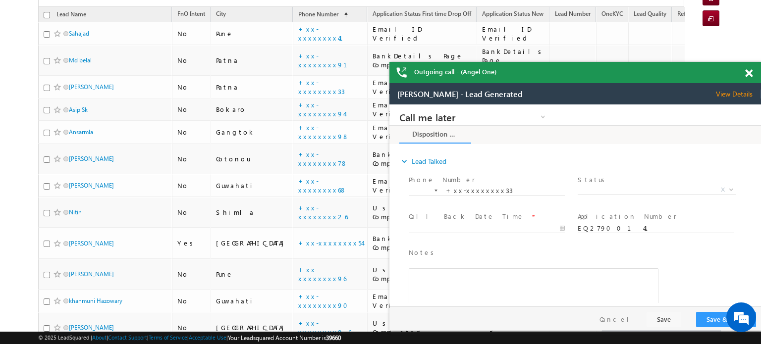
click at [748, 73] on span at bounding box center [748, 73] width 7 height 8
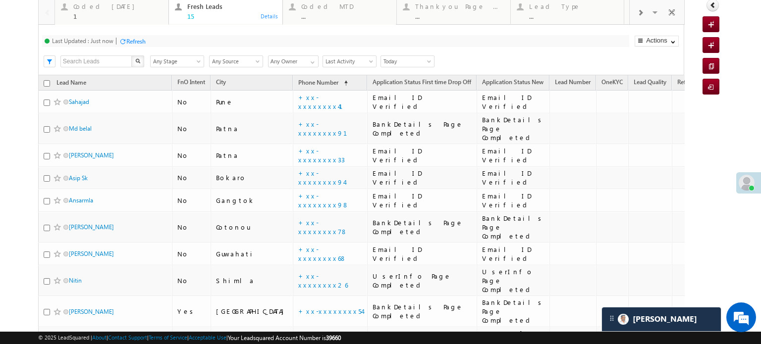
scroll to position [8, 0]
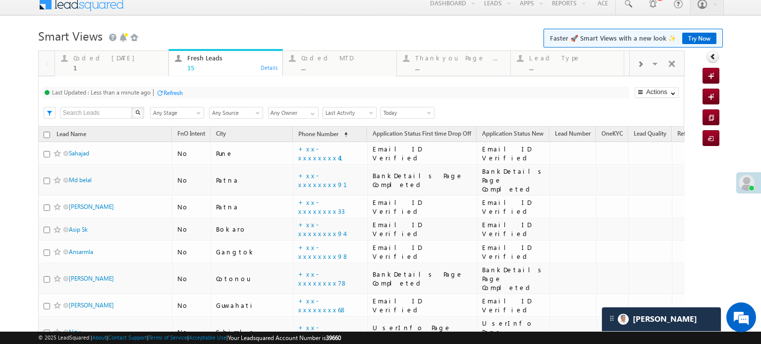
click at [172, 94] on div "Refresh" at bounding box center [172, 92] width 19 height 7
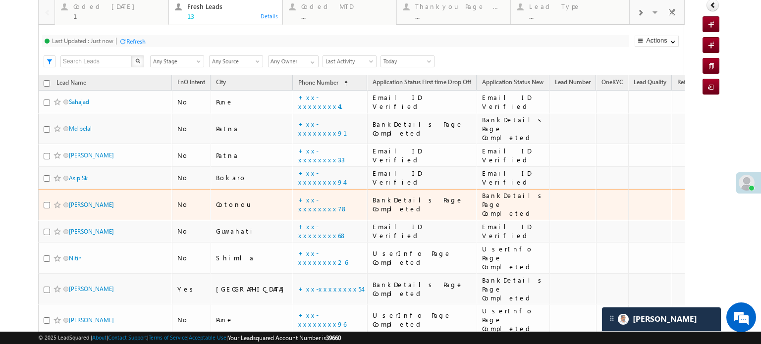
scroll to position [0, 0]
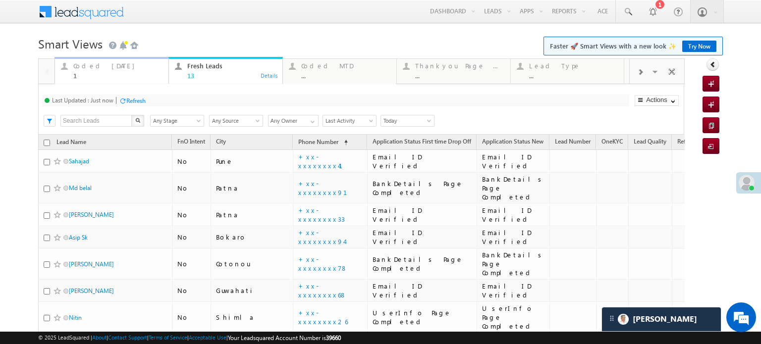
click at [84, 67] on div "Coded Today" at bounding box center [117, 66] width 89 height 8
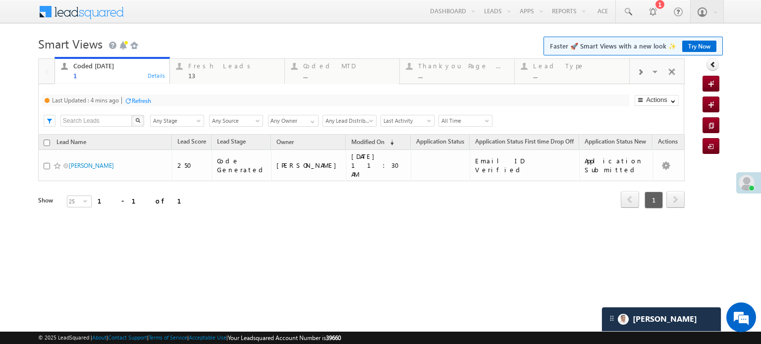
click at [133, 102] on div "Refresh" at bounding box center [141, 100] width 19 height 7
click at [203, 69] on div "Fresh Leads" at bounding box center [233, 66] width 90 height 8
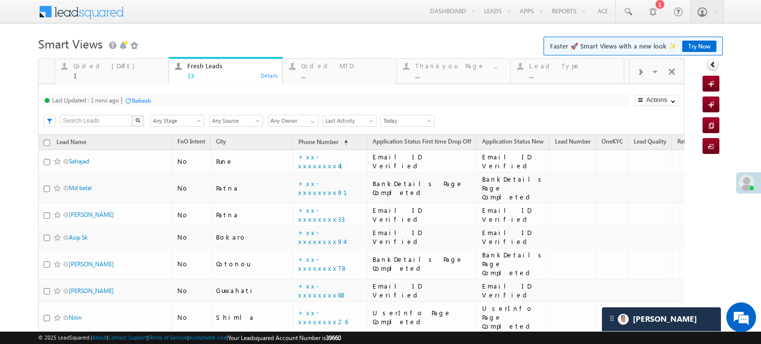
click at [147, 95] on div "Last Updated : 1 mins ago Refresh Refreshing..." at bounding box center [335, 101] width 587 height 12
click at [147, 96] on div "Refresh" at bounding box center [137, 100] width 27 height 9
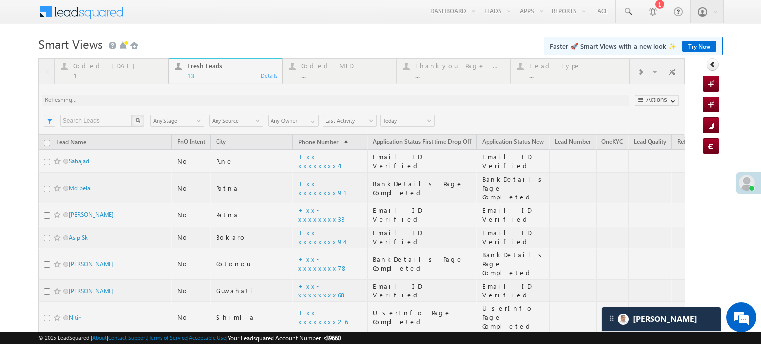
click at [147, 96] on div at bounding box center [361, 309] width 646 height 503
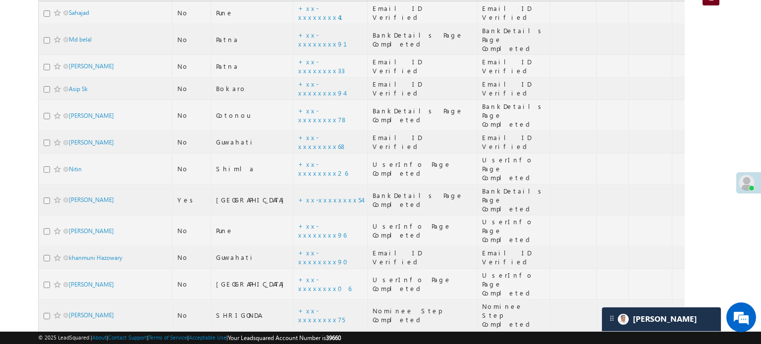
scroll to position [50, 0]
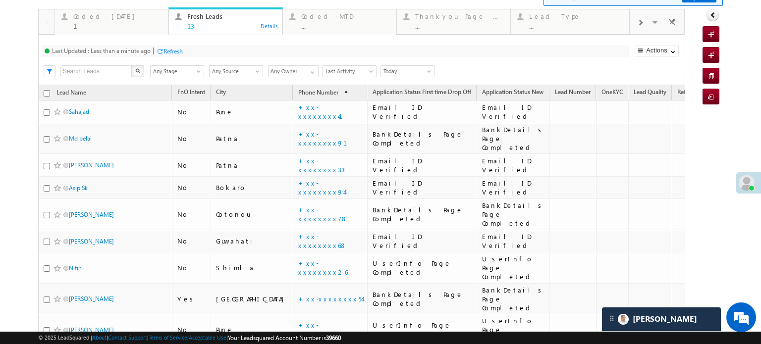
click at [177, 49] on div "Refresh" at bounding box center [172, 51] width 19 height 7
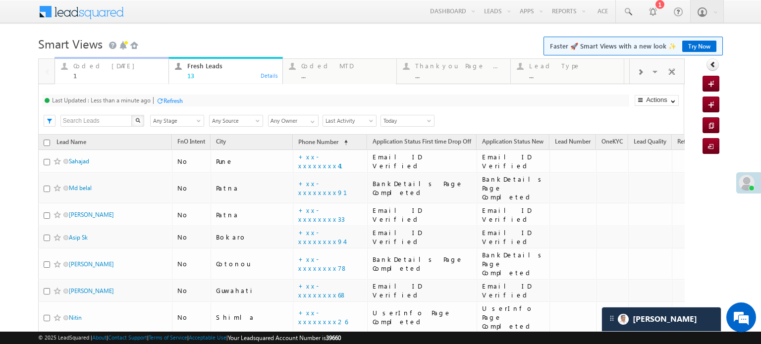
click at [90, 66] on div "Coded Today" at bounding box center [117, 66] width 89 height 8
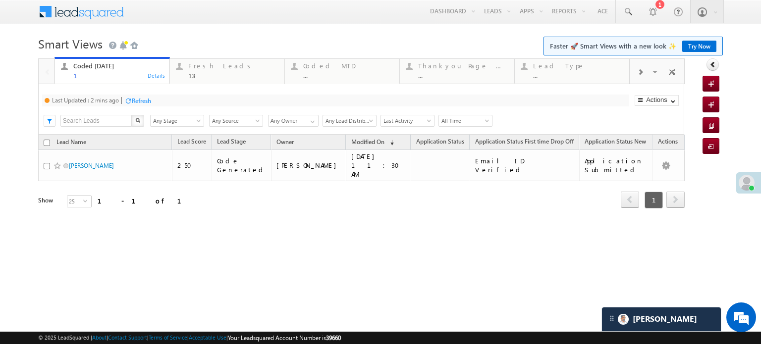
click at [139, 99] on div "Refresh" at bounding box center [141, 100] width 19 height 7
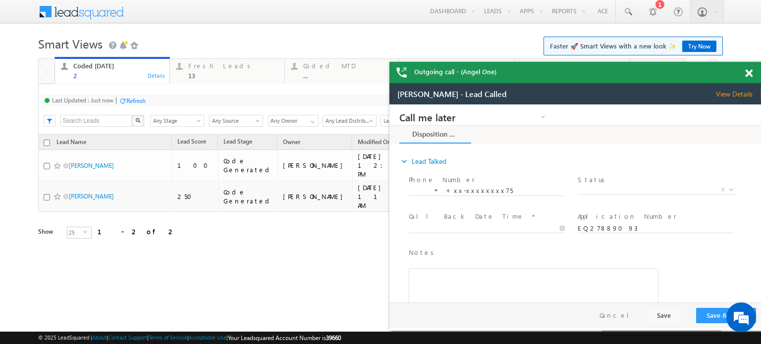
click at [746, 67] on div "Outgoing call - (Angel One)" at bounding box center [574, 72] width 371 height 21
click at [748, 72] on div "Outgoing call - (Angel One)" at bounding box center [574, 72] width 371 height 21
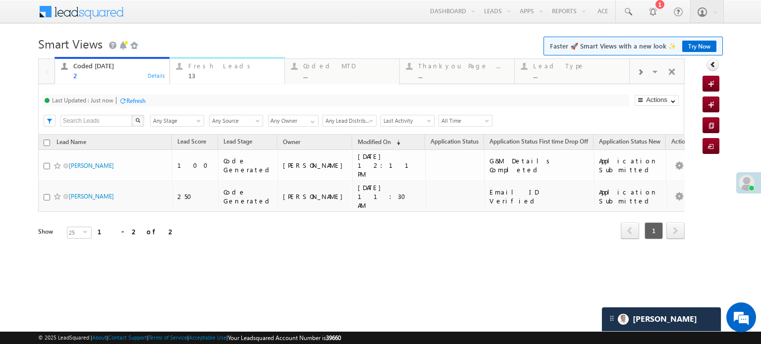
click at [204, 66] on div "Fresh Leads" at bounding box center [233, 66] width 90 height 8
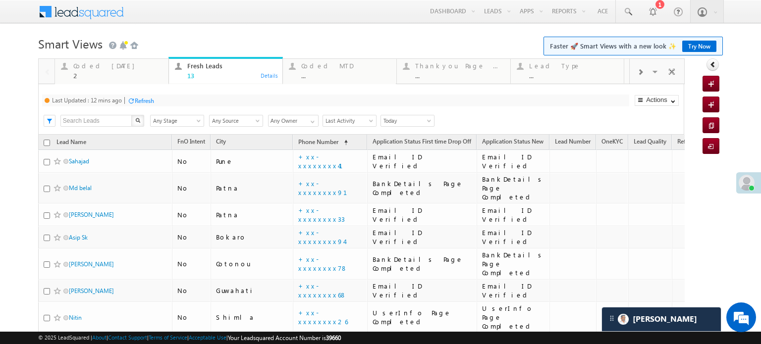
click at [138, 98] on div "Refresh" at bounding box center [144, 100] width 19 height 7
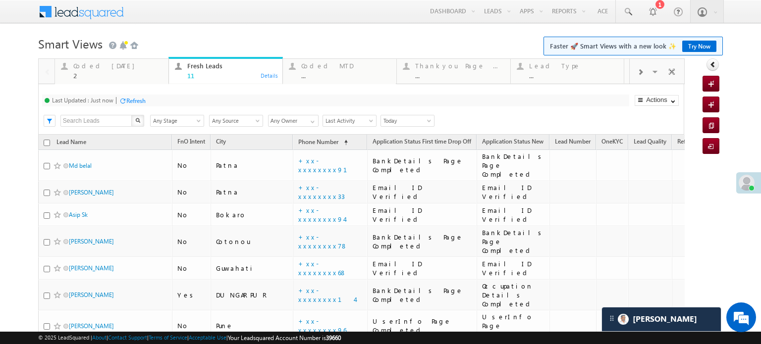
click at [137, 104] on div "Refresh" at bounding box center [132, 100] width 27 height 9
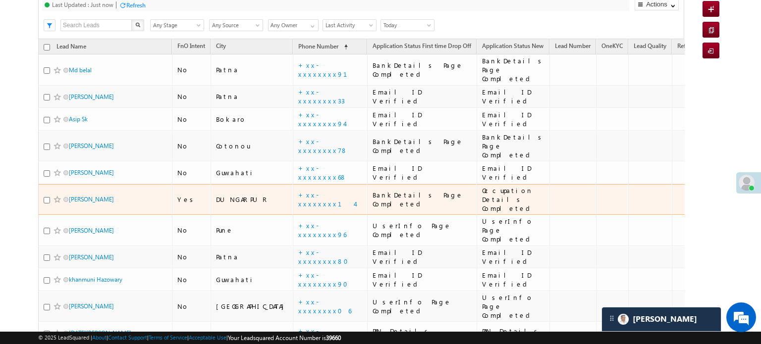
scroll to position [39, 0]
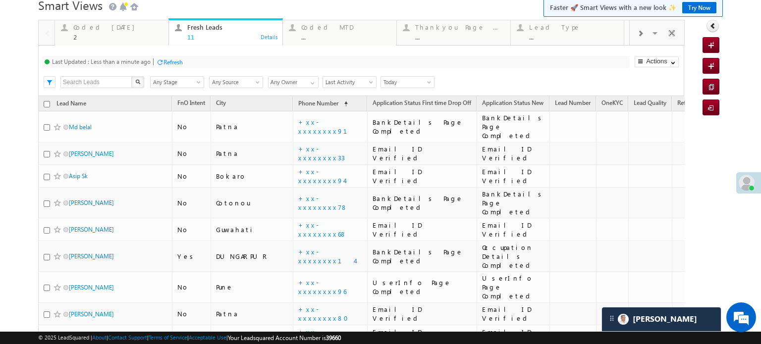
click at [175, 67] on div "Last Updated : Less than a minute ago Refresh Refreshing..." at bounding box center [335, 62] width 587 height 12
click at [175, 65] on div "Refresh" at bounding box center [172, 61] width 19 height 7
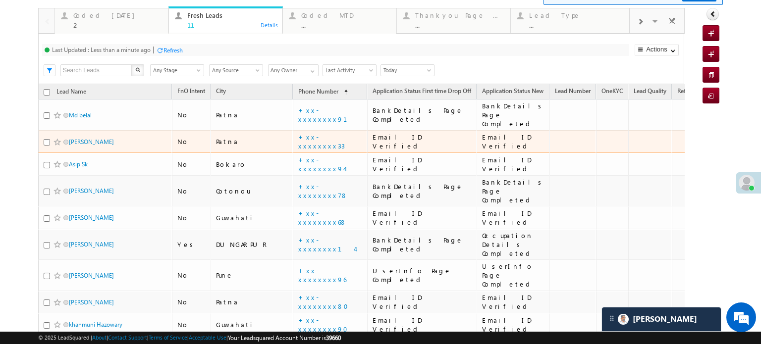
scroll to position [0, 0]
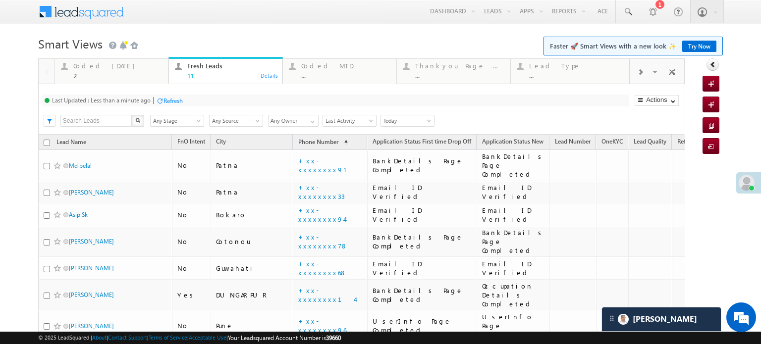
click at [181, 103] on div "Refresh" at bounding box center [172, 100] width 19 height 7
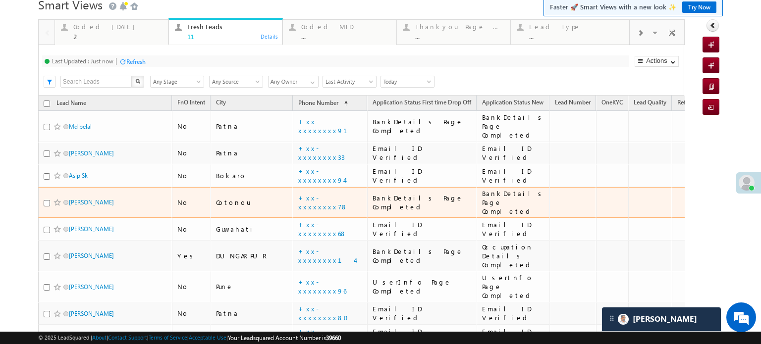
scroll to position [39, 0]
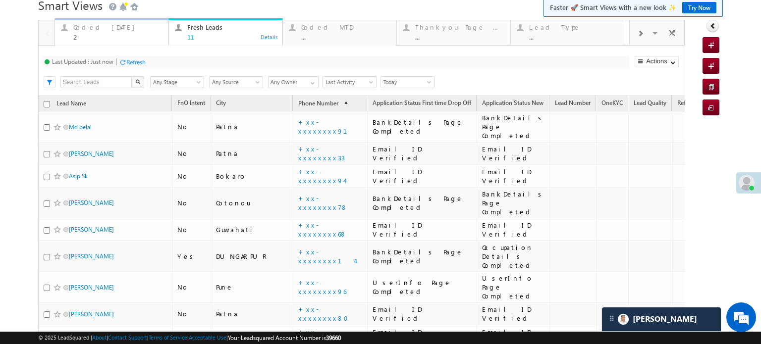
click at [86, 30] on div "Coded Today" at bounding box center [117, 27] width 89 height 8
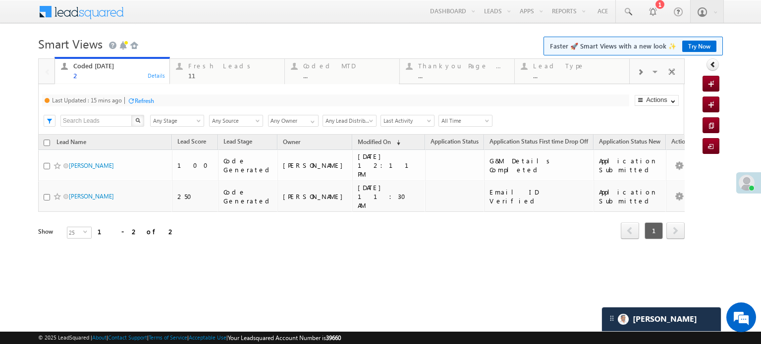
click at [139, 103] on div "Refresh" at bounding box center [144, 100] width 19 height 7
click at [198, 63] on div "Fresh Leads" at bounding box center [233, 66] width 90 height 8
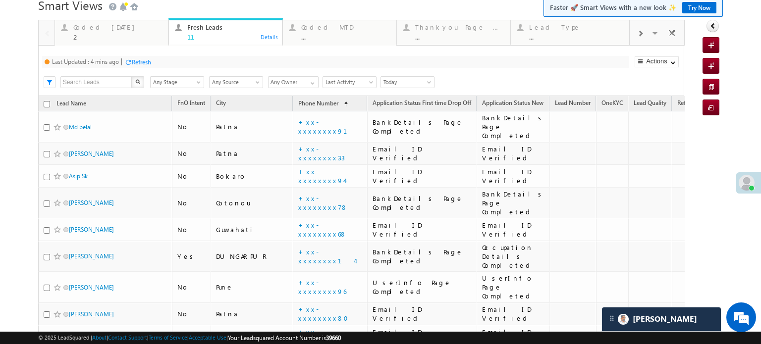
click at [145, 64] on div "Refresh" at bounding box center [141, 61] width 19 height 7
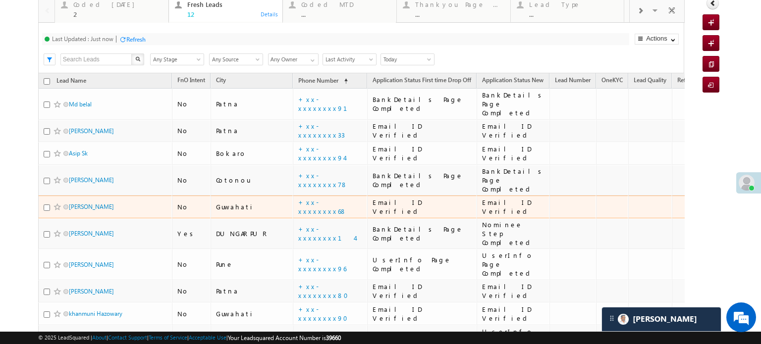
scroll to position [0, 0]
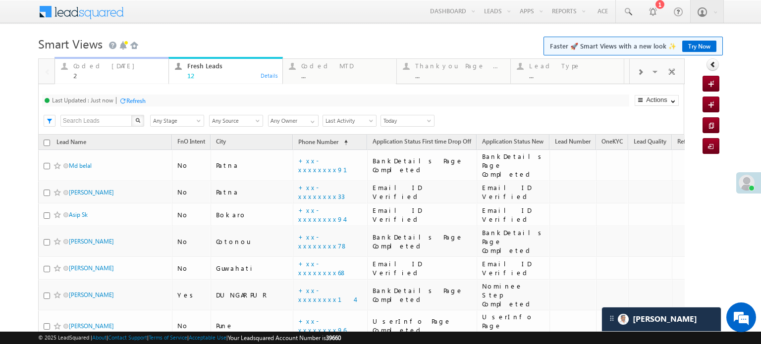
click at [90, 68] on div "Coded Today" at bounding box center [117, 66] width 89 height 8
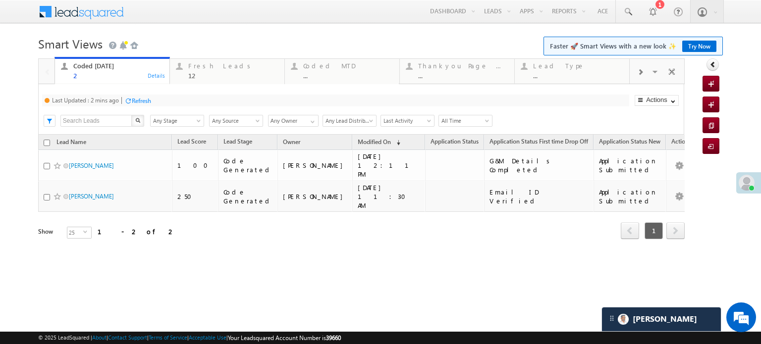
click at [135, 102] on div "Refresh" at bounding box center [141, 100] width 19 height 7
click at [647, 71] on div at bounding box center [639, 71] width 21 height 22
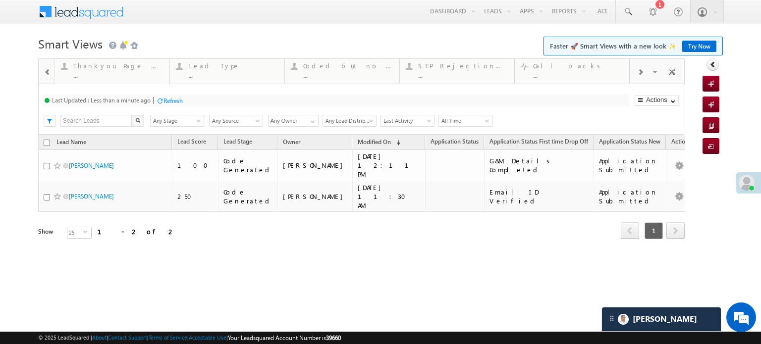
click at [647, 71] on div at bounding box center [639, 71] width 21 height 22
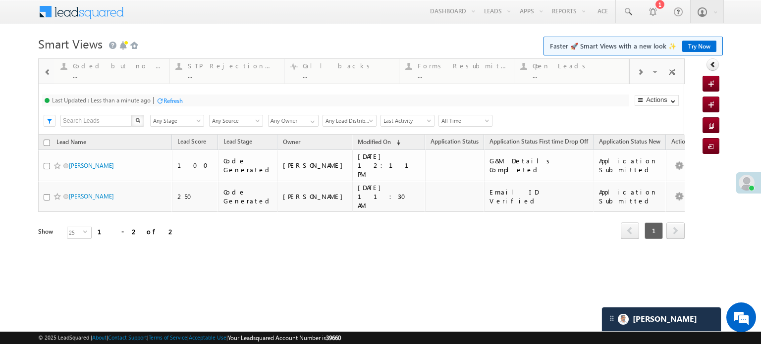
click at [647, 71] on div at bounding box center [639, 71] width 21 height 22
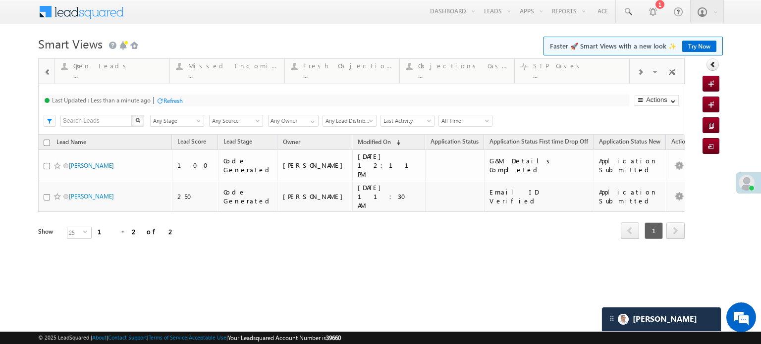
click at [647, 71] on div at bounding box center [639, 71] width 21 height 22
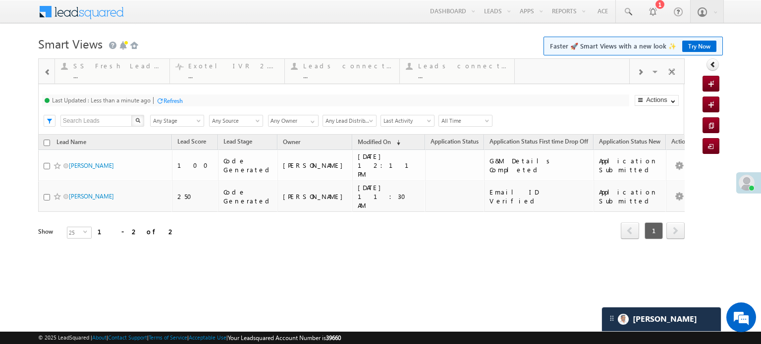
click at [647, 71] on div at bounding box center [639, 71] width 21 height 22
drag, startPoint x: 463, startPoint y: 72, endPoint x: 0, endPoint y: 120, distance: 465.5
click at [48, 75] on span at bounding box center [47, 72] width 7 height 8
click at [47, 74] on span at bounding box center [47, 72] width 7 height 8
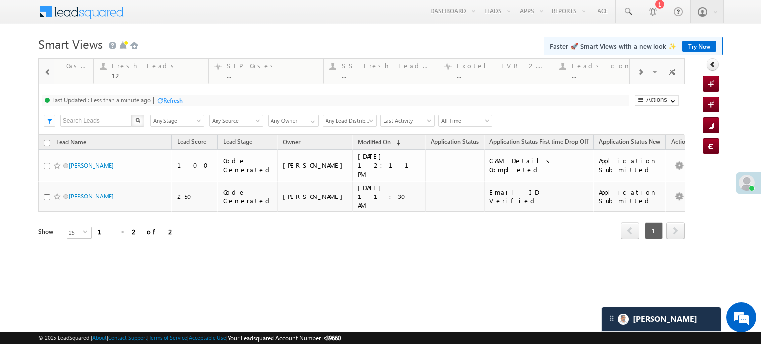
click at [47, 74] on span at bounding box center [47, 72] width 7 height 8
click at [46, 74] on span at bounding box center [47, 72] width 7 height 8
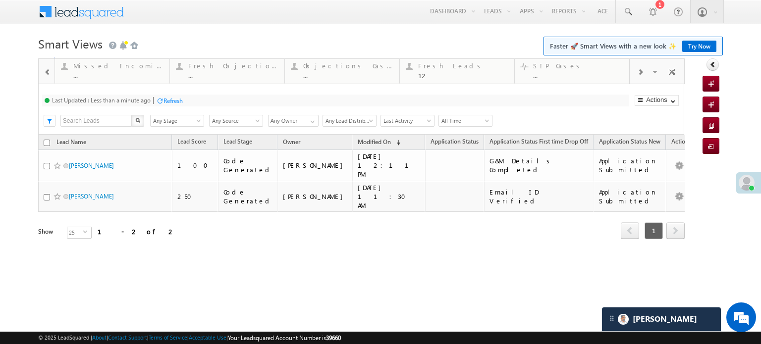
drag, startPoint x: 46, startPoint y: 74, endPoint x: 56, endPoint y: 75, distance: 10.4
click at [46, 74] on span at bounding box center [47, 72] width 7 height 8
drag, startPoint x: 609, startPoint y: 79, endPoint x: 72, endPoint y: 94, distance: 537.0
click at [48, 67] on div at bounding box center [47, 71] width 14 height 22
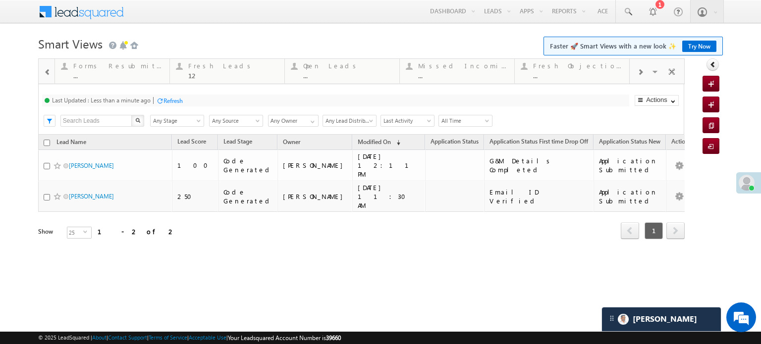
click at [48, 67] on div at bounding box center [47, 71] width 14 height 22
drag, startPoint x: 614, startPoint y: 81, endPoint x: 0, endPoint y: 58, distance: 613.9
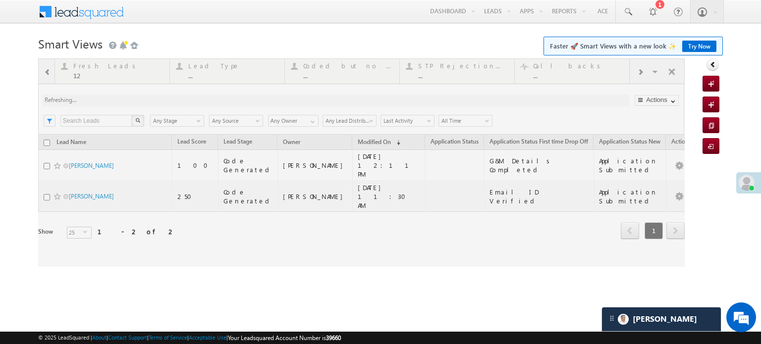
click at [47, 72] on div at bounding box center [361, 162] width 646 height 208
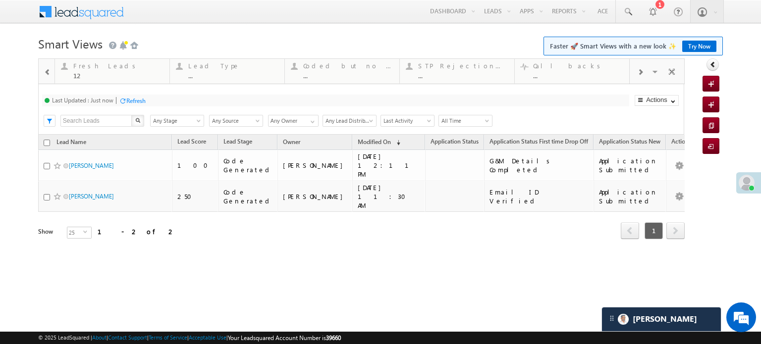
click at [49, 72] on span at bounding box center [47, 72] width 7 height 8
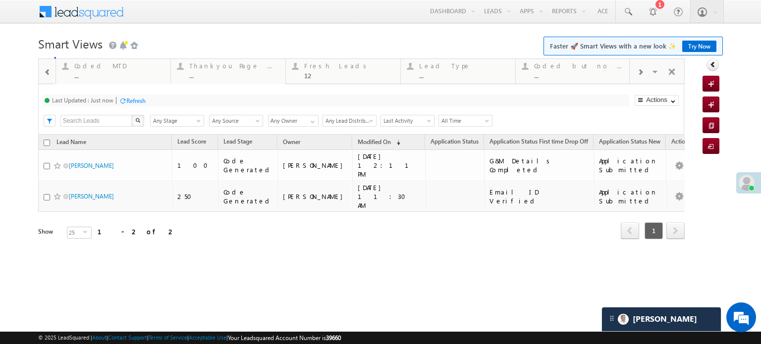
click at [49, 72] on span at bounding box center [47, 72] width 7 height 8
click at [49, 72] on div at bounding box center [47, 71] width 16 height 24
drag, startPoint x: 471, startPoint y: 69, endPoint x: 265, endPoint y: 75, distance: 205.6
click at [232, 64] on div "Fresh Leads" at bounding box center [233, 66] width 90 height 8
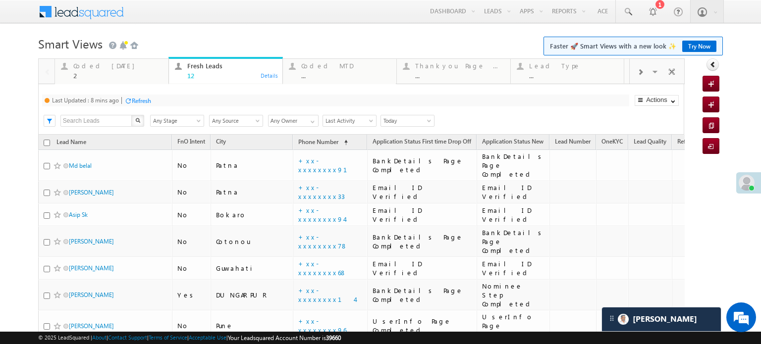
click at [154, 105] on div "Last Updated : 8 mins ago Refresh Refreshing..." at bounding box center [335, 101] width 587 height 12
click at [147, 103] on div "Refresh" at bounding box center [141, 100] width 19 height 7
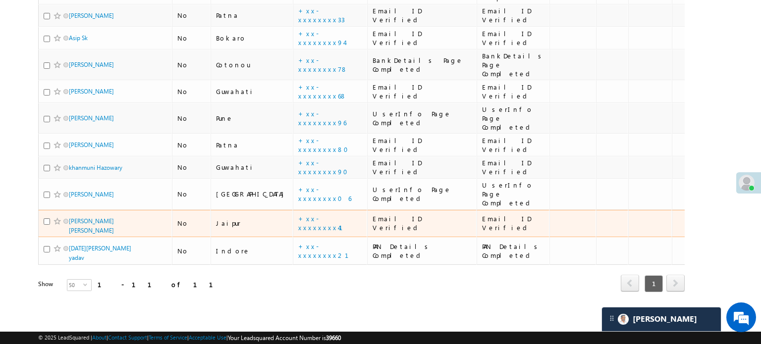
scroll to position [138, 0]
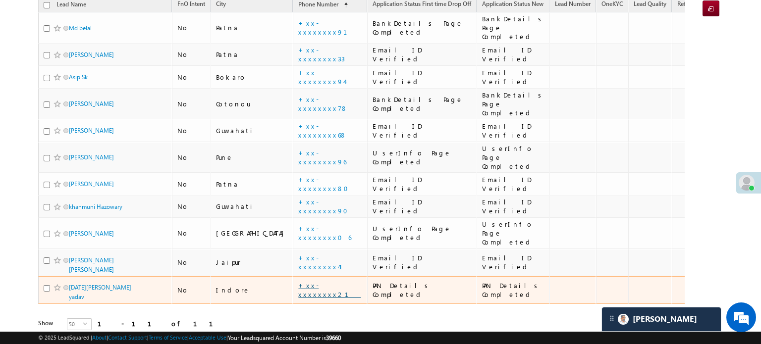
click at [298, 281] on link "+xx-xxxxxxxx21" at bounding box center [329, 289] width 62 height 17
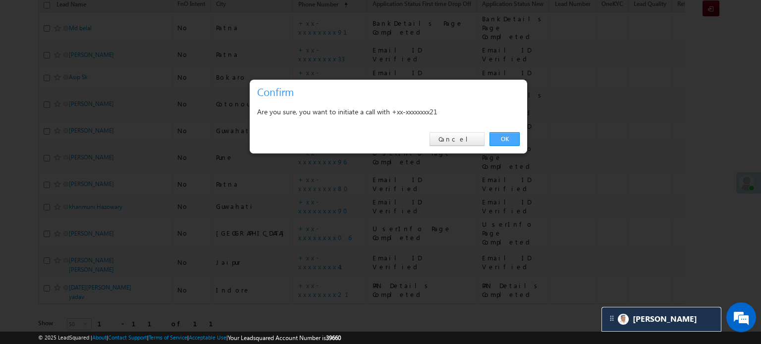
click at [506, 141] on link "OK" at bounding box center [504, 139] width 30 height 14
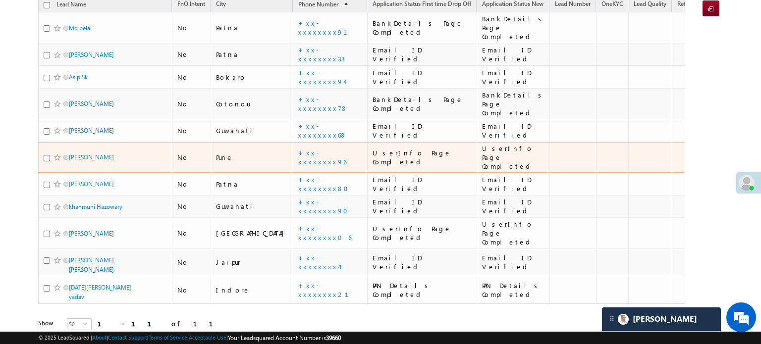
scroll to position [166, 0]
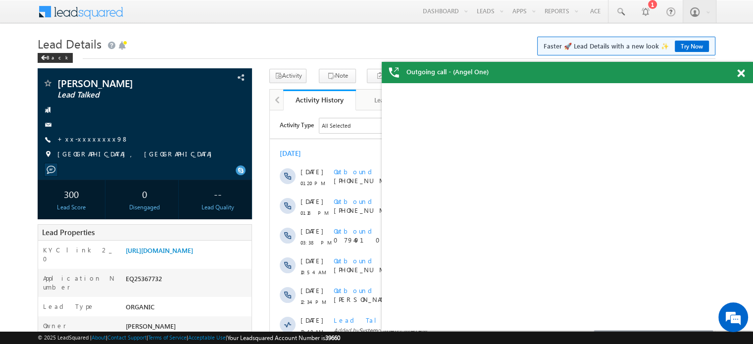
scroll to position [4977, 0]
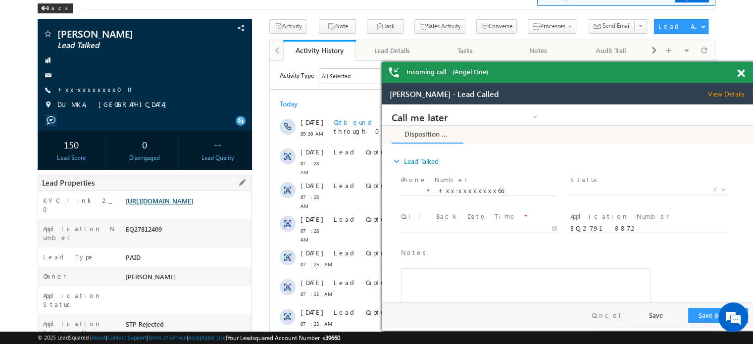
drag, startPoint x: 178, startPoint y: 215, endPoint x: 141, endPoint y: 204, distance: 38.4
click at [141, 204] on link "[URL][DOMAIN_NAME]" at bounding box center [159, 201] width 67 height 8
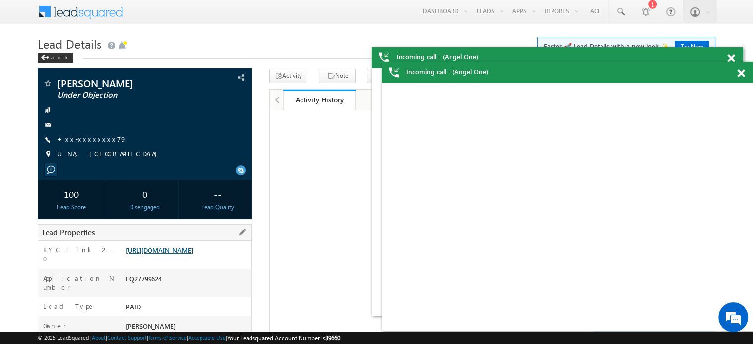
click at [190, 255] on link "[URL][DOMAIN_NAME]" at bounding box center [159, 250] width 67 height 8
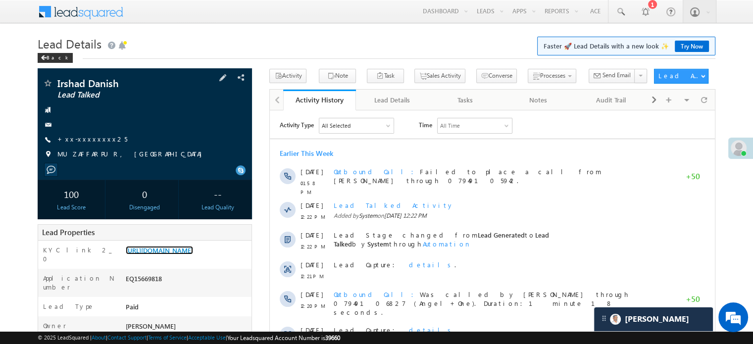
scroll to position [50, 0]
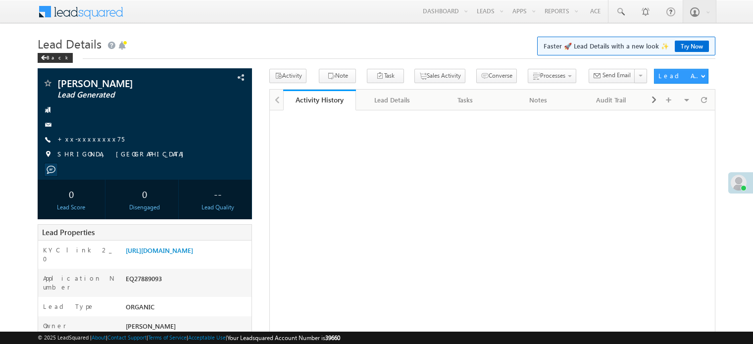
click at [156, 254] on link "[URL][DOMAIN_NAME]" at bounding box center [159, 250] width 67 height 8
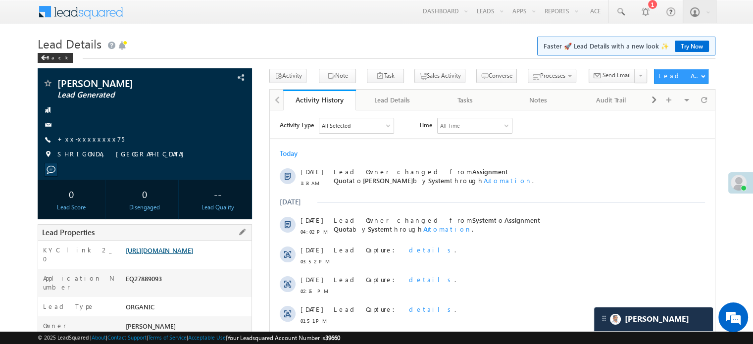
click at [168, 255] on link "[URL][DOMAIN_NAME]" at bounding box center [159, 250] width 67 height 8
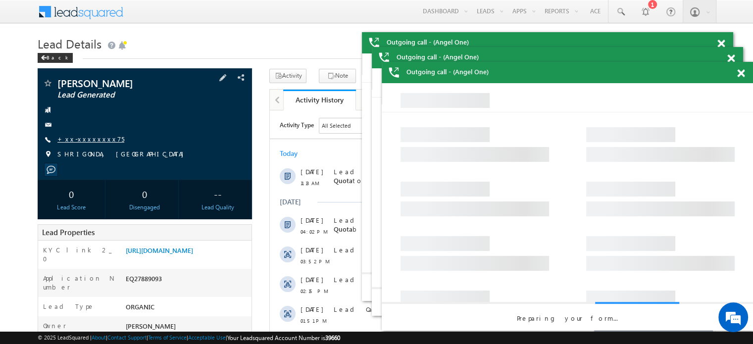
click at [78, 138] on link "+xx-xxxxxxxx75" at bounding box center [90, 139] width 67 height 8
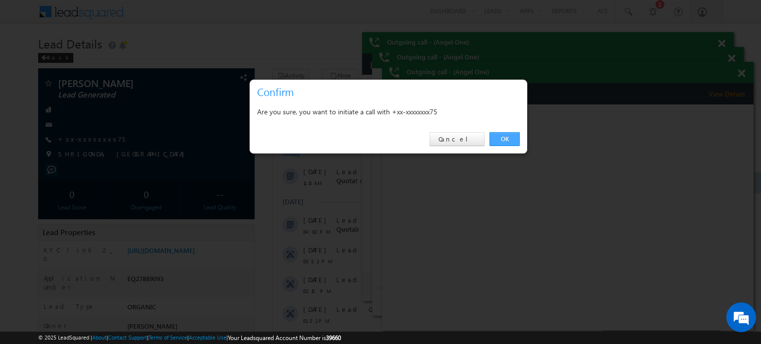
click at [501, 141] on link "OK" at bounding box center [504, 139] width 30 height 14
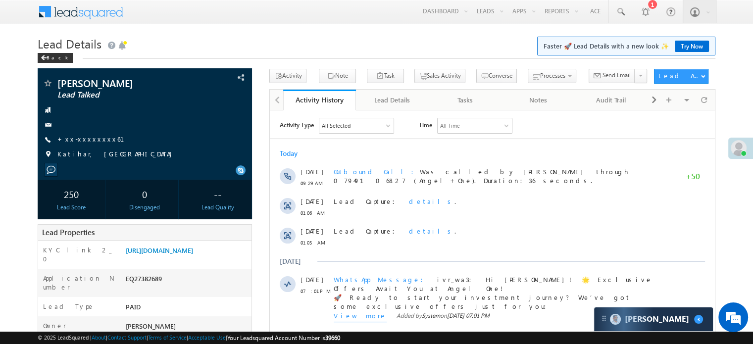
scroll to position [4964, 0]
click at [173, 255] on link "[URL][DOMAIN_NAME]" at bounding box center [159, 250] width 67 height 8
click at [175, 252] on link "[URL][DOMAIN_NAME]" at bounding box center [159, 250] width 67 height 8
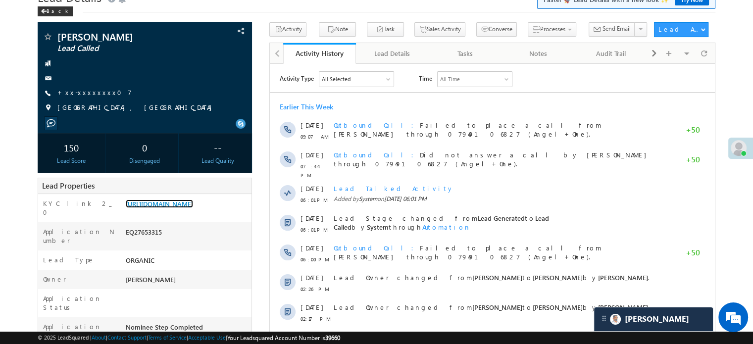
scroll to position [4964, 0]
click at [193, 208] on link "[URL][DOMAIN_NAME]" at bounding box center [159, 204] width 67 height 8
